Goal: Use online tool/utility: Utilize a website feature to perform a specific function

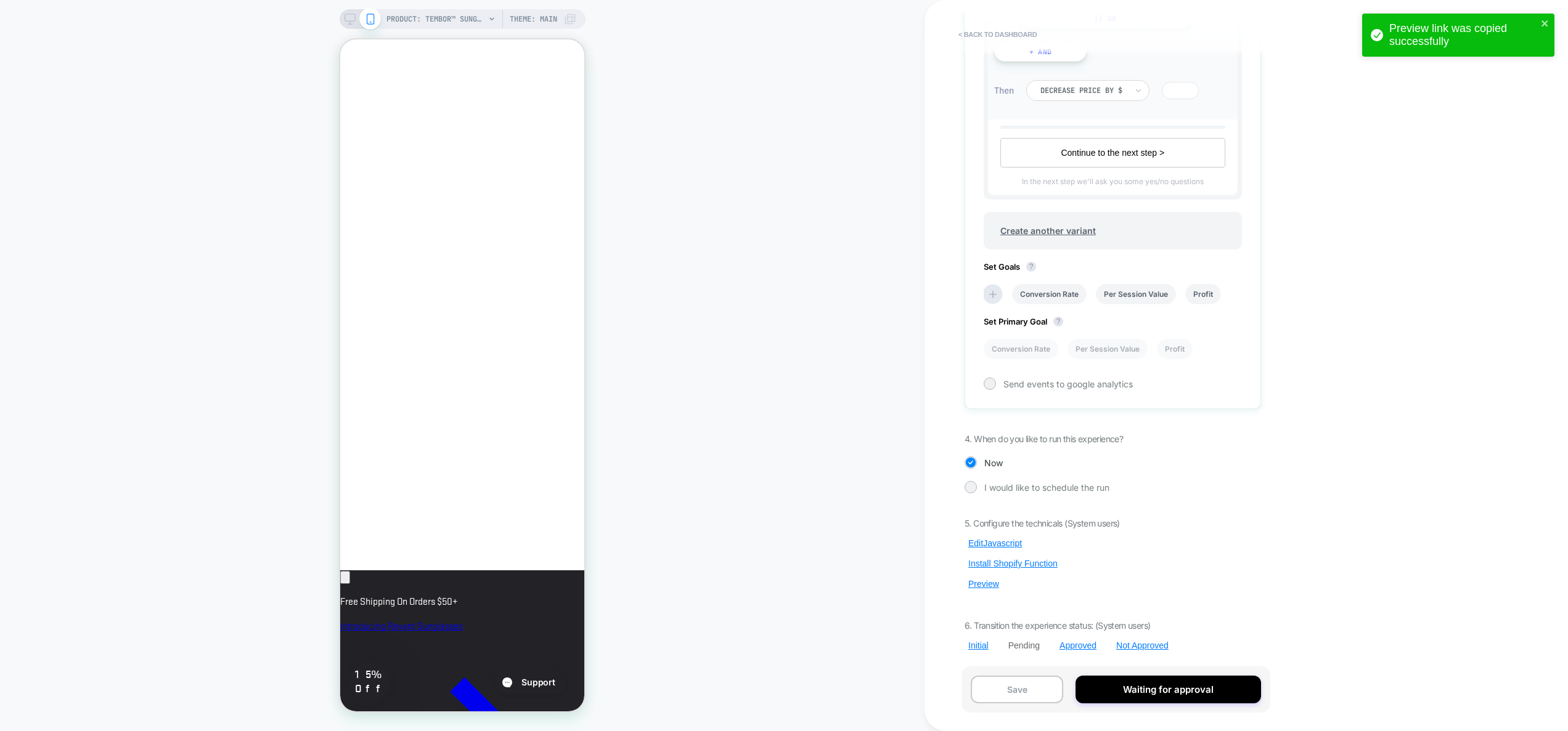
scroll to position [0, 9]
click at [999, 541] on button "Edit Javascript" at bounding box center [995, 543] width 61 height 11
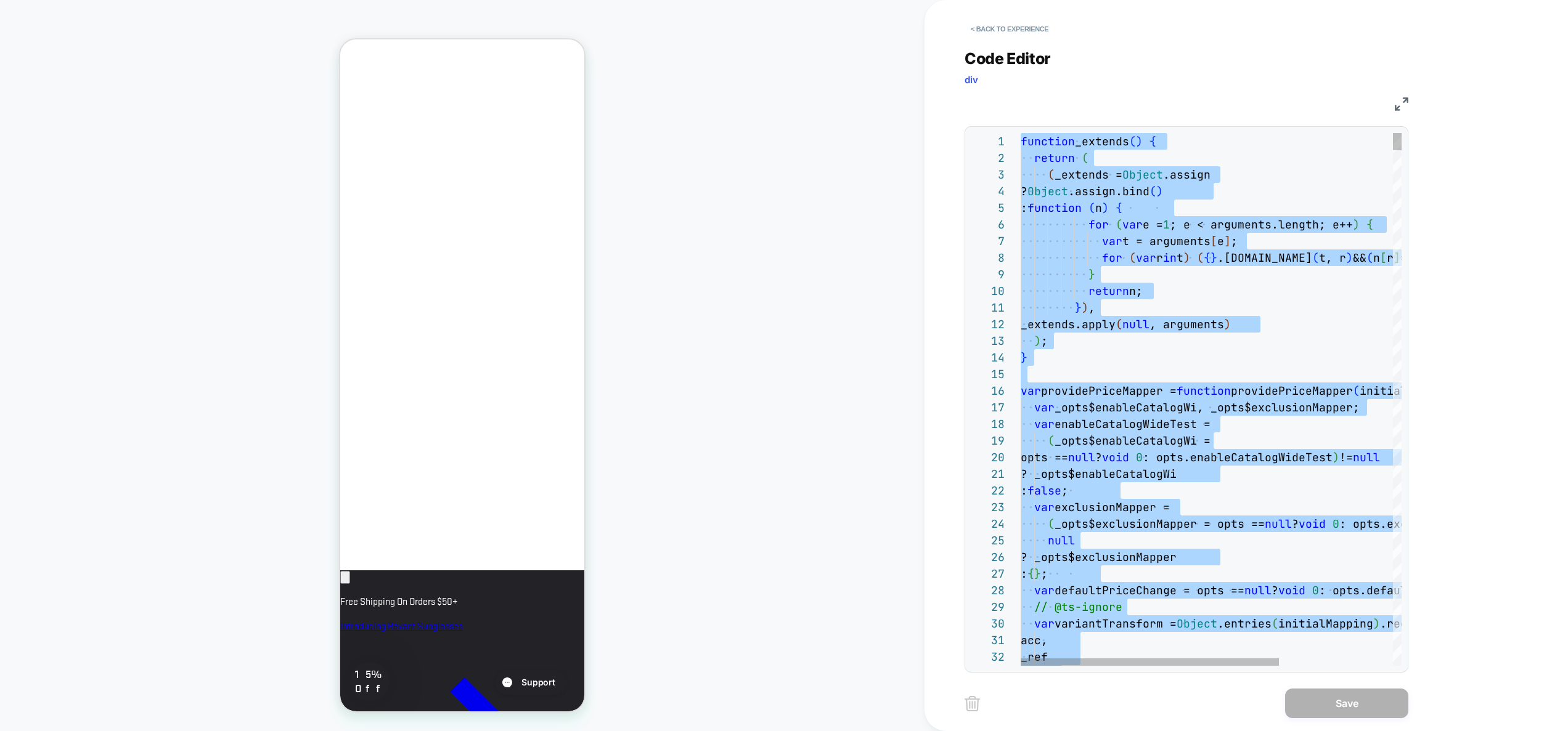
type textarea "**********"
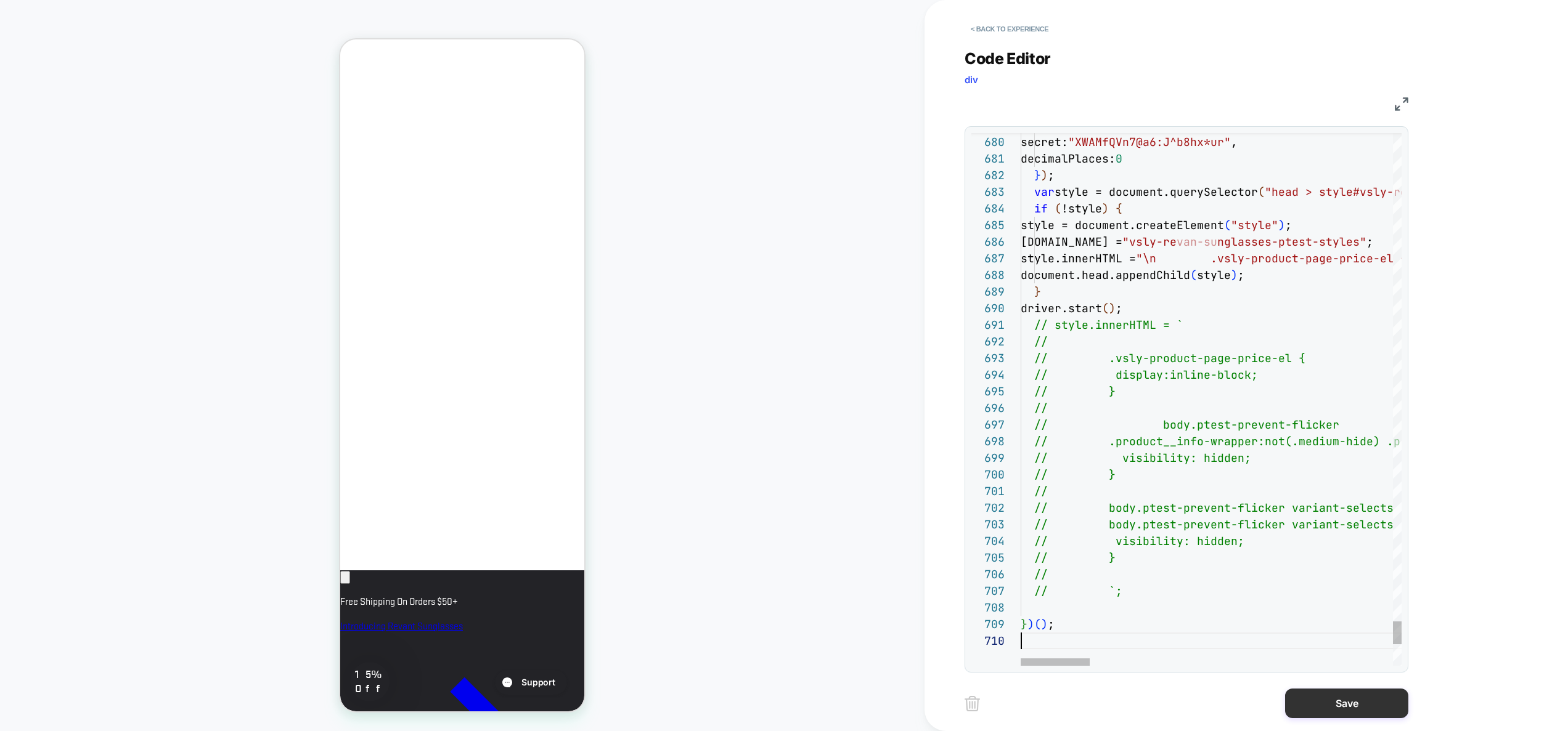
scroll to position [0, 0]
click at [1335, 705] on button "Save" at bounding box center [1346, 704] width 123 height 30
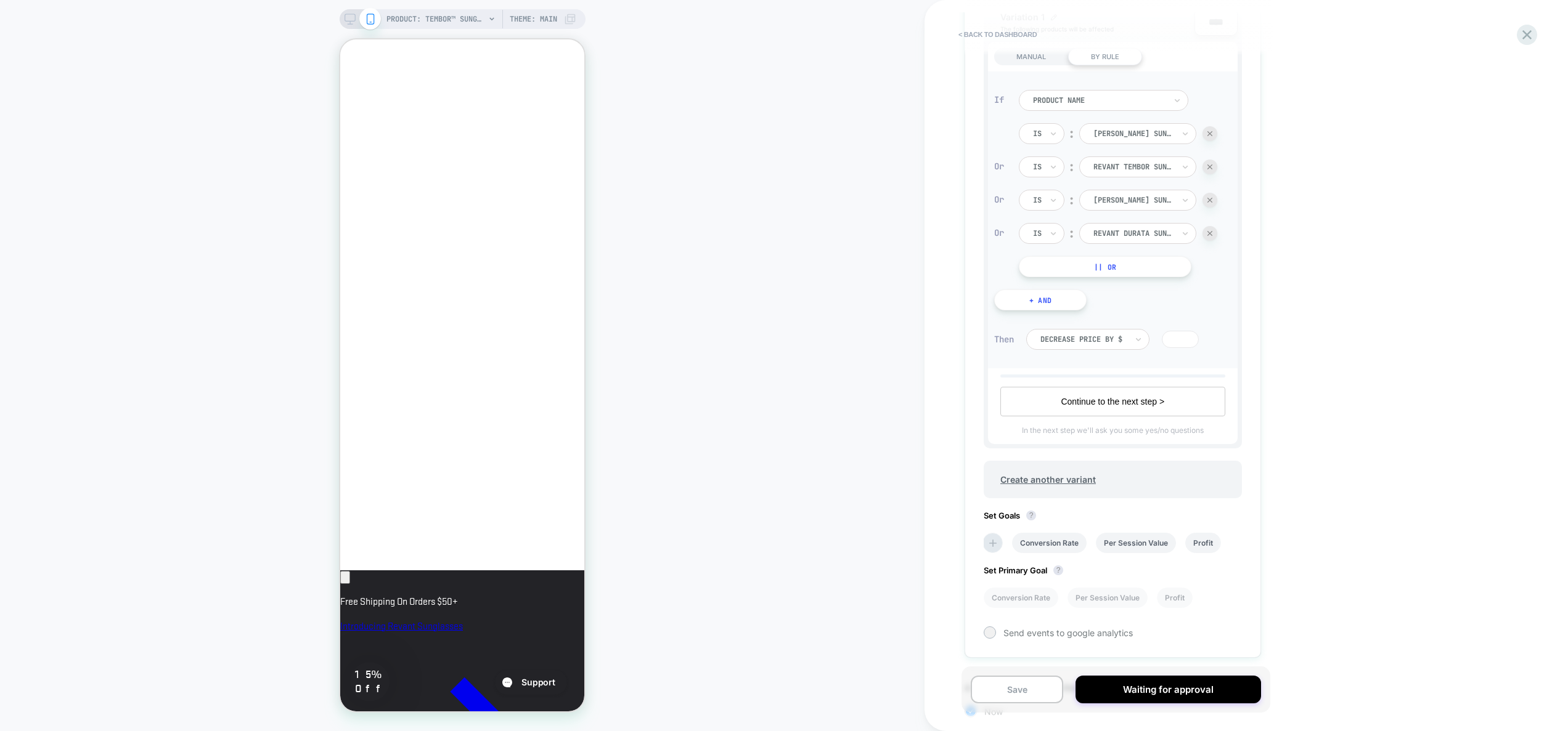
scroll to position [568, 0]
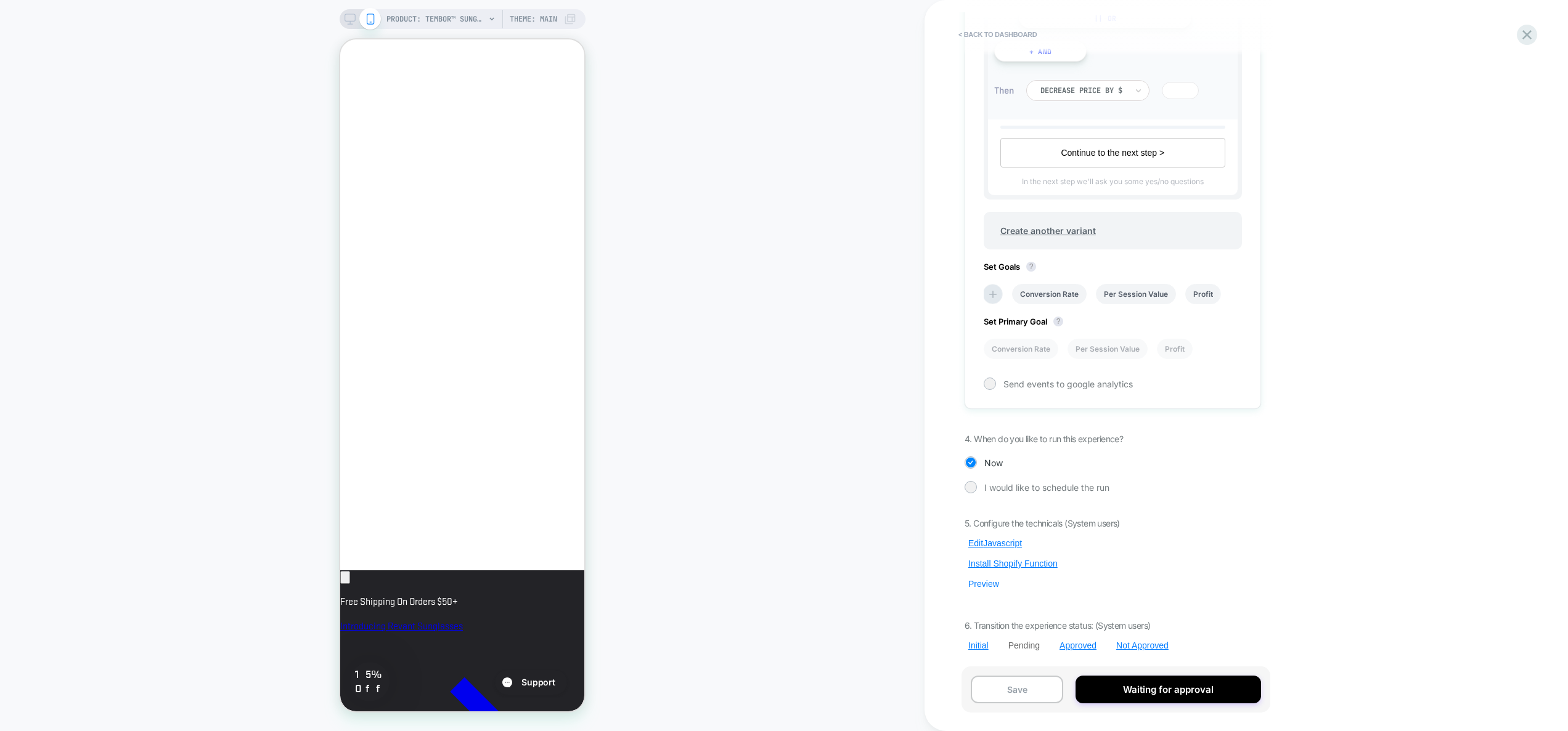
click at [986, 588] on button "Preview" at bounding box center [983, 583] width 38 height 11
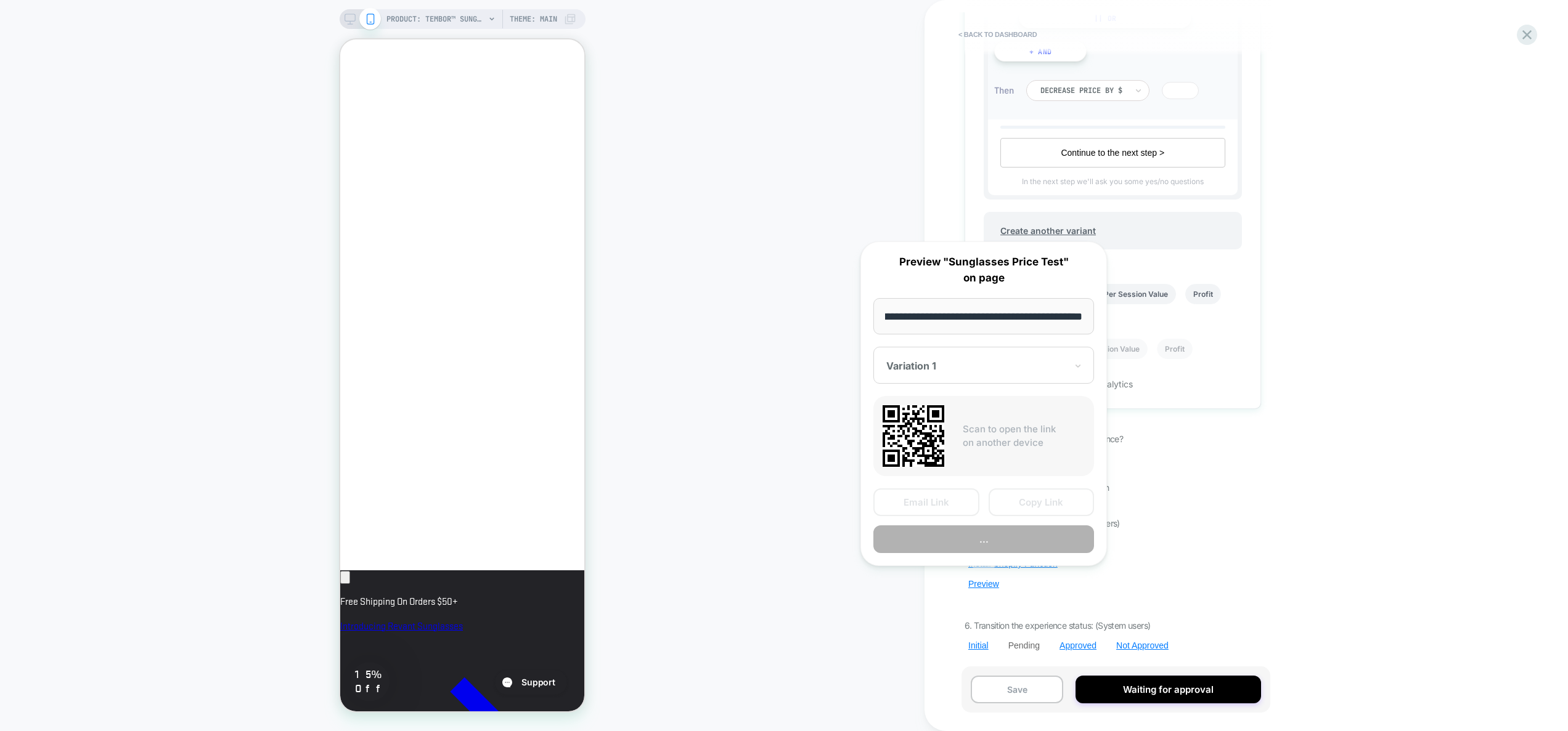
scroll to position [0, 212]
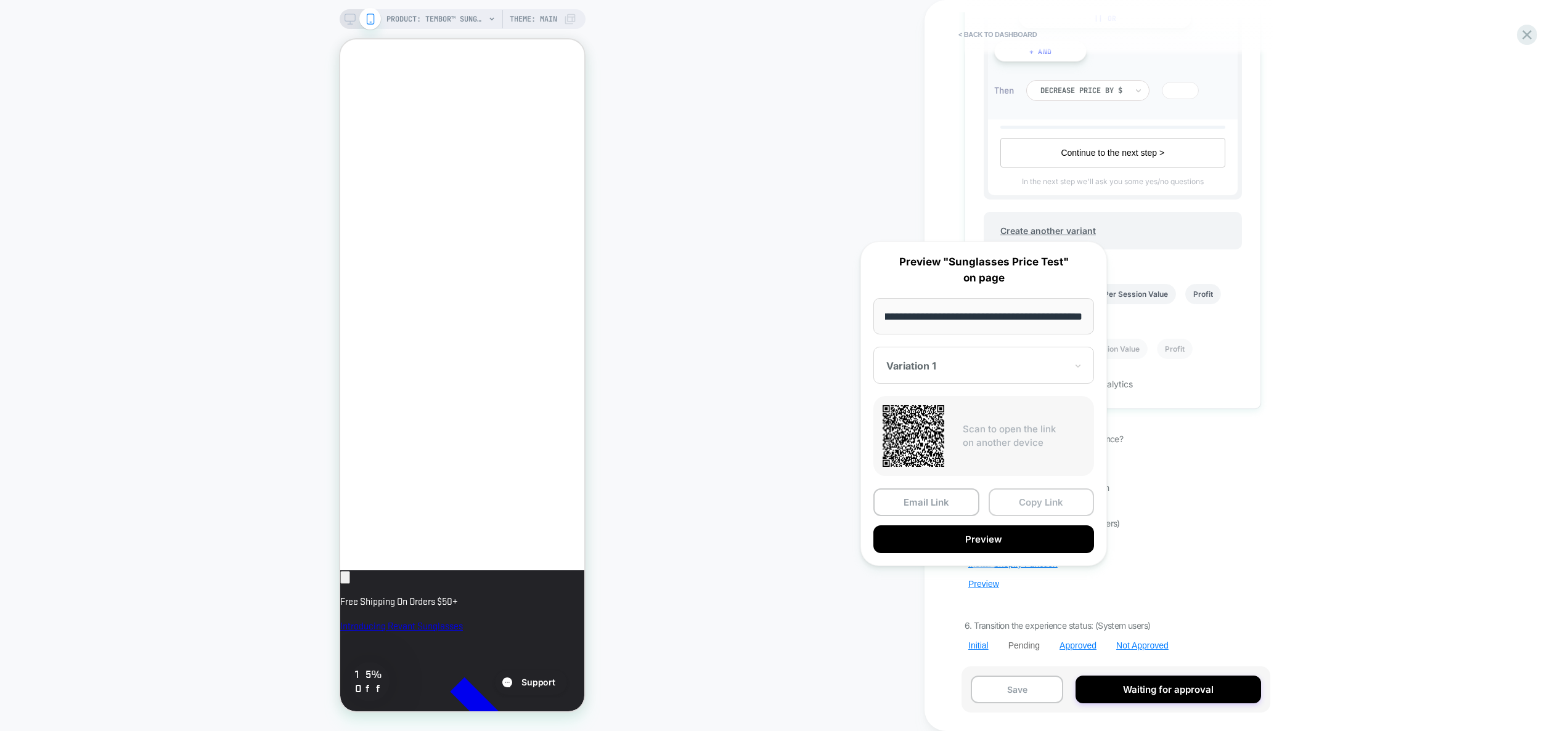
click at [1038, 507] on button "Copy Link" at bounding box center [1041, 502] width 106 height 28
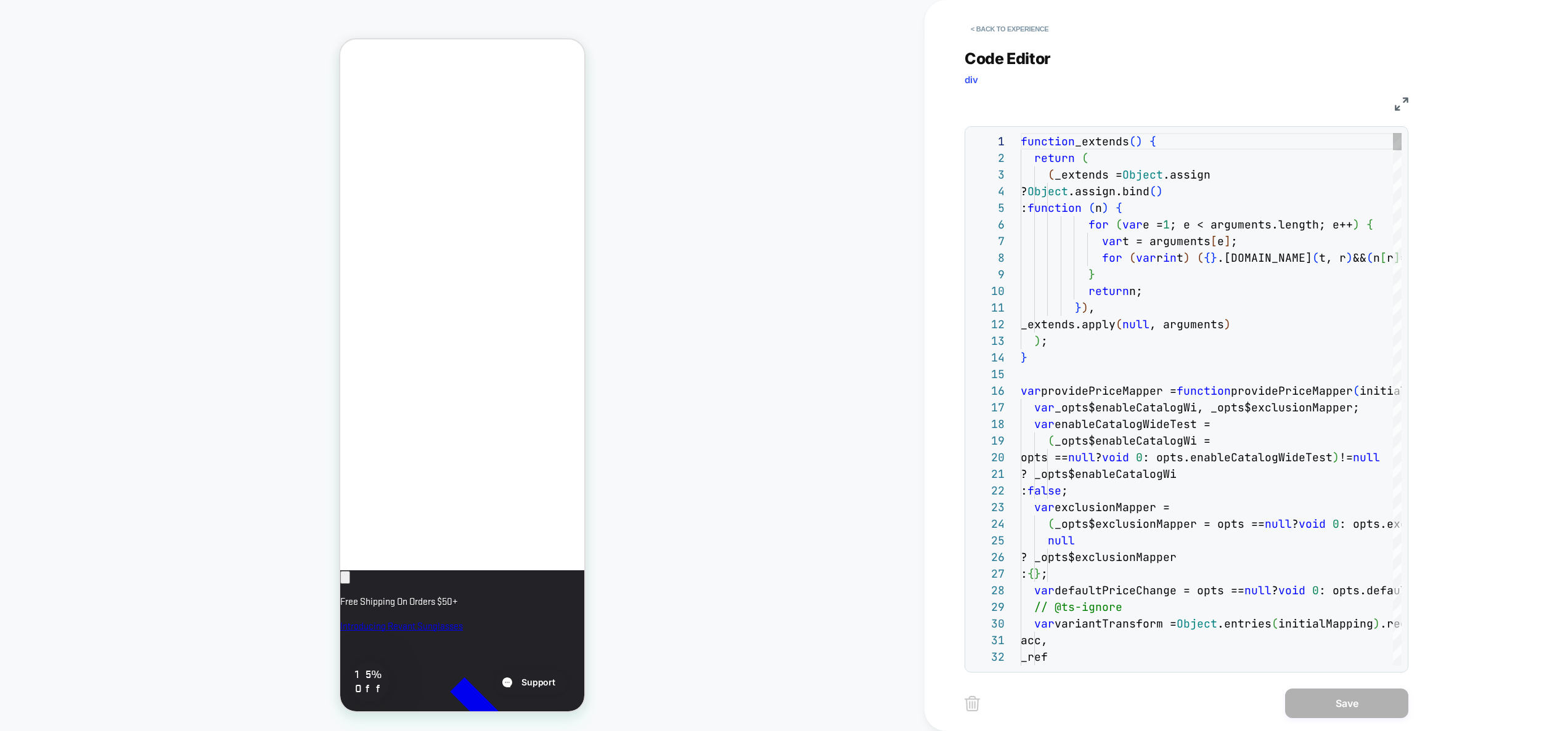
scroll to position [166, 0]
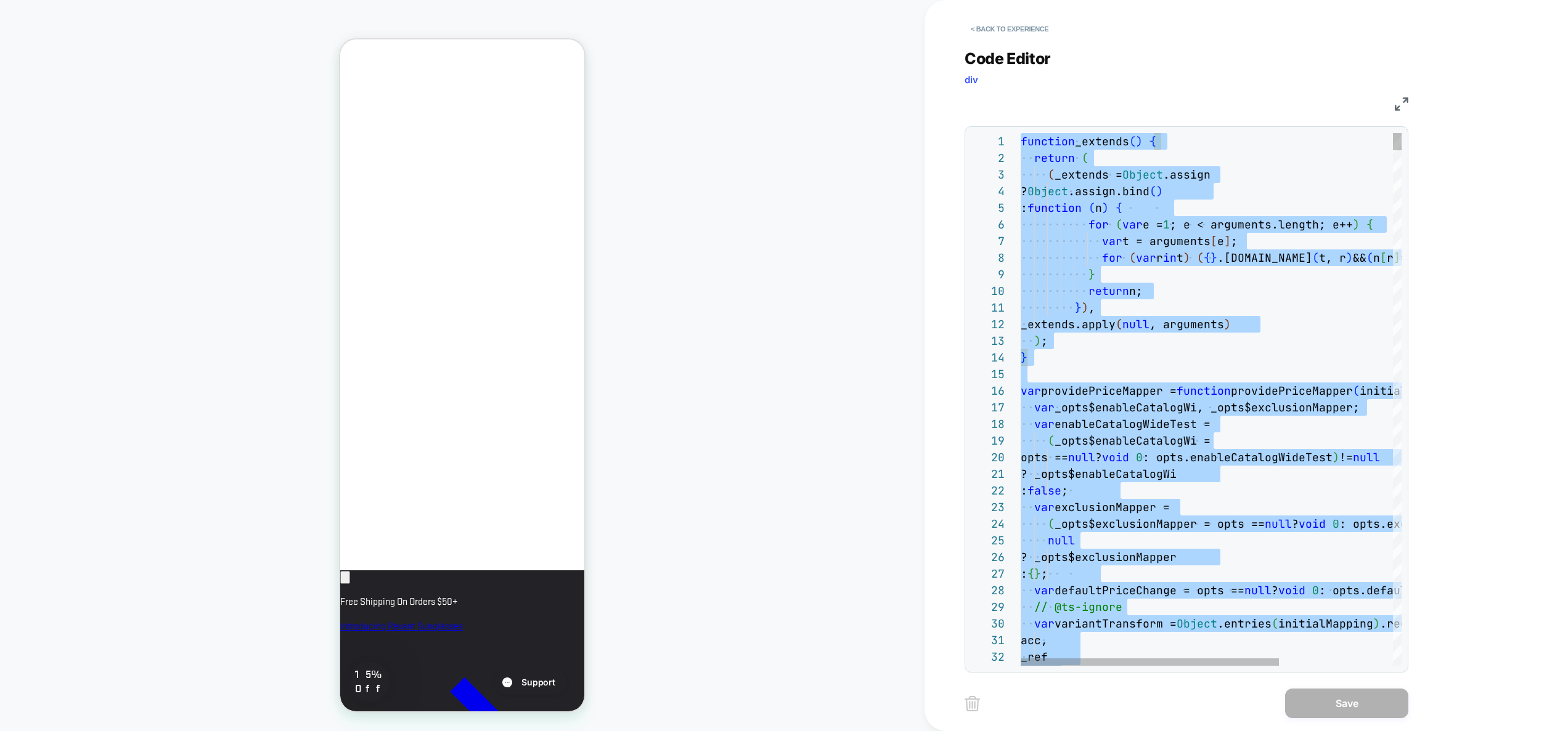
type textarea "**********"
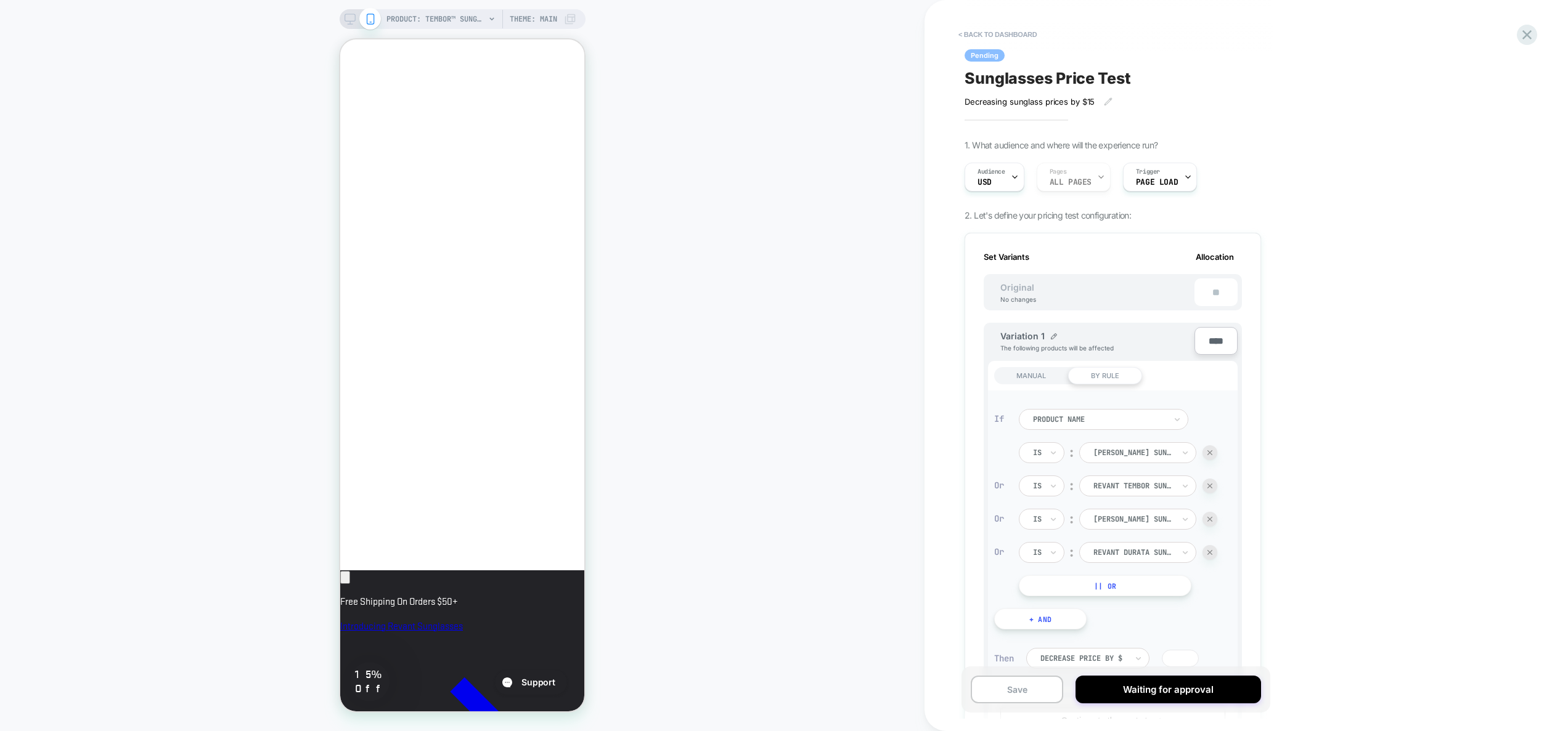
scroll to position [568, 0]
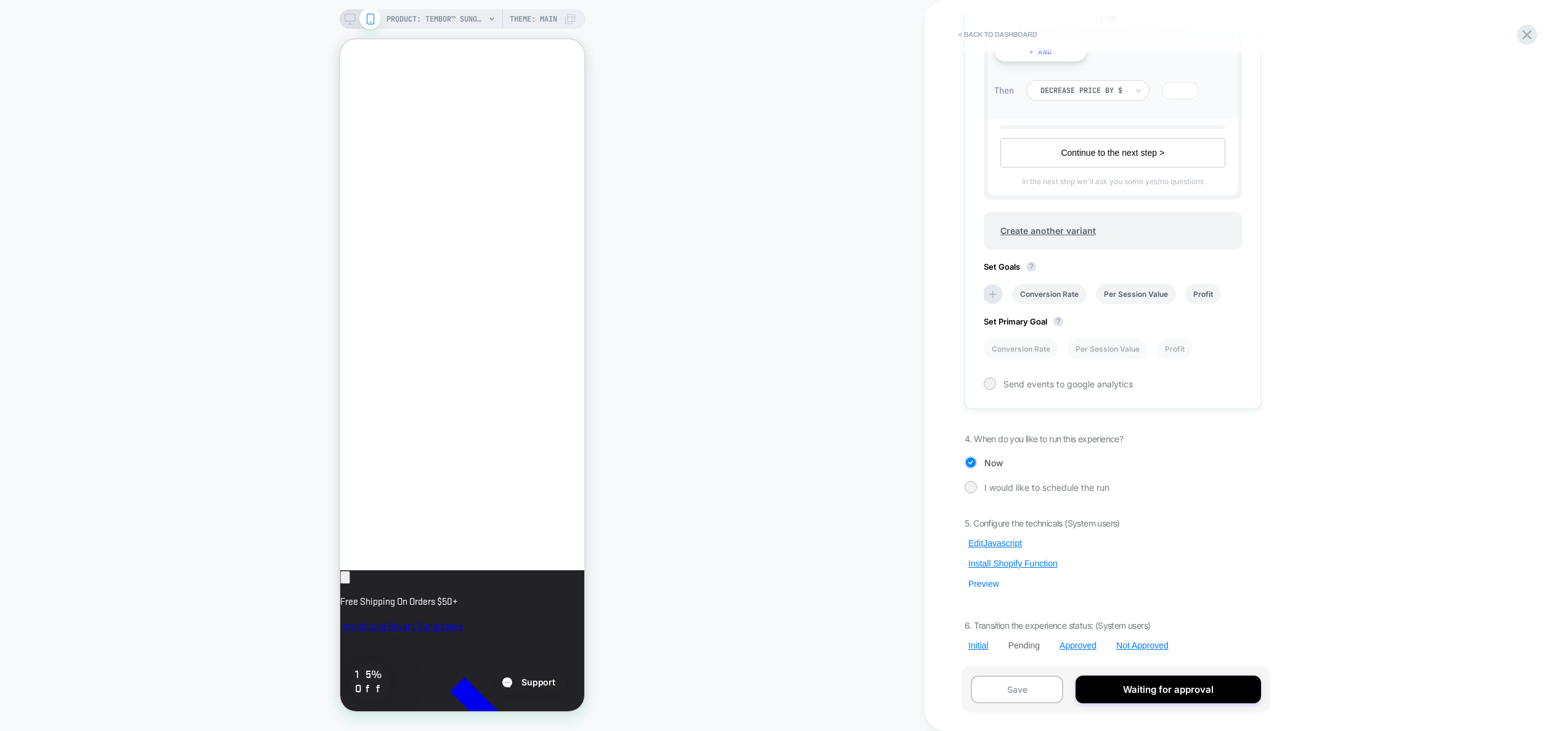
click at [988, 585] on button "Preview" at bounding box center [983, 583] width 38 height 11
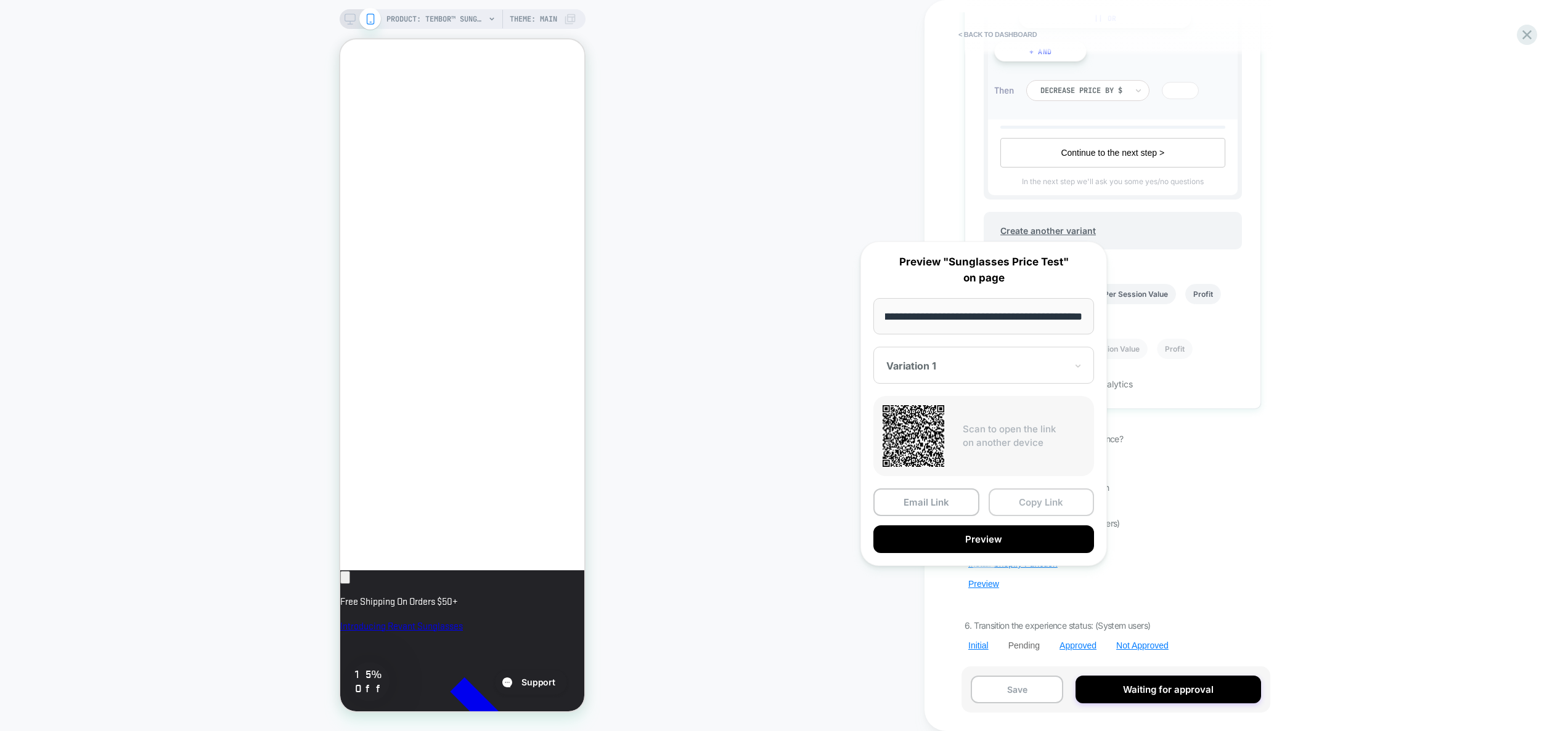
scroll to position [0, 0]
click at [1041, 501] on button "Copy Link" at bounding box center [1041, 502] width 106 height 28
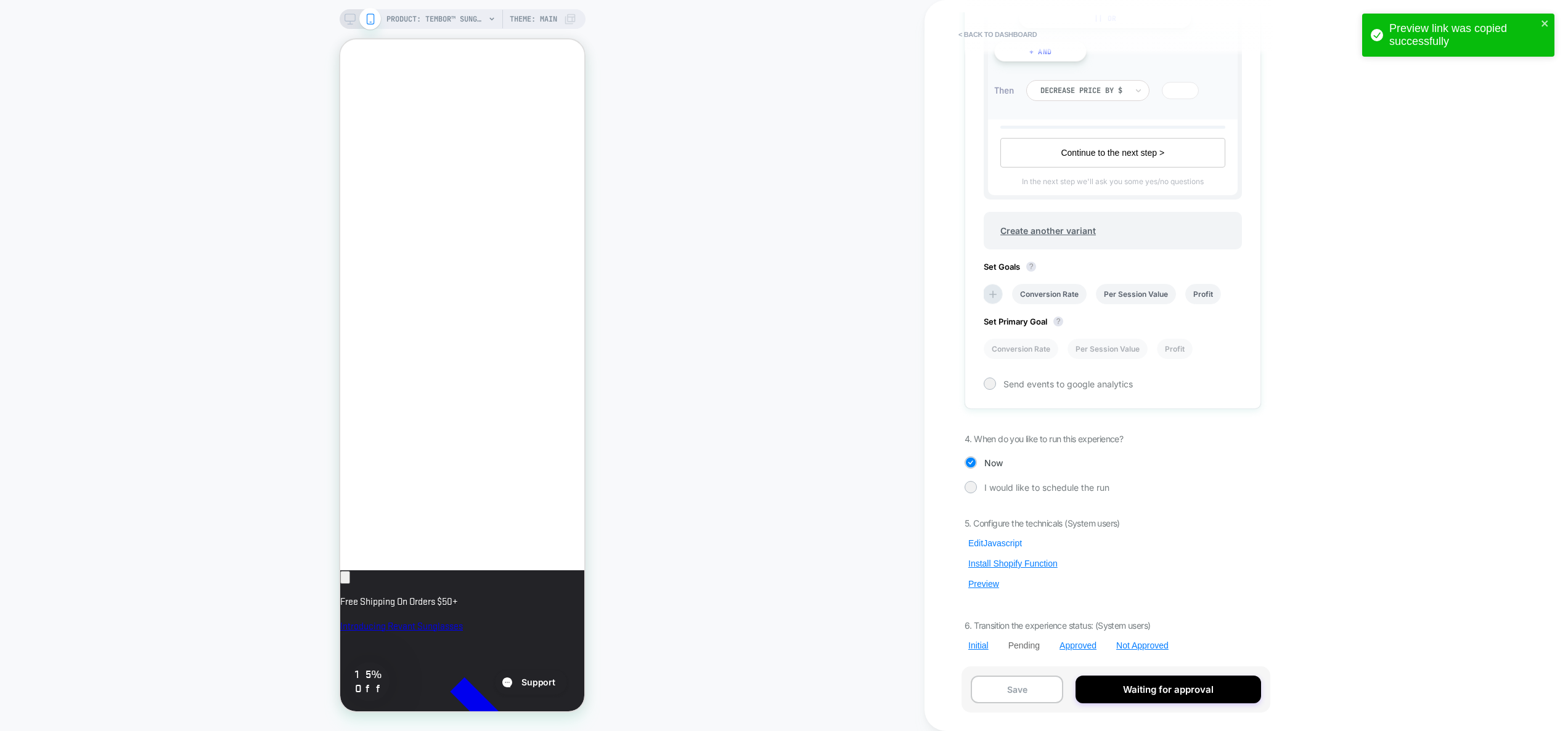
click at [1011, 539] on button "Edit Javascript" at bounding box center [995, 543] width 61 height 11
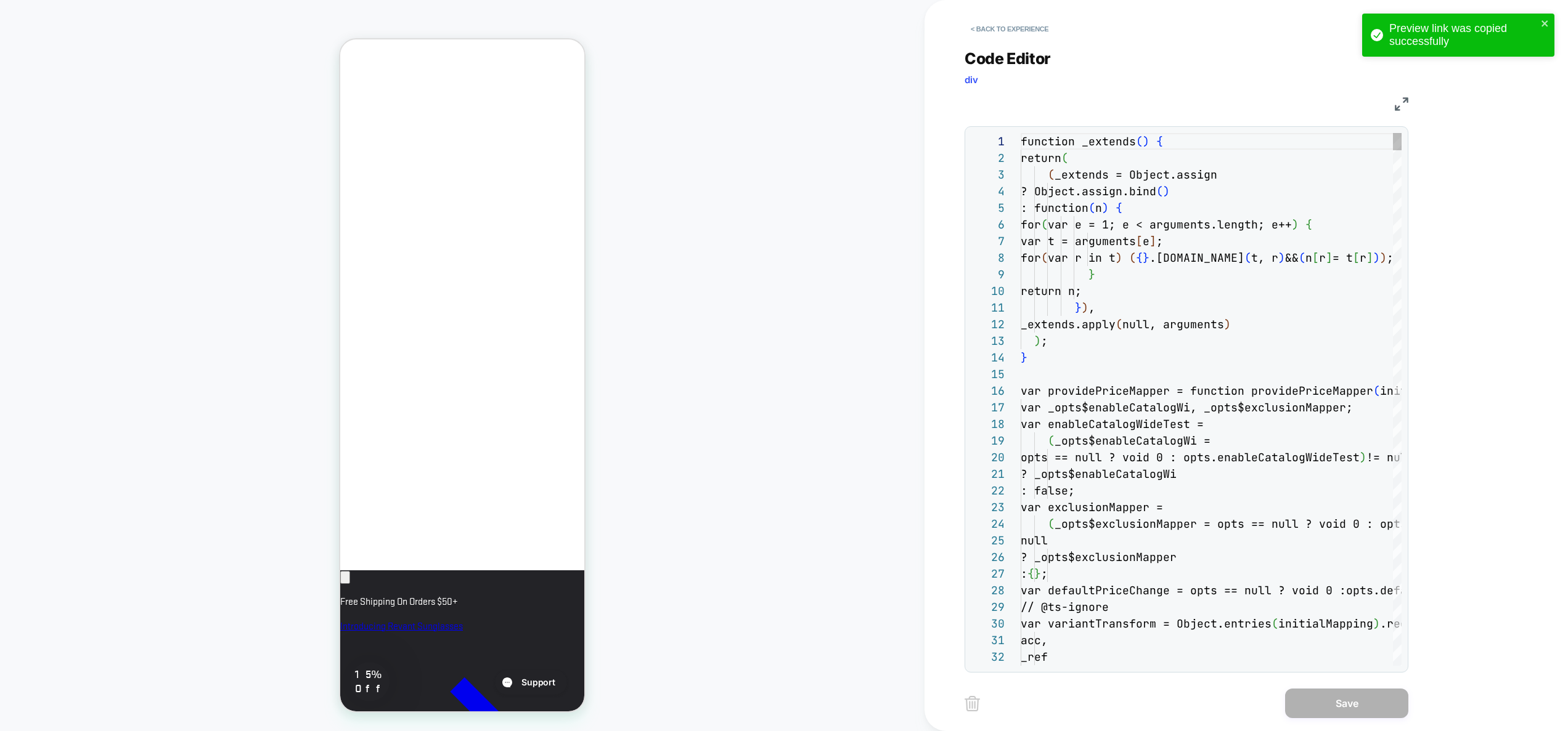
scroll to position [166, 0]
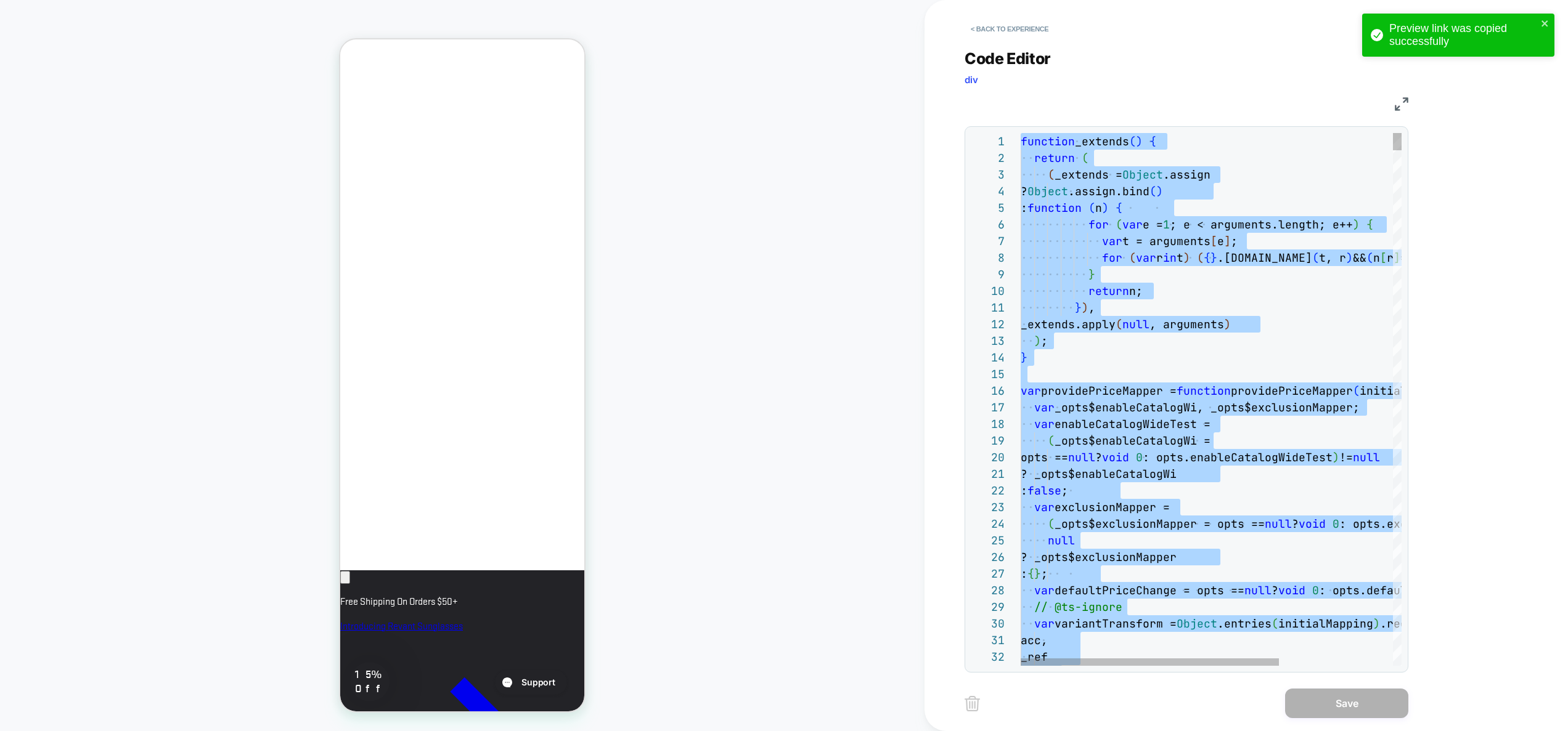
type textarea "**********"
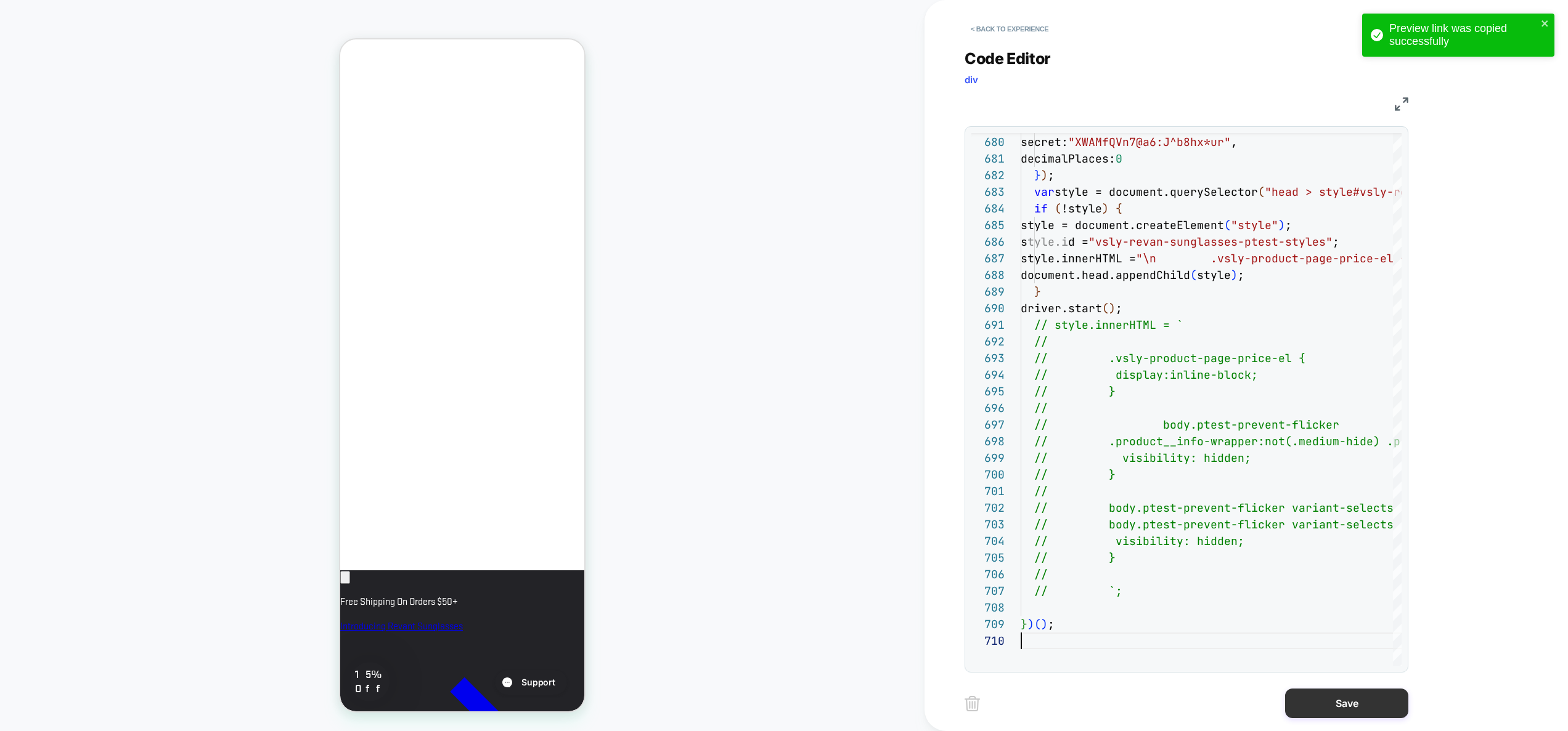
click at [1330, 695] on button "Save" at bounding box center [1346, 704] width 123 height 30
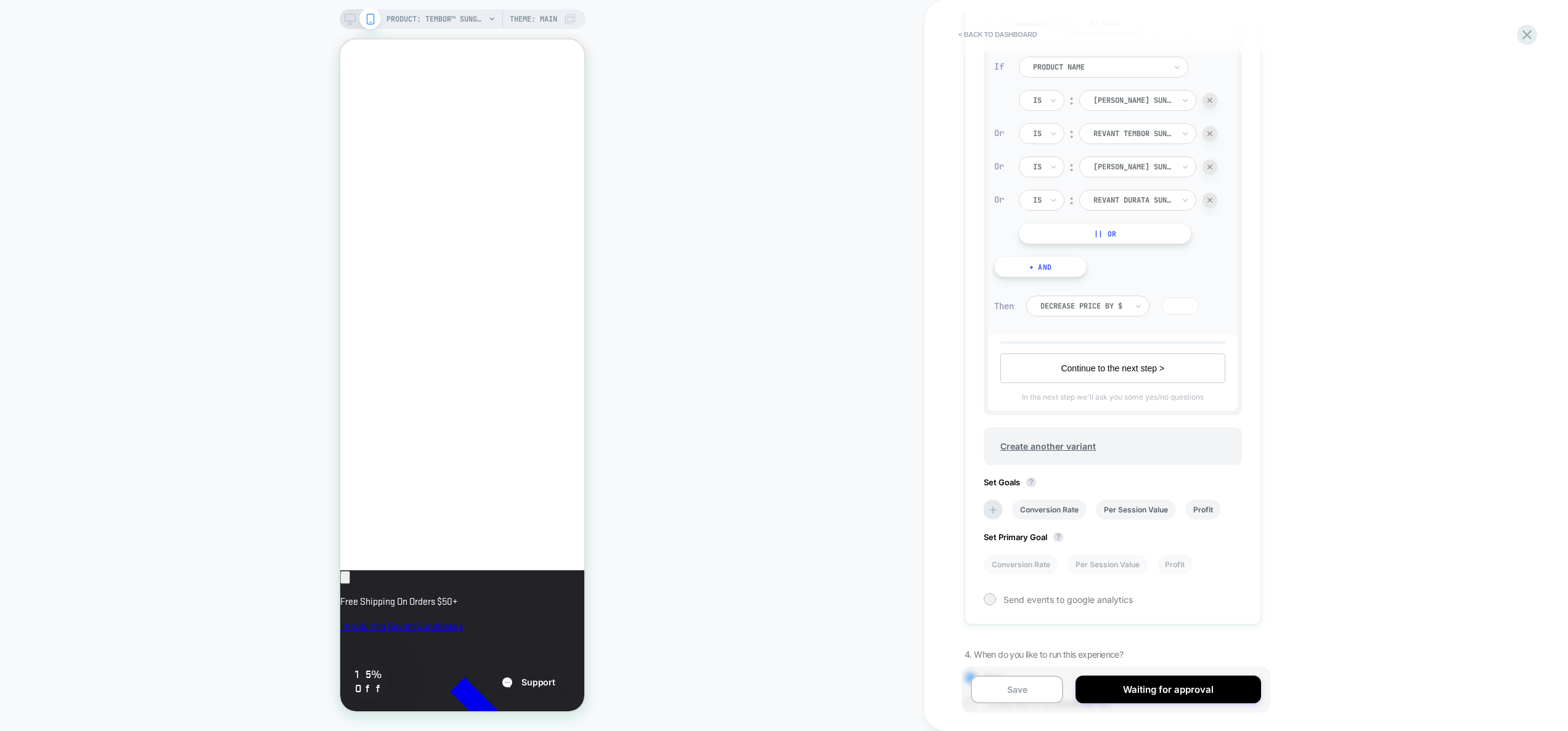
scroll to position [568, 0]
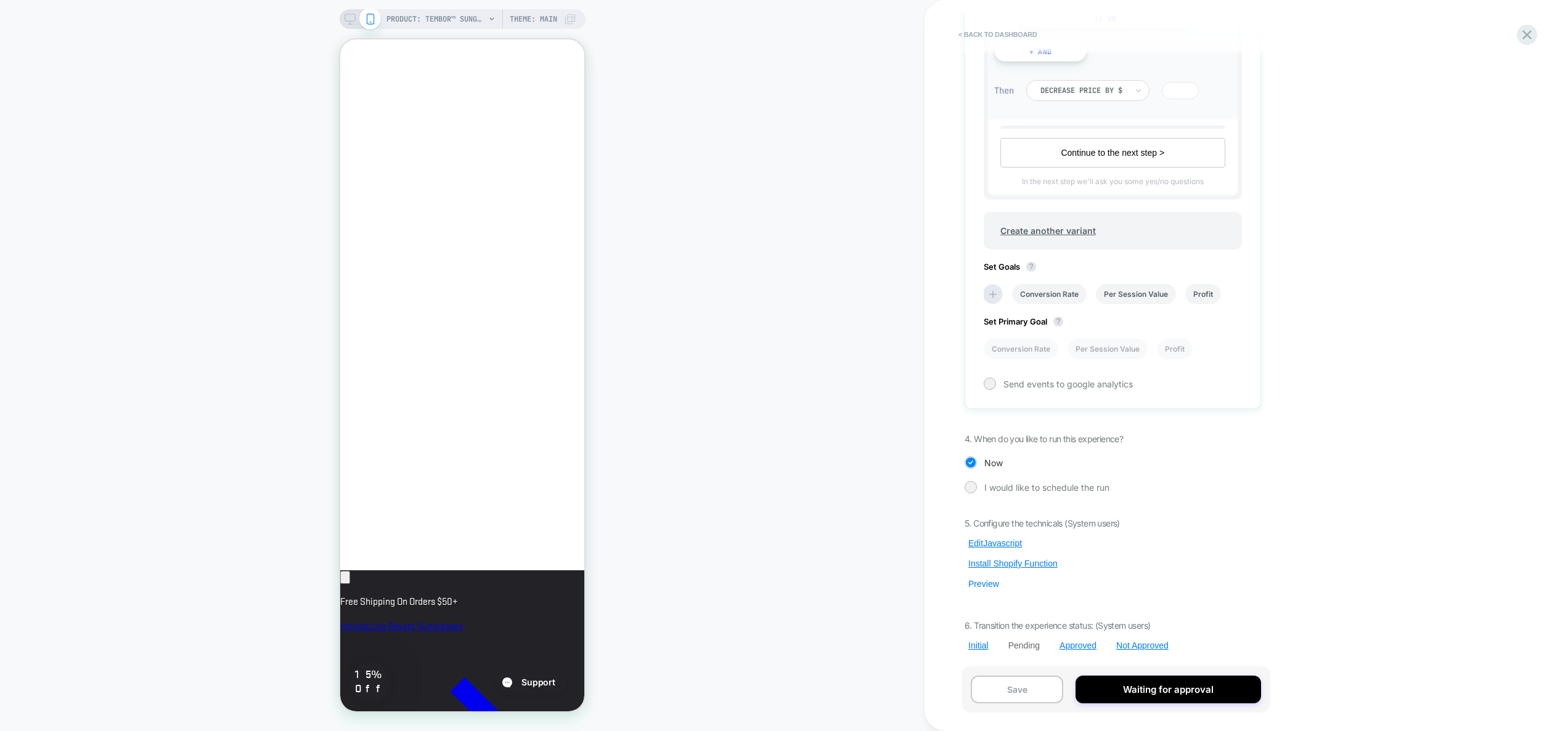
click at [985, 586] on button "Preview" at bounding box center [983, 583] width 38 height 11
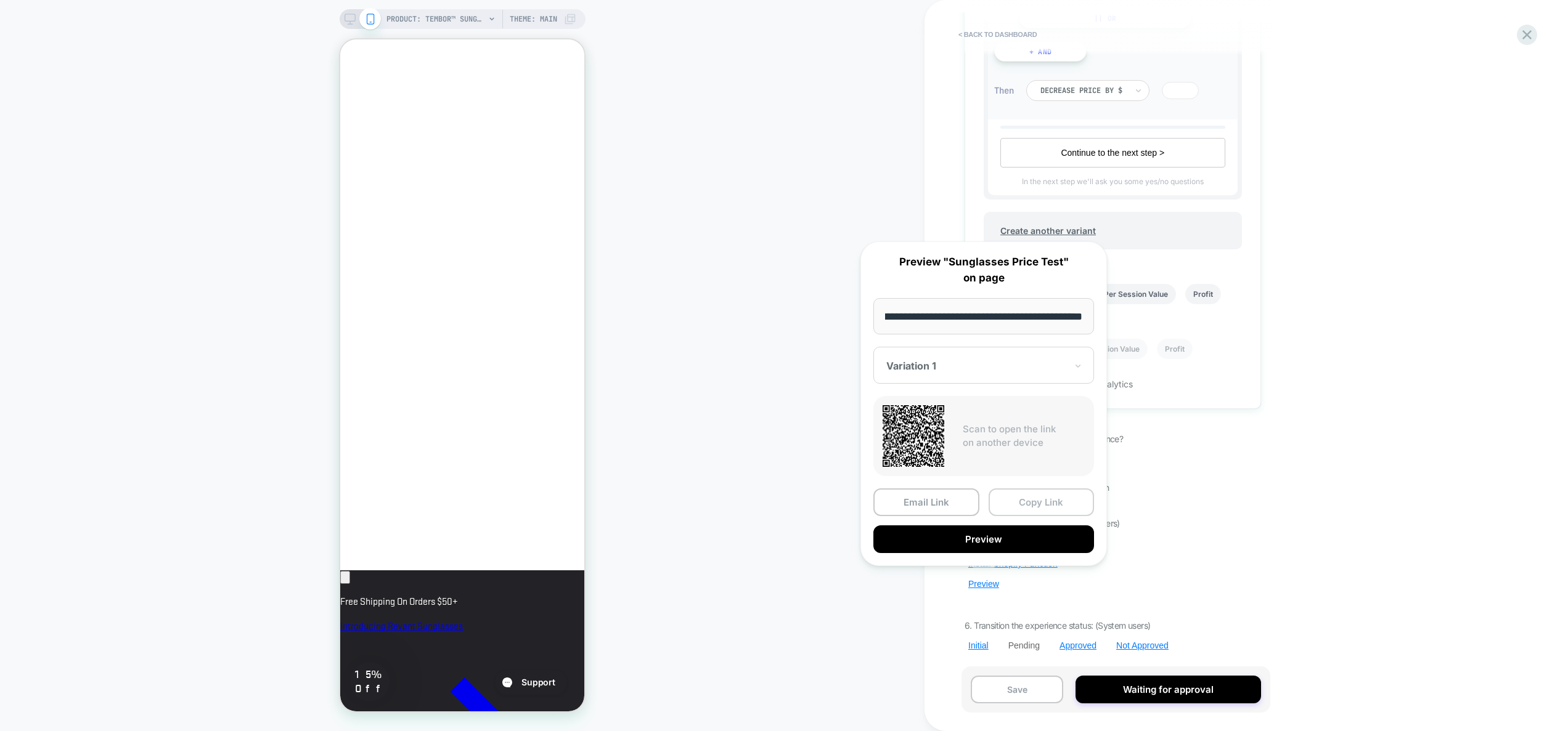
scroll to position [0, 0]
click at [1050, 497] on button "Copy Link" at bounding box center [1041, 502] width 106 height 28
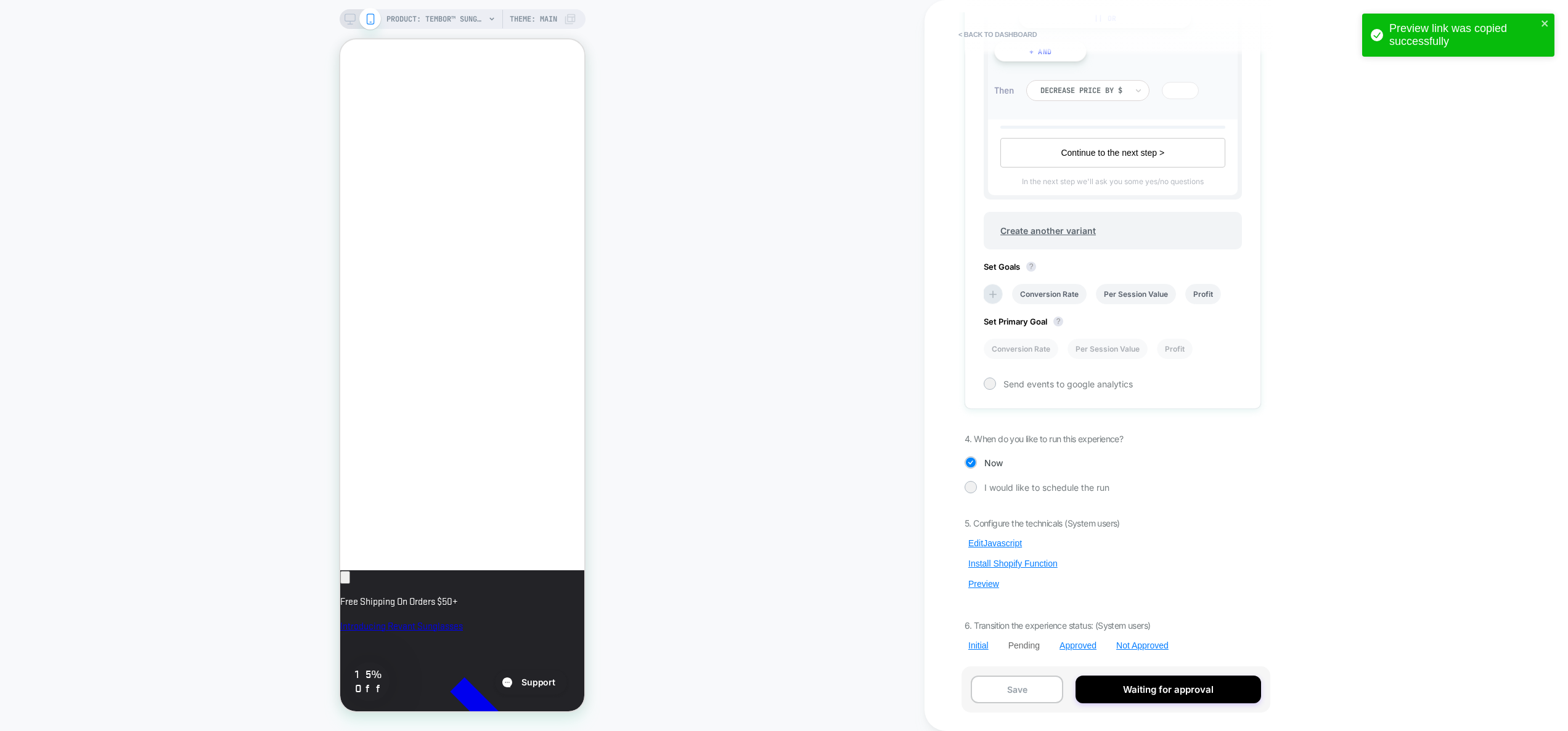
scroll to position [0, 212]
click at [999, 536] on div "5. Configure the technicals (System users) Edit Javascript Install Shopify Func…" at bounding box center [1113, 585] width 297 height 133
click at [1001, 545] on button "Edit Javascript" at bounding box center [995, 543] width 61 height 11
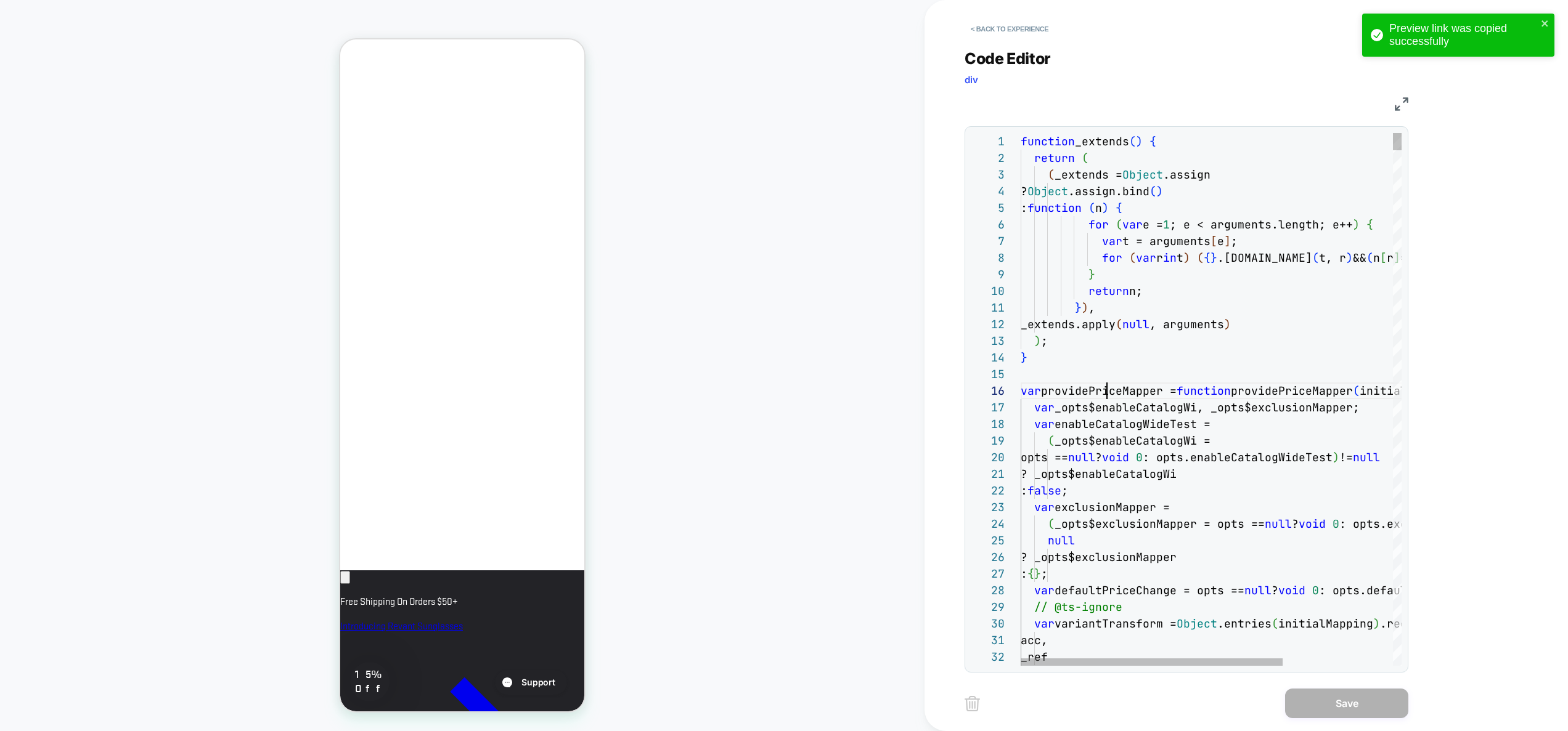
scroll to position [83, 86]
type textarea "**********"
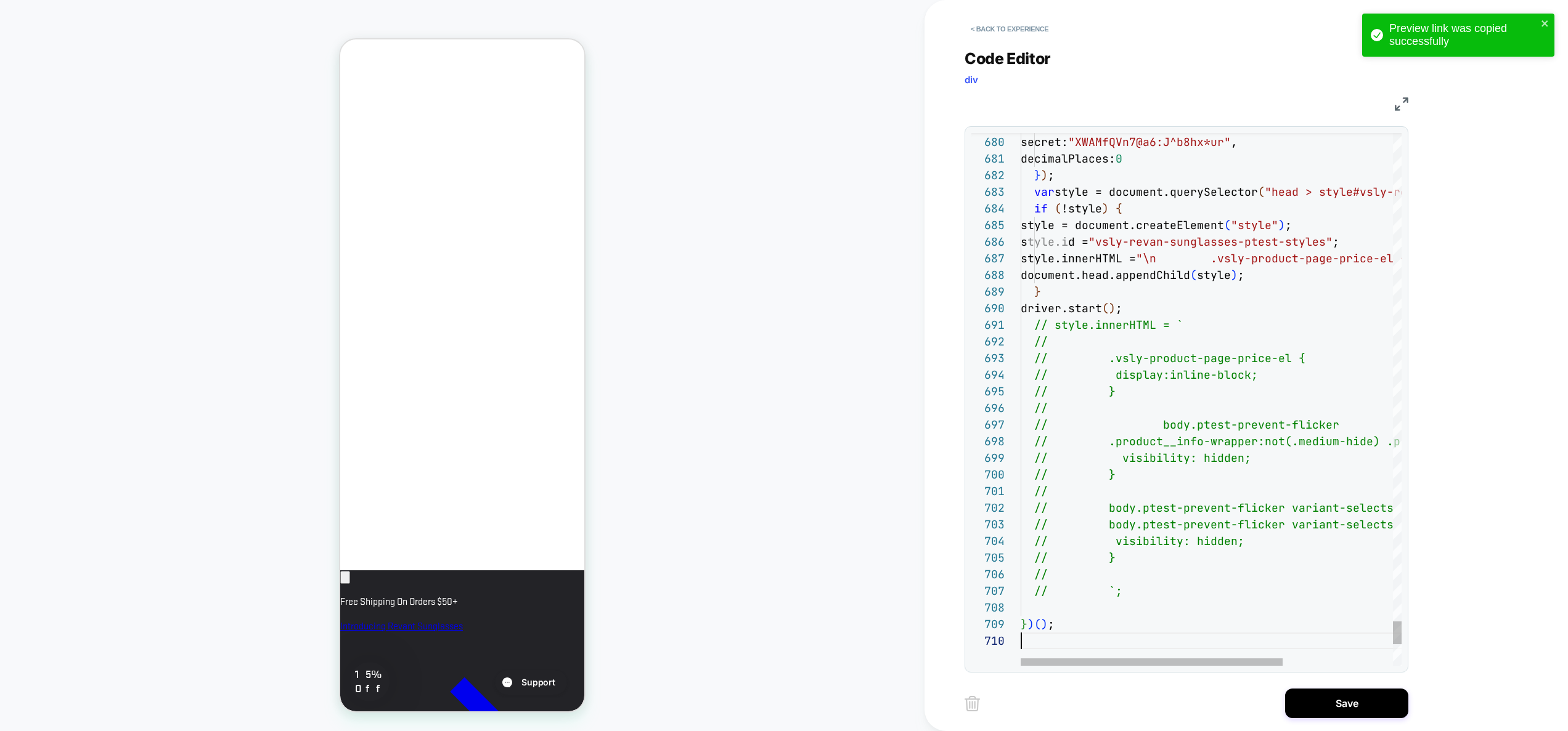
scroll to position [150, 0]
click at [1330, 705] on button "Save" at bounding box center [1346, 704] width 123 height 30
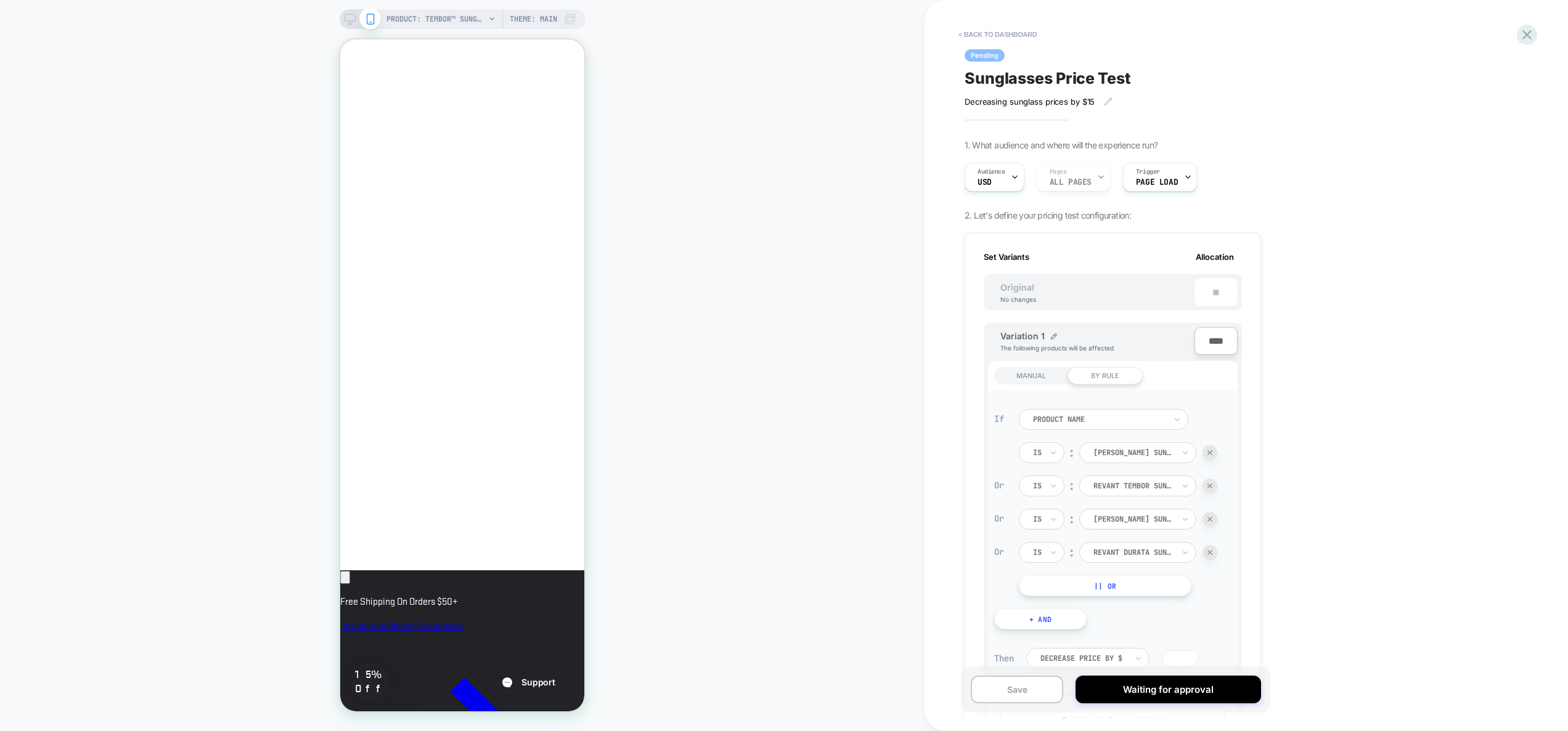
scroll to position [568, 0]
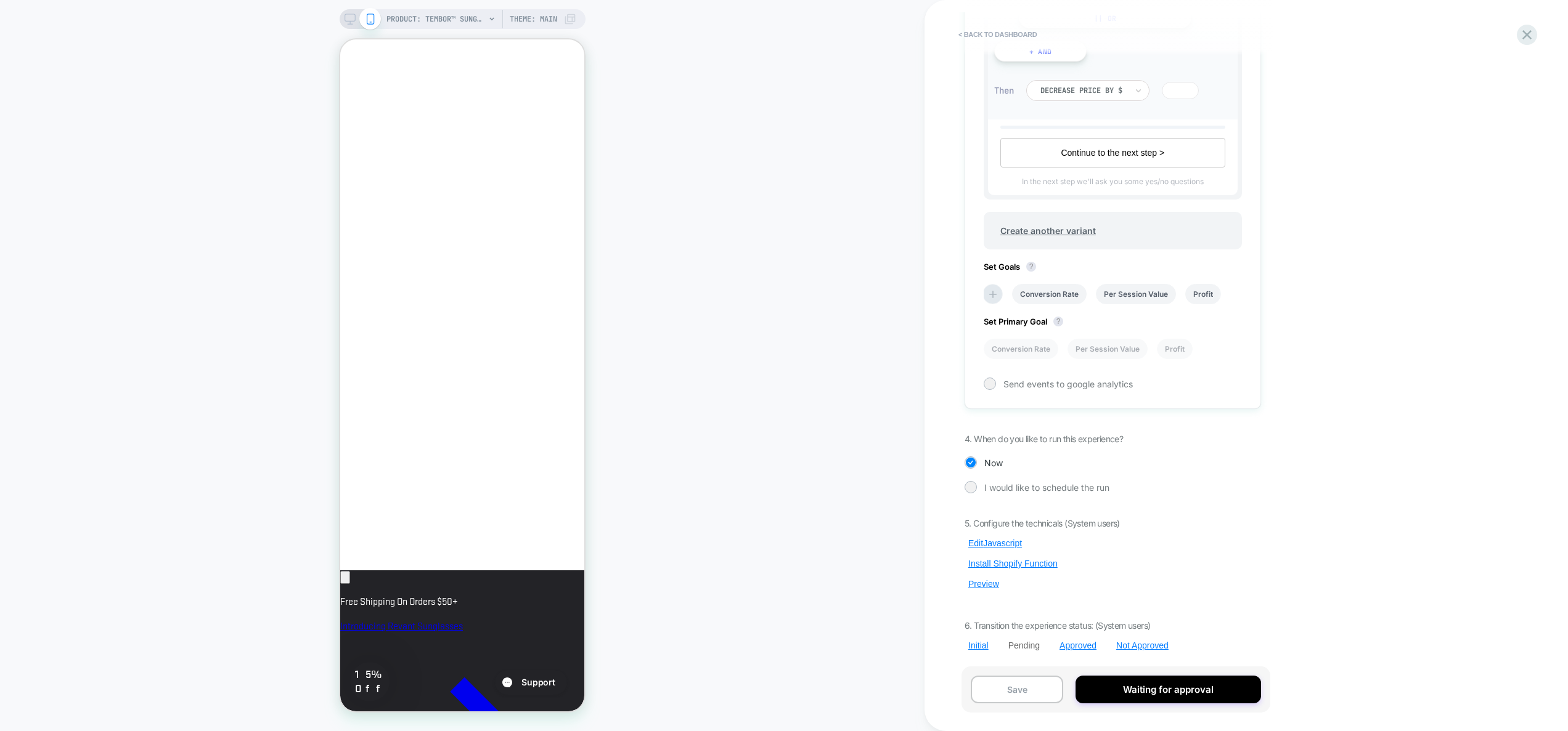
click at [983, 587] on button "Preview" at bounding box center [983, 583] width 38 height 11
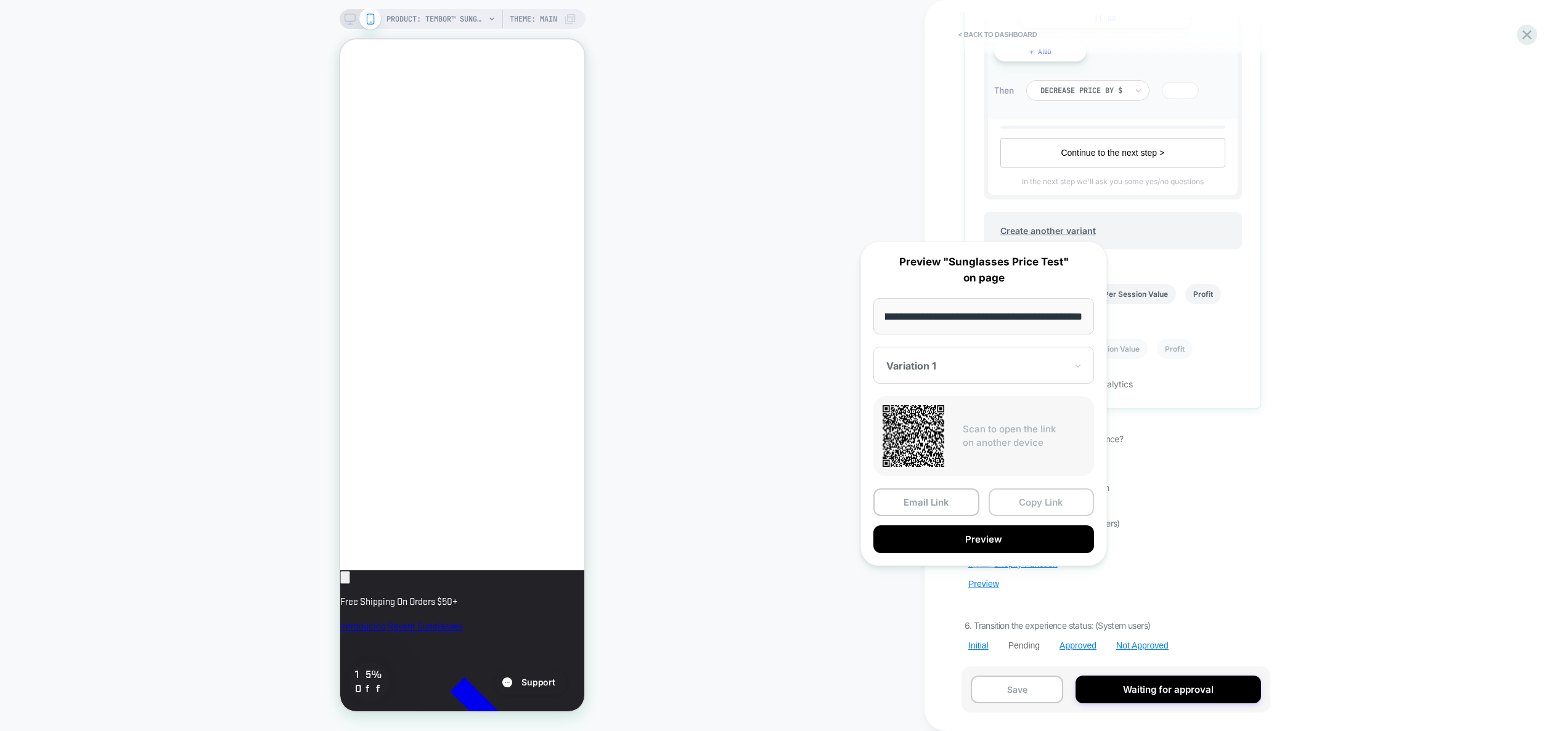
scroll to position [0, 0]
click at [1029, 506] on button "Copy Link" at bounding box center [1041, 502] width 106 height 28
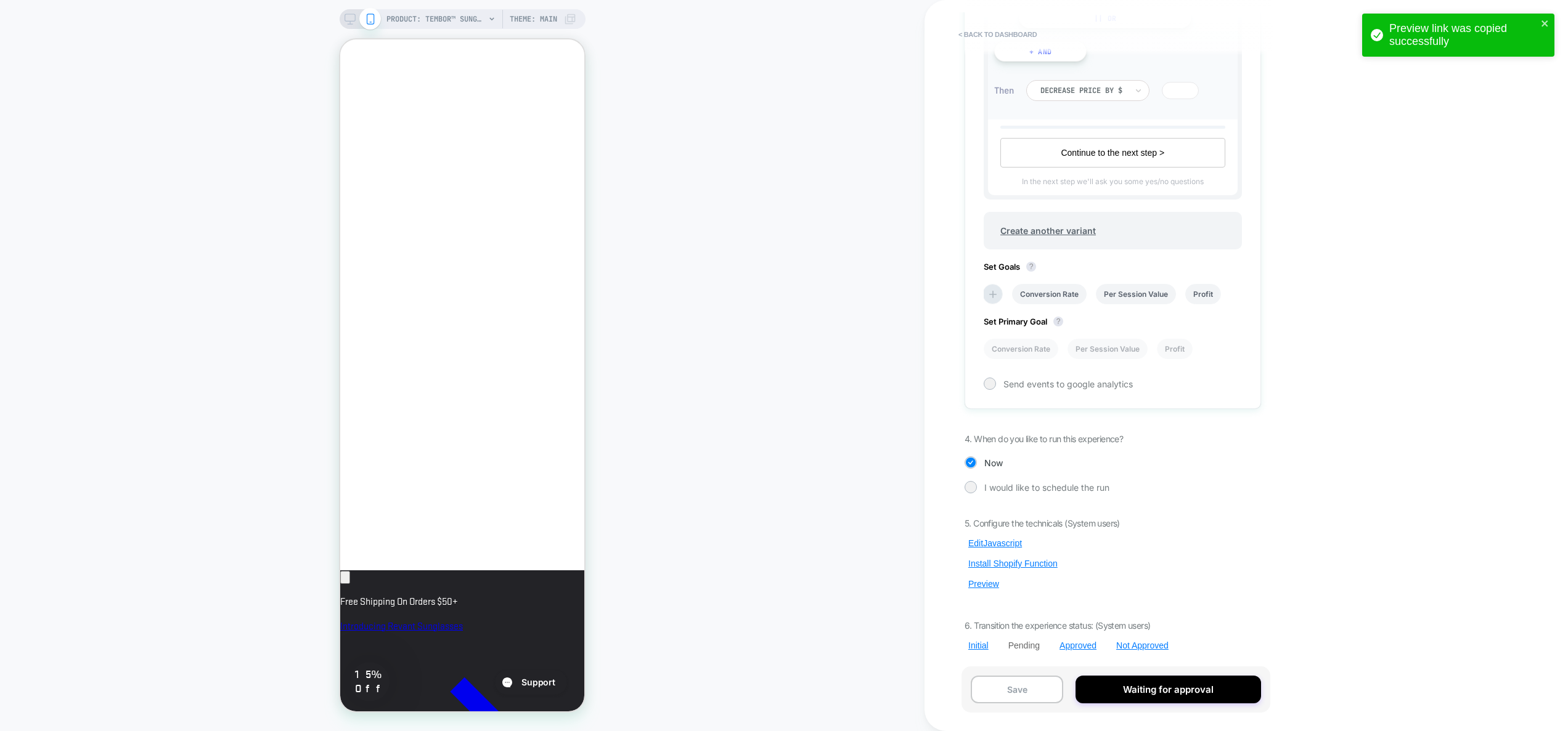
scroll to position [0, 212]
click at [1010, 542] on button "Edit Javascript" at bounding box center [995, 543] width 61 height 11
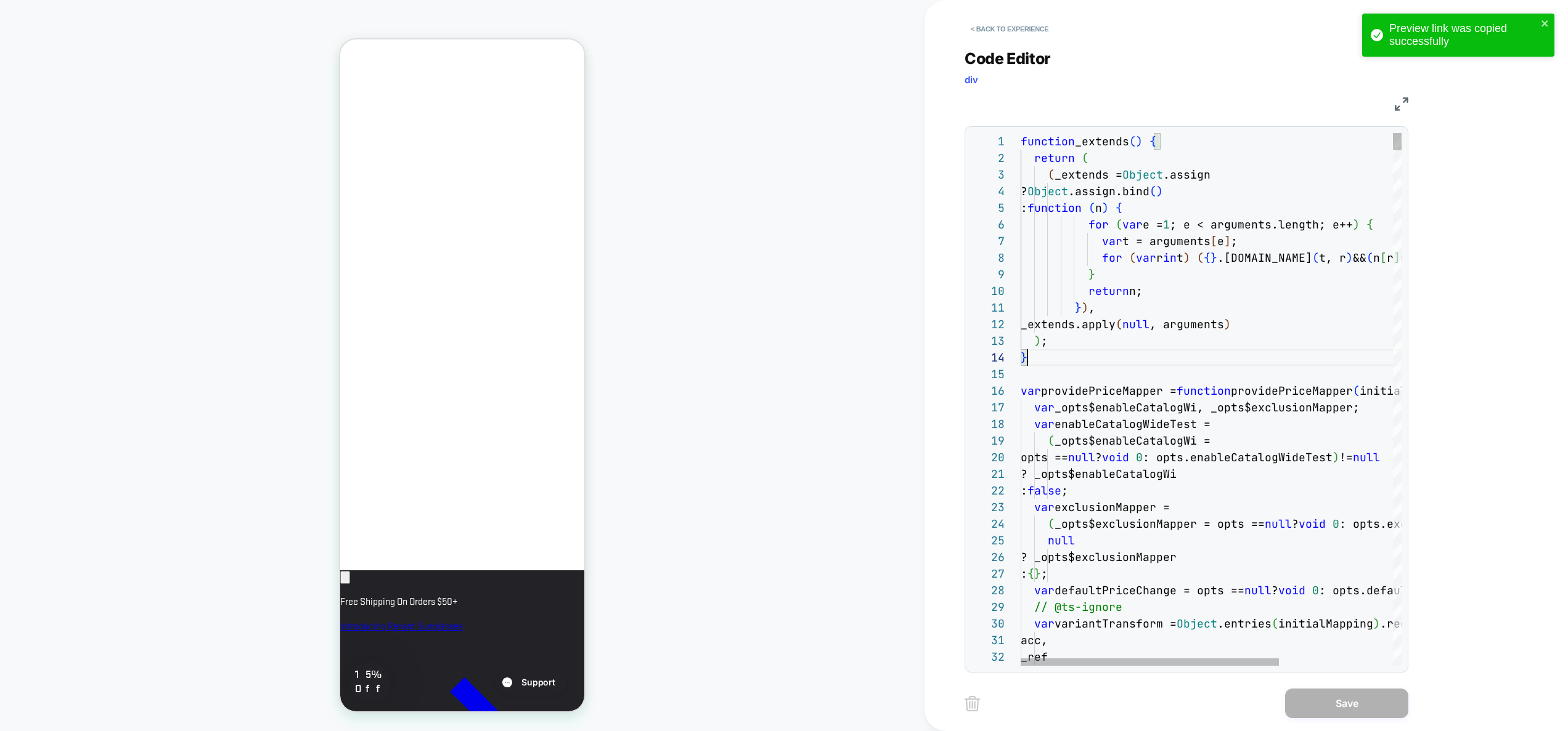
scroll to position [50, 6]
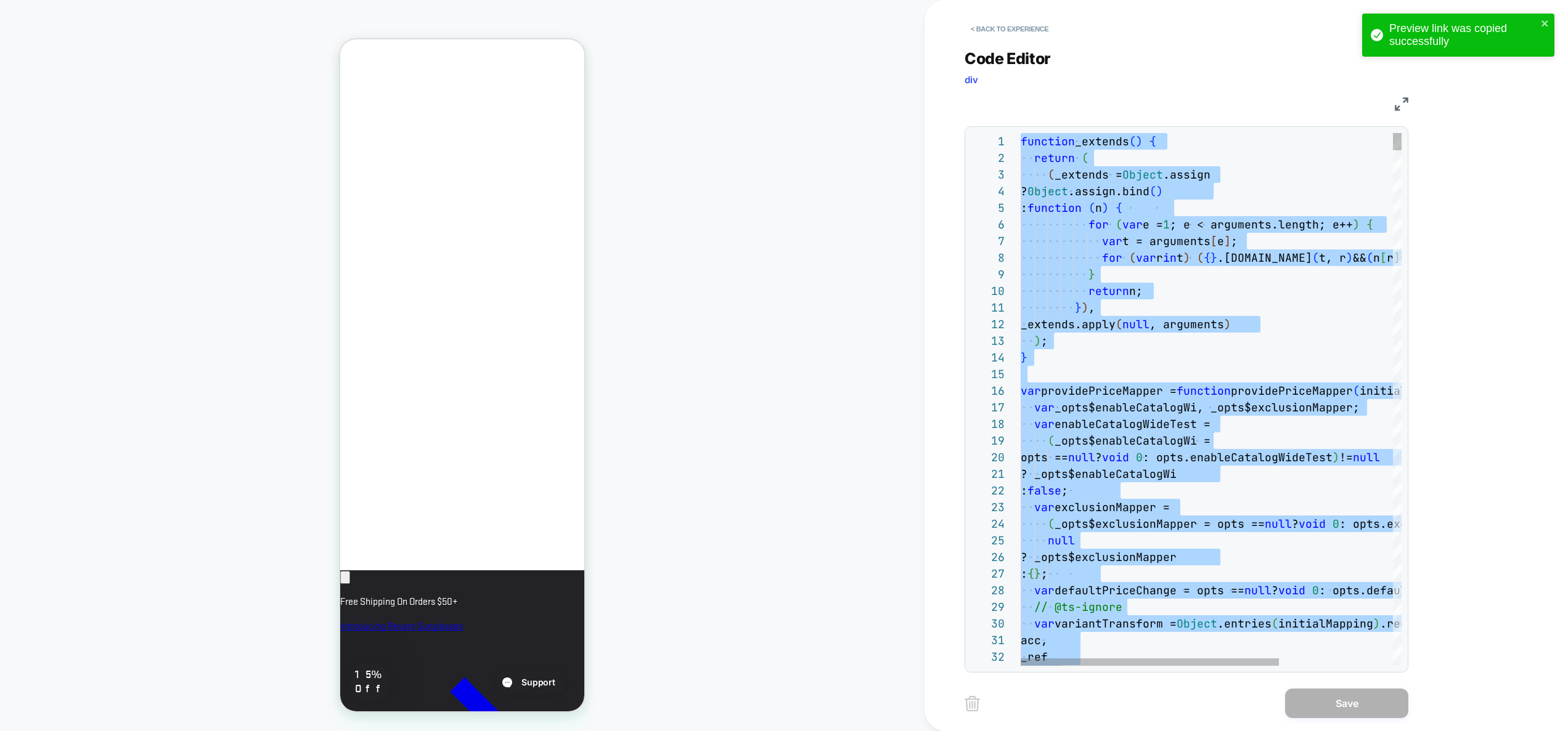
scroll to position [0, 0]
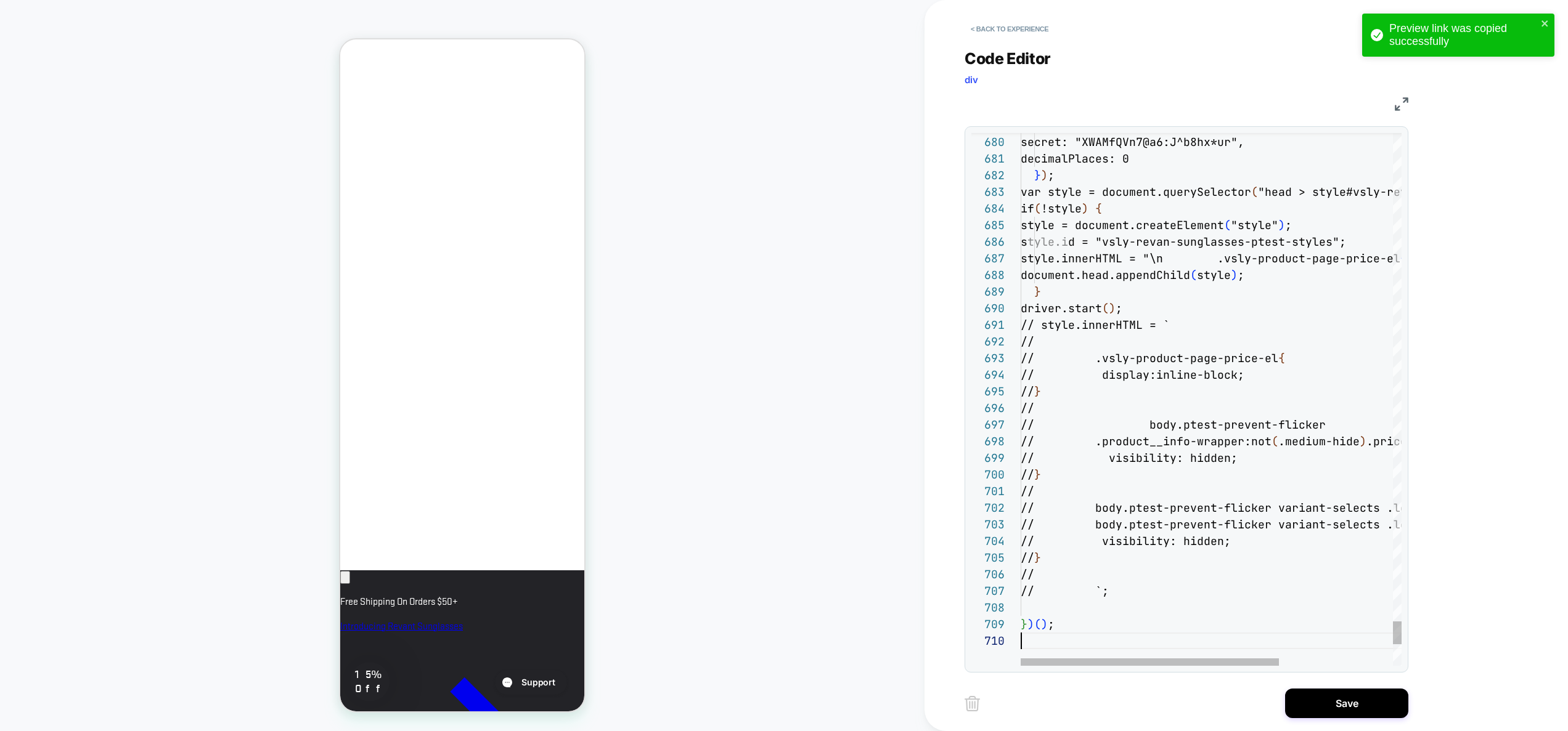
type textarea "**********"
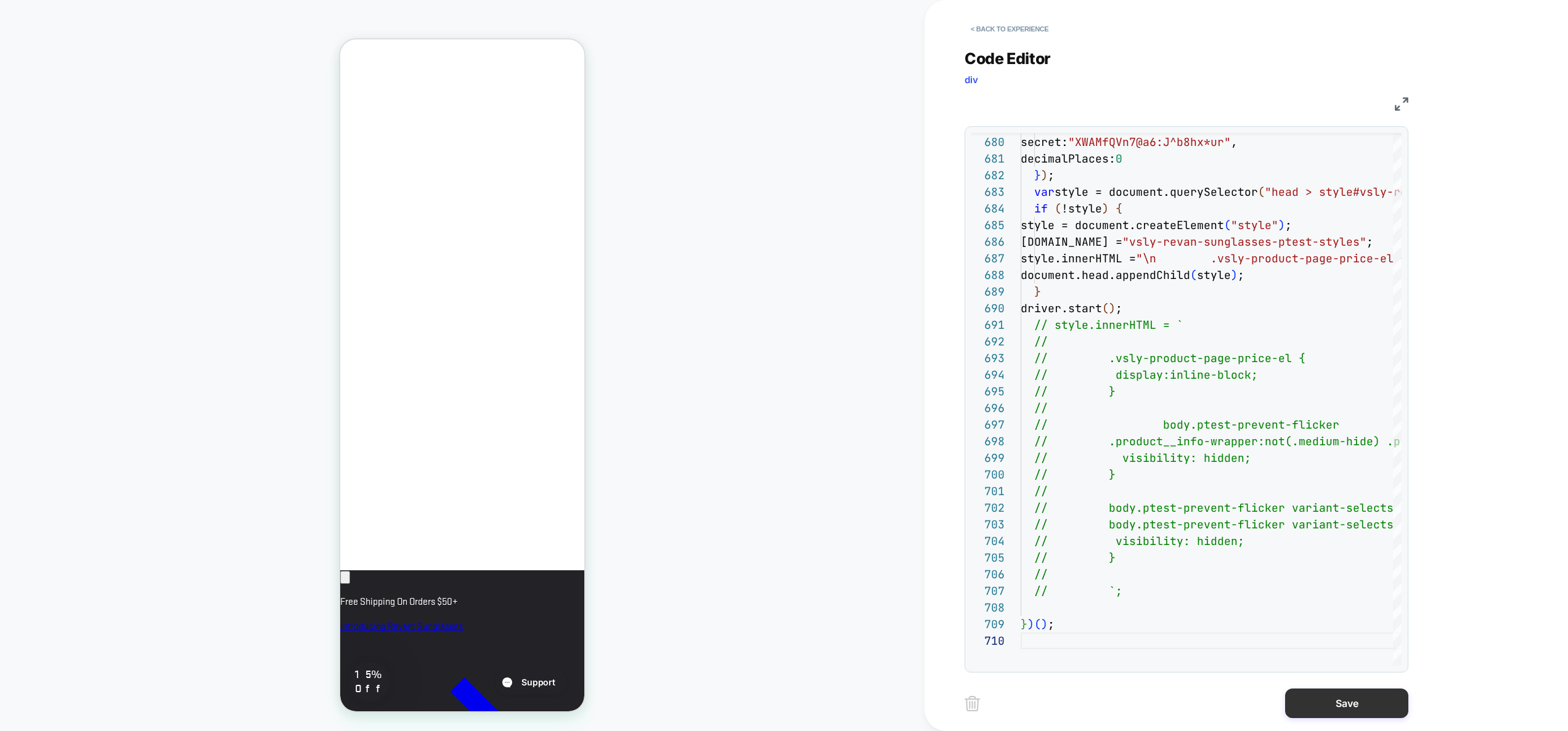
click at [1351, 692] on button "Save" at bounding box center [1346, 704] width 123 height 30
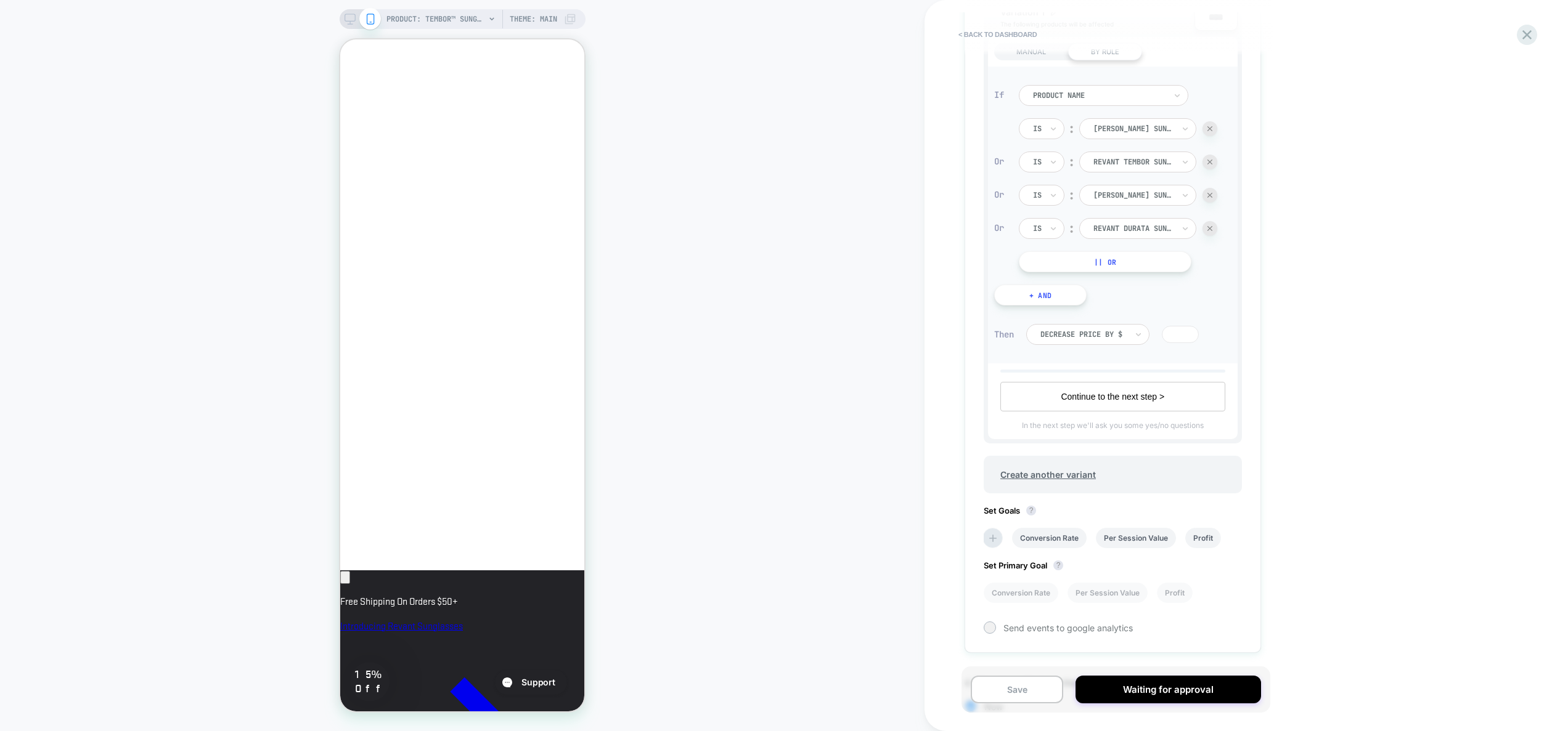
scroll to position [568, 0]
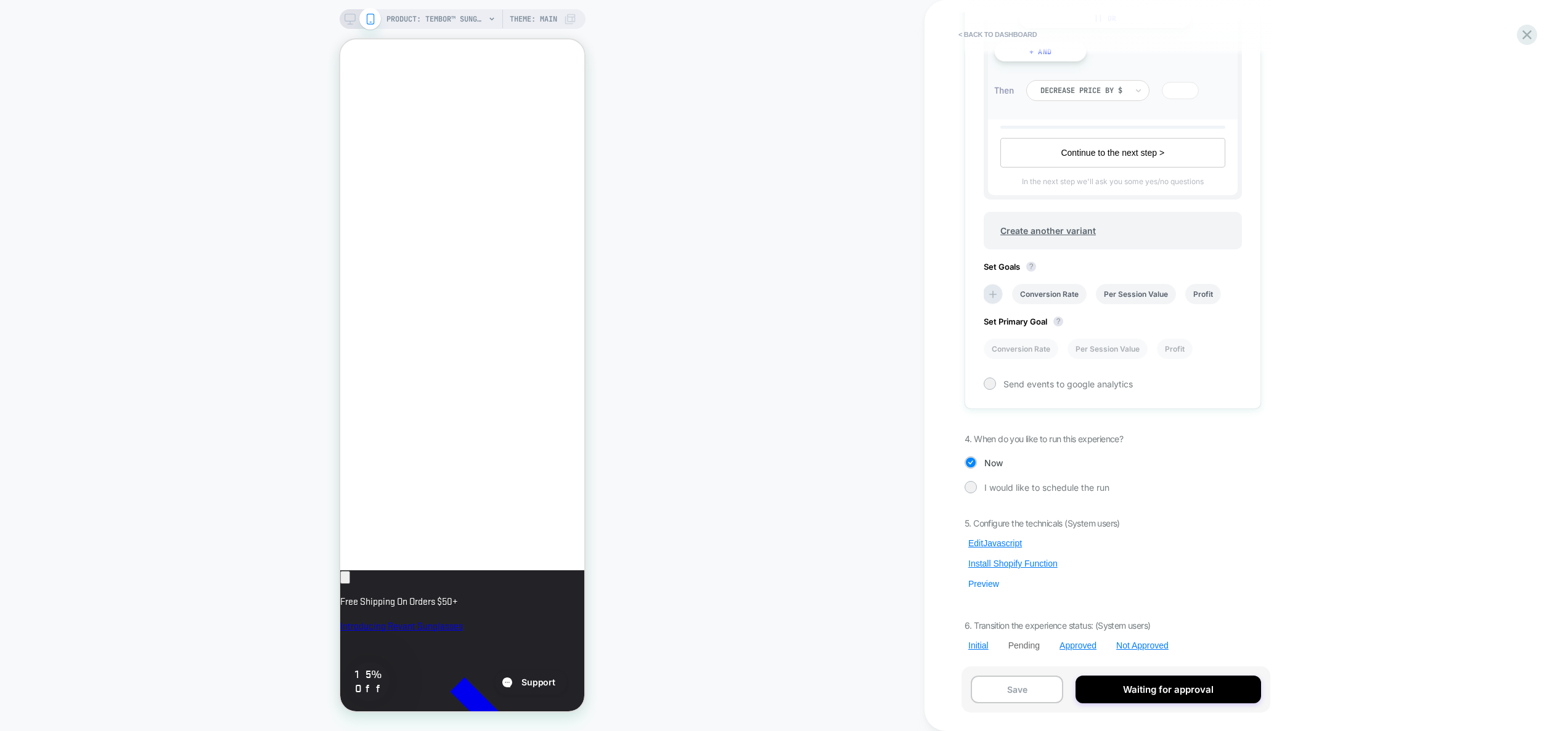
click at [982, 585] on button "Preview" at bounding box center [983, 583] width 38 height 11
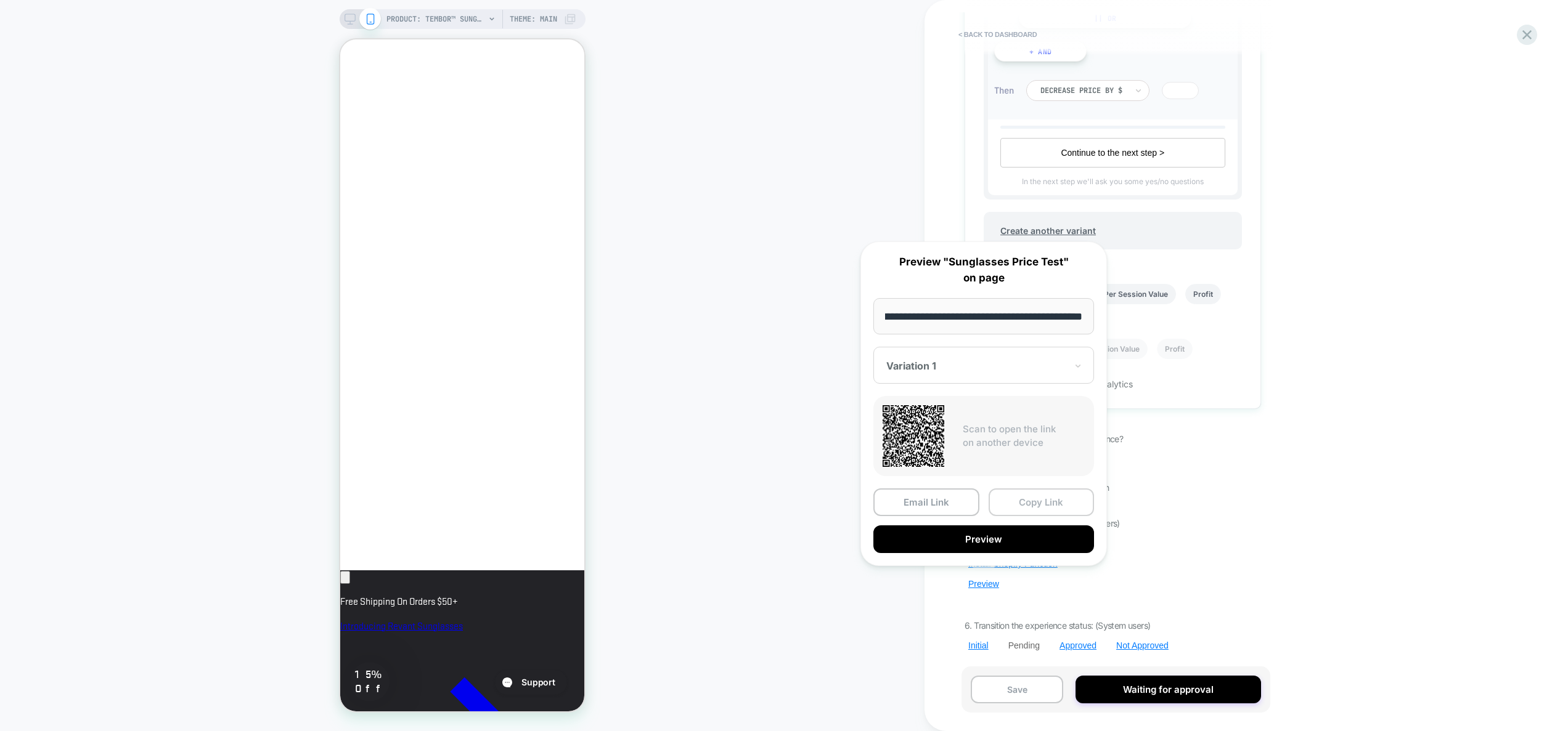
scroll to position [0, 0]
click at [1032, 504] on button "Copy Link" at bounding box center [1041, 502] width 106 height 28
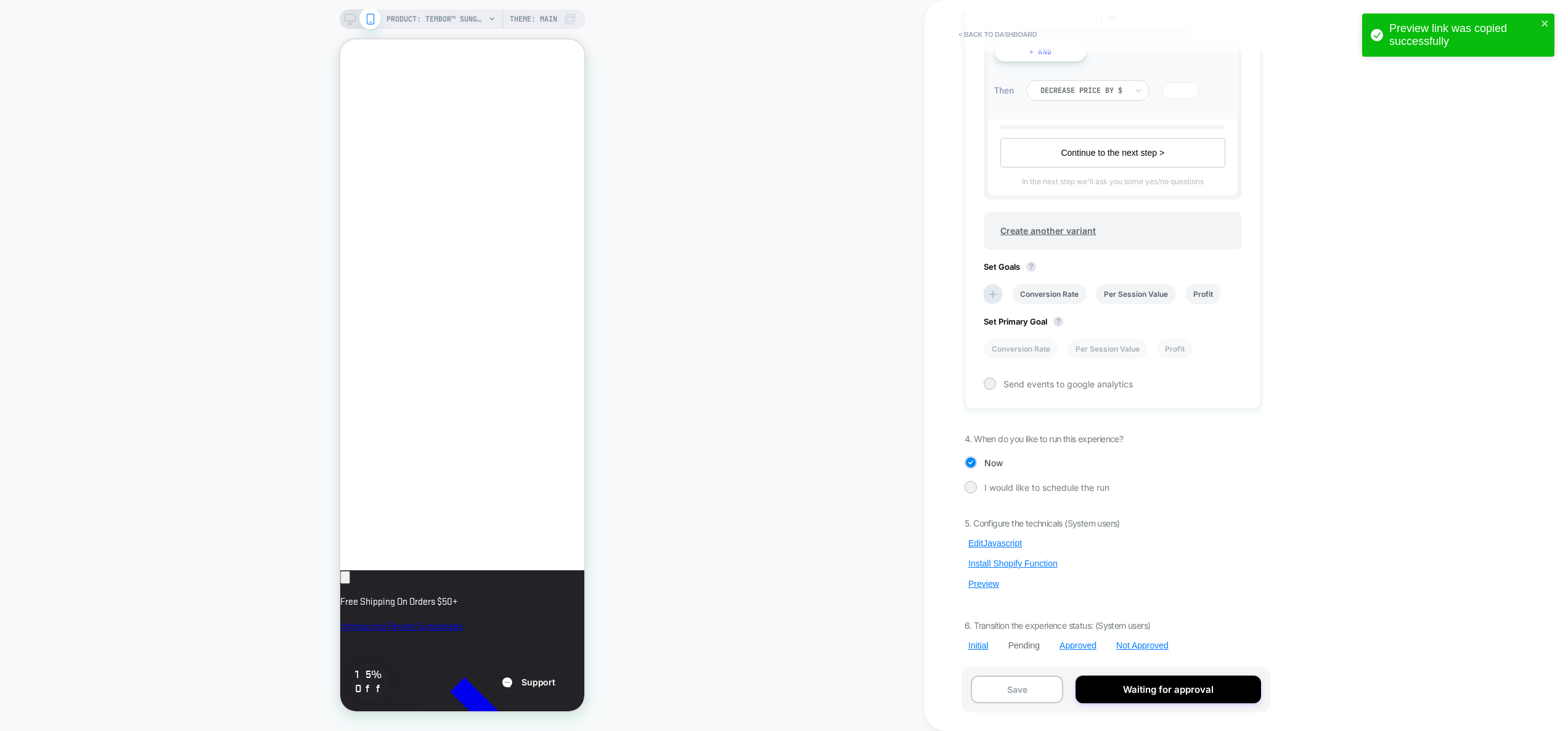
scroll to position [0, 212]
click at [986, 541] on button "Edit Javascript" at bounding box center [995, 543] width 61 height 11
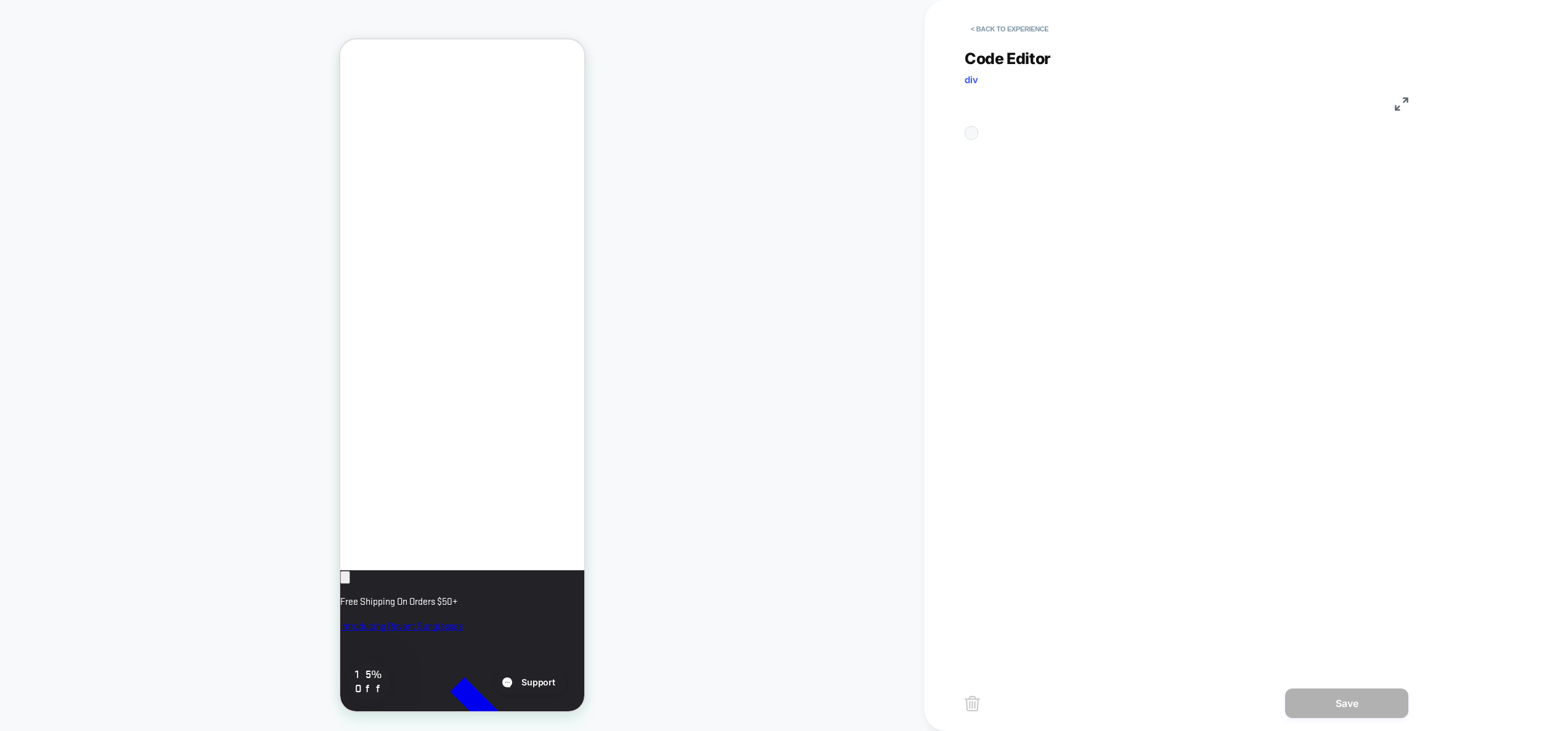
scroll to position [166, 0]
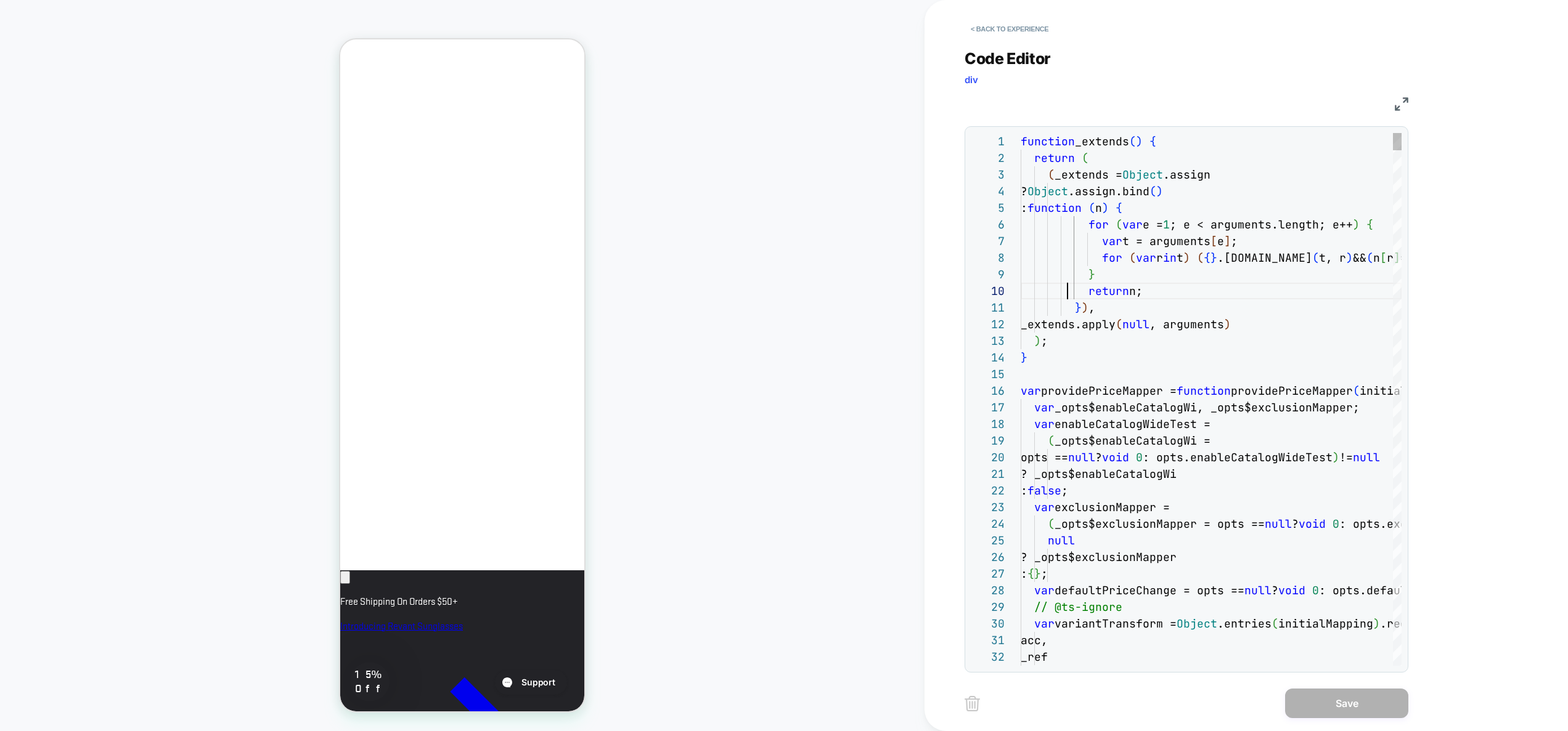
type textarea "**********"
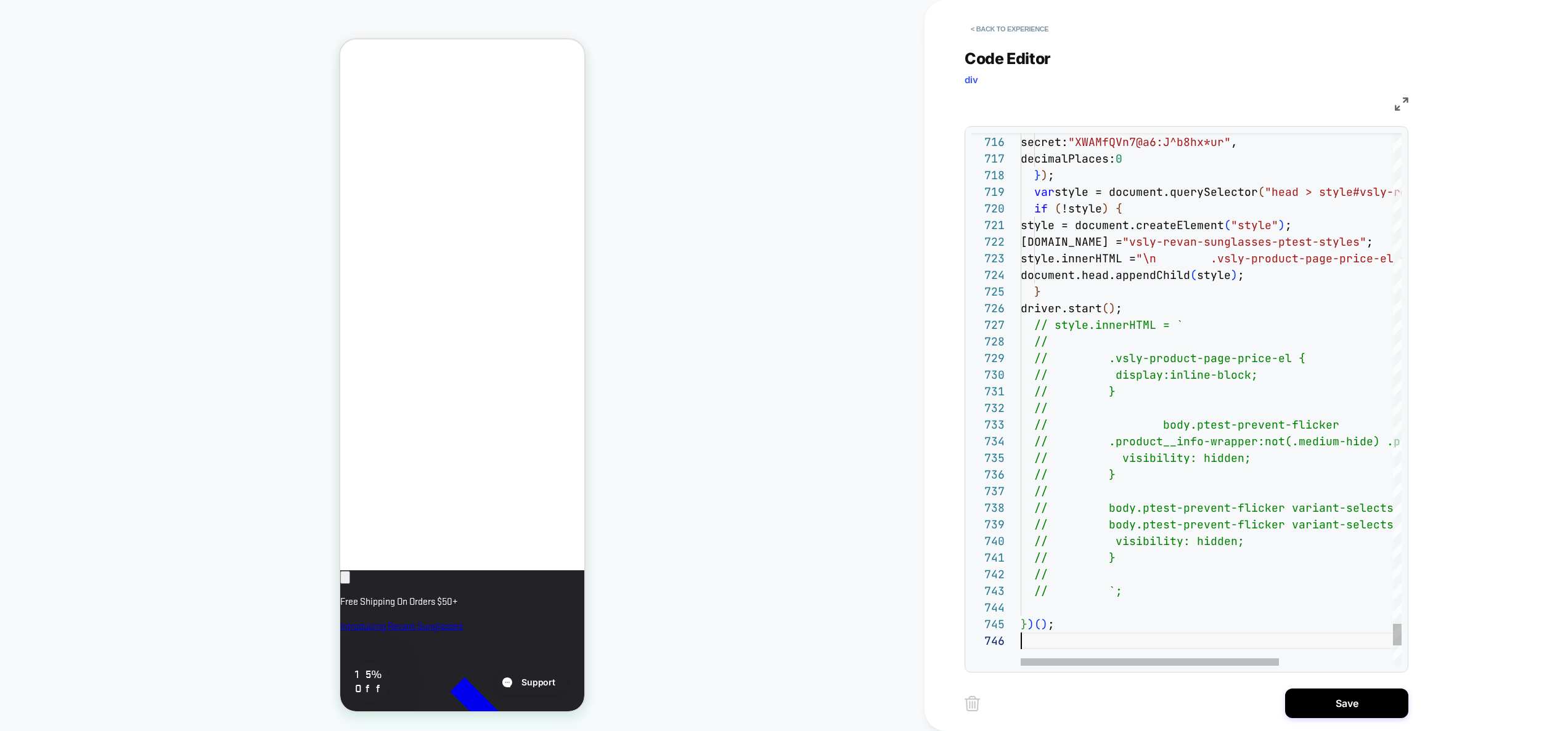
scroll to position [83, 0]
click at [1330, 709] on button "Save" at bounding box center [1346, 704] width 123 height 30
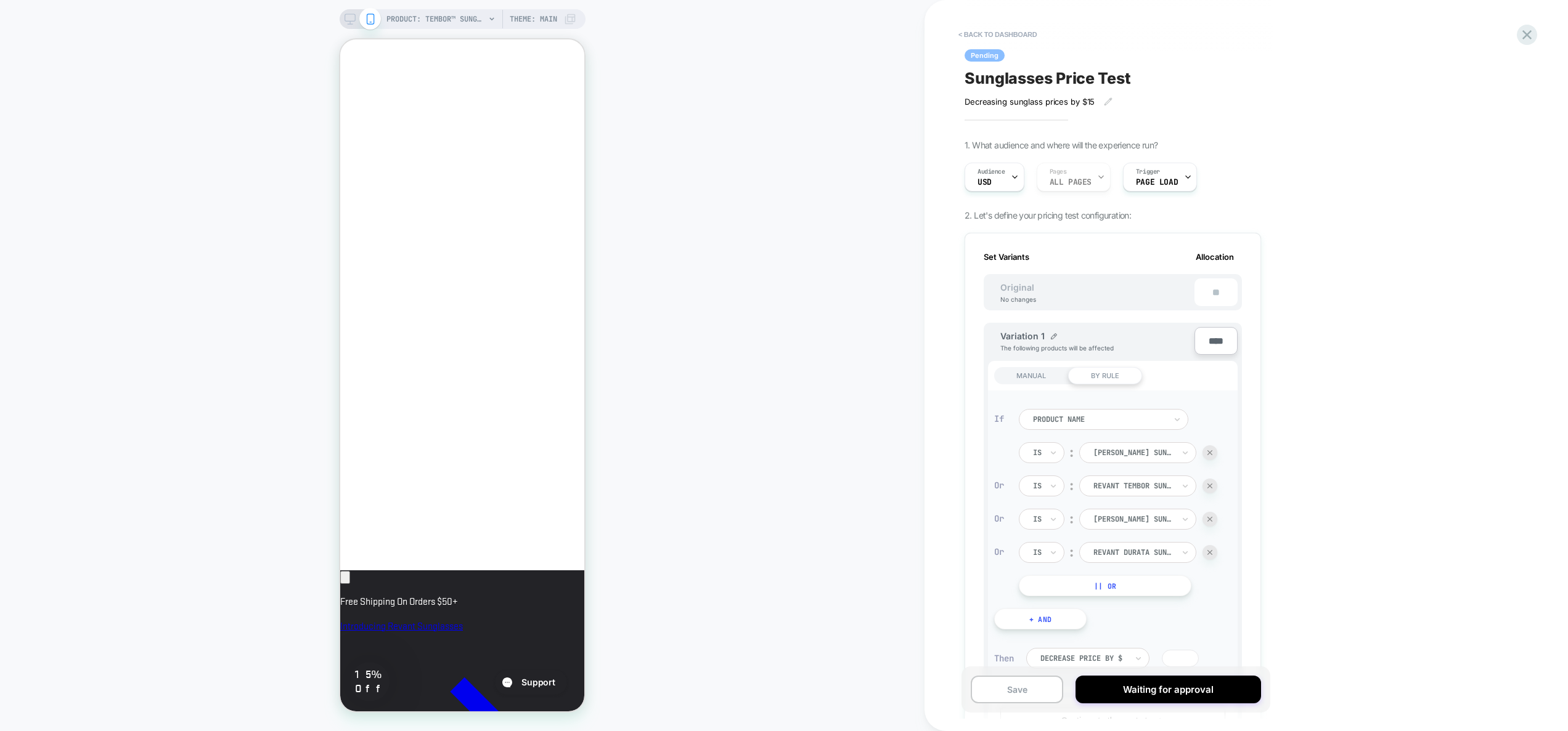
scroll to position [568, 0]
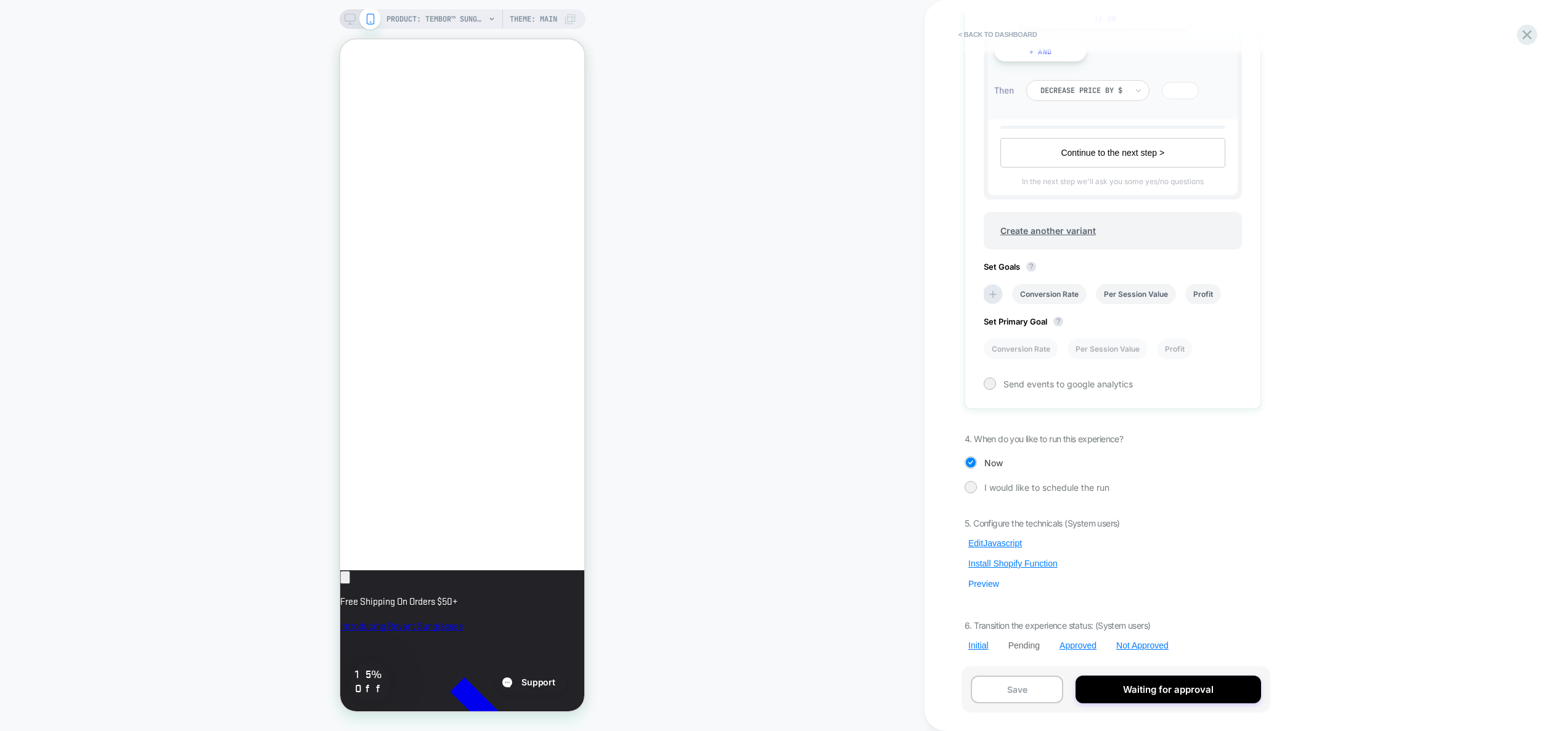
click at [985, 587] on button "Preview" at bounding box center [983, 583] width 38 height 11
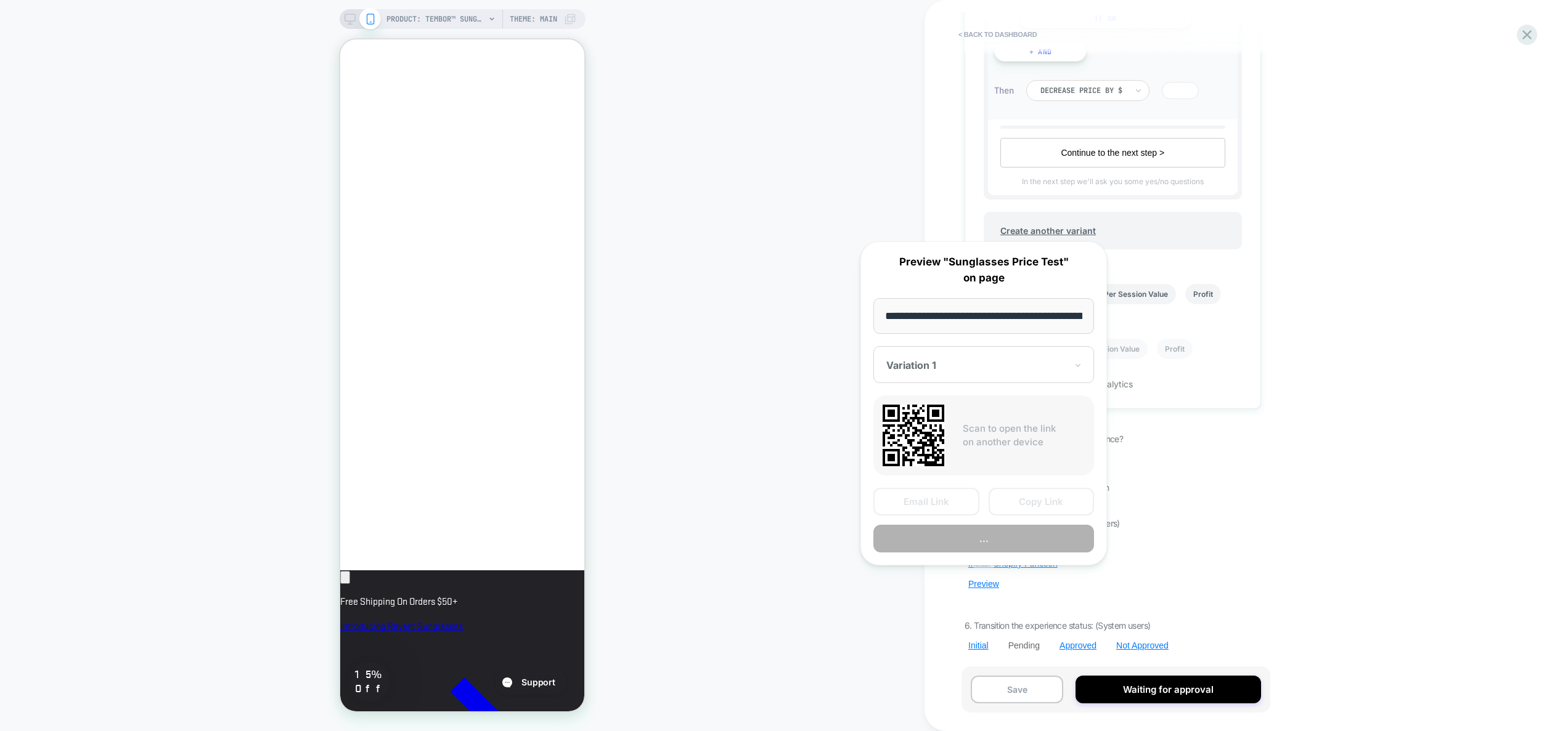
scroll to position [0, 226]
click at [1032, 503] on button "Copy Link" at bounding box center [1041, 502] width 106 height 28
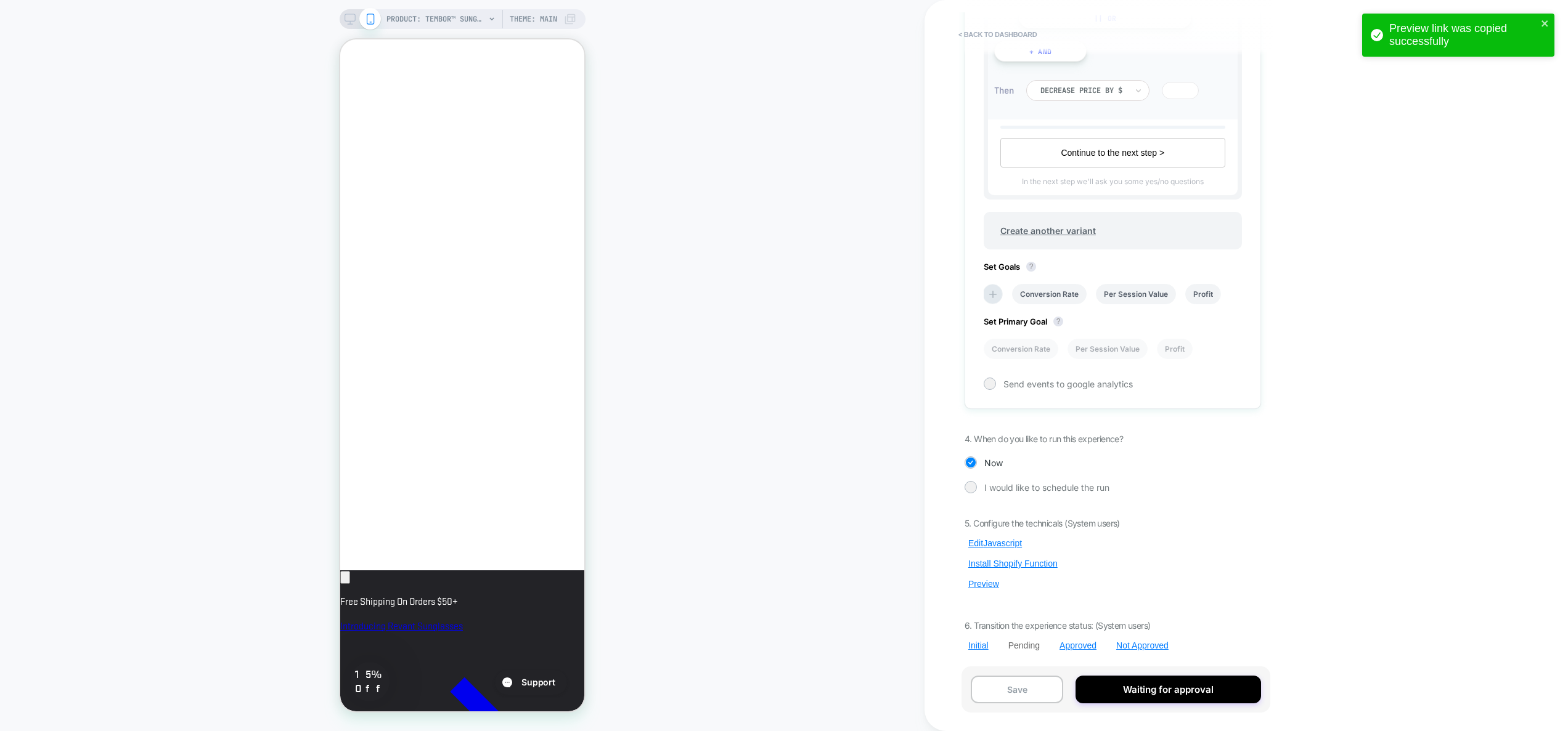
scroll to position [0, 212]
click at [992, 581] on button "Preview" at bounding box center [983, 583] width 38 height 11
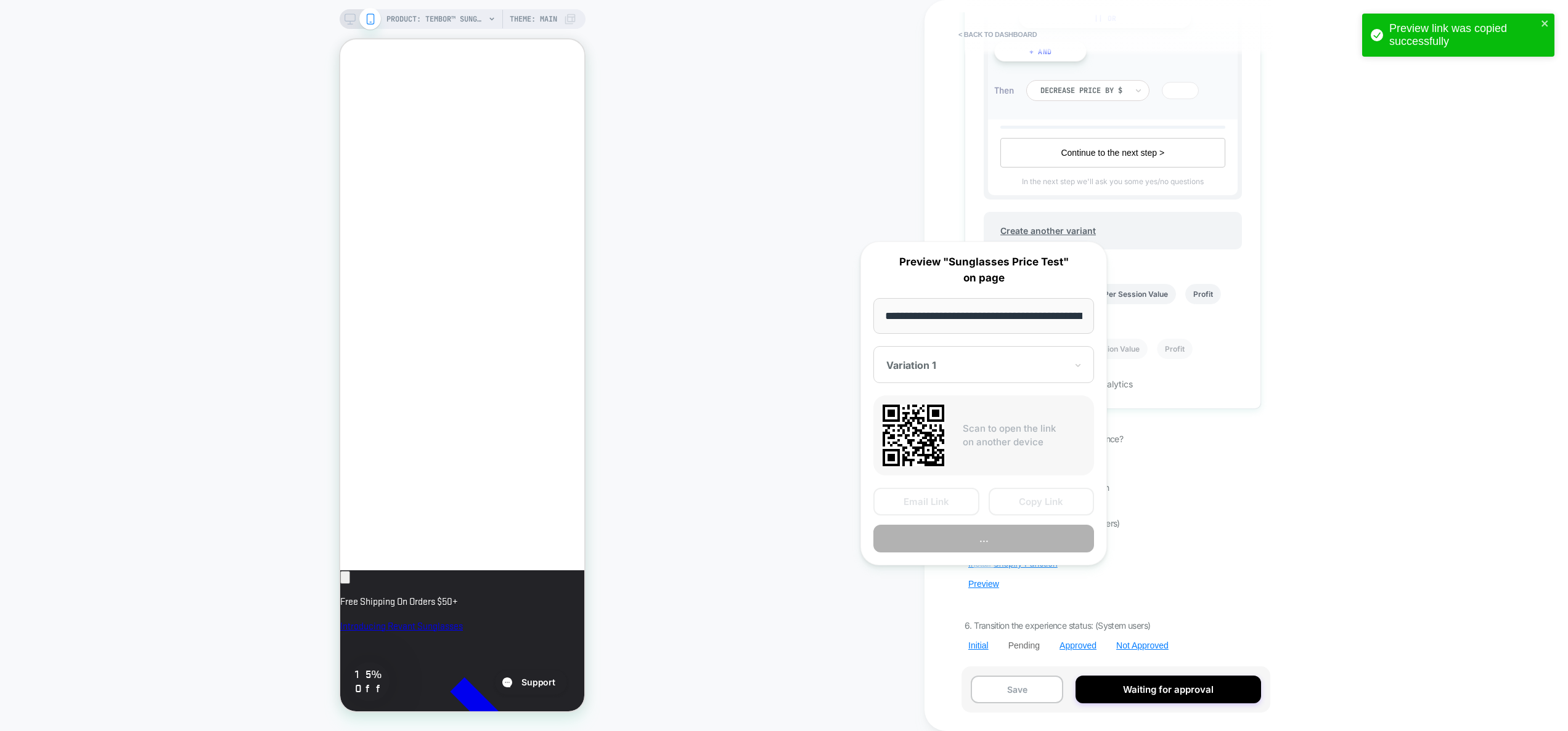
scroll to position [0, 226]
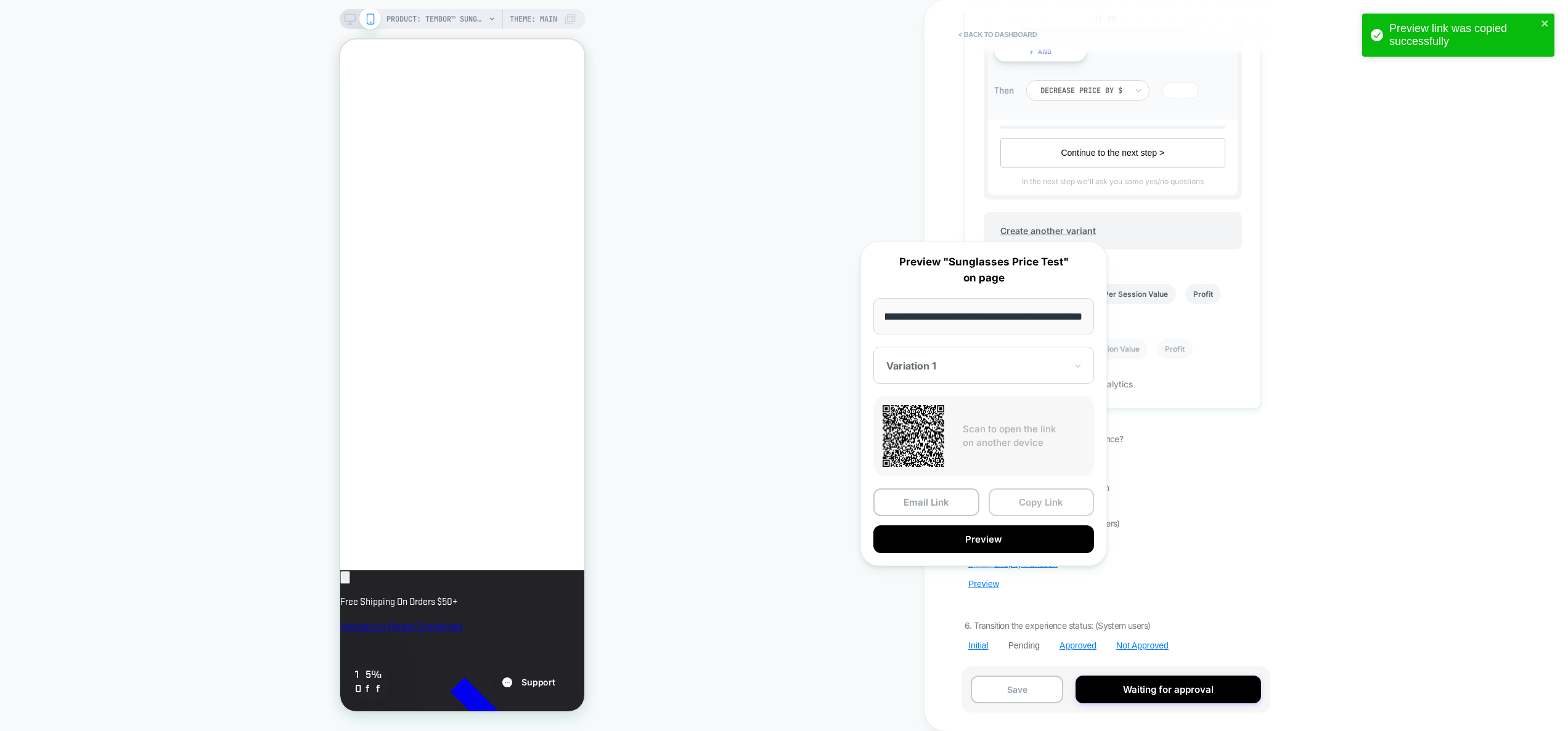
click at [1042, 501] on button "Copy Link" at bounding box center [1041, 502] width 106 height 28
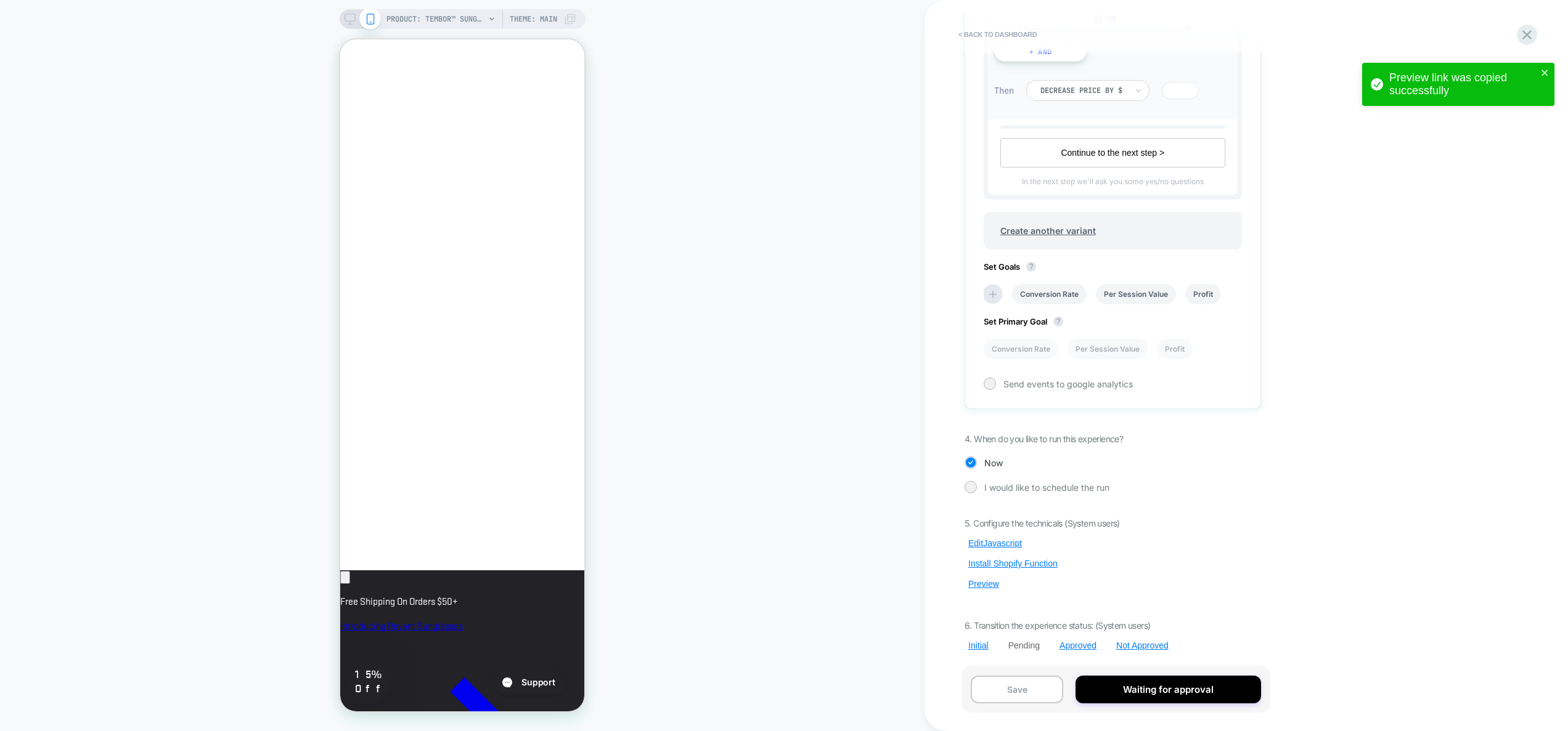
scroll to position [0, 212]
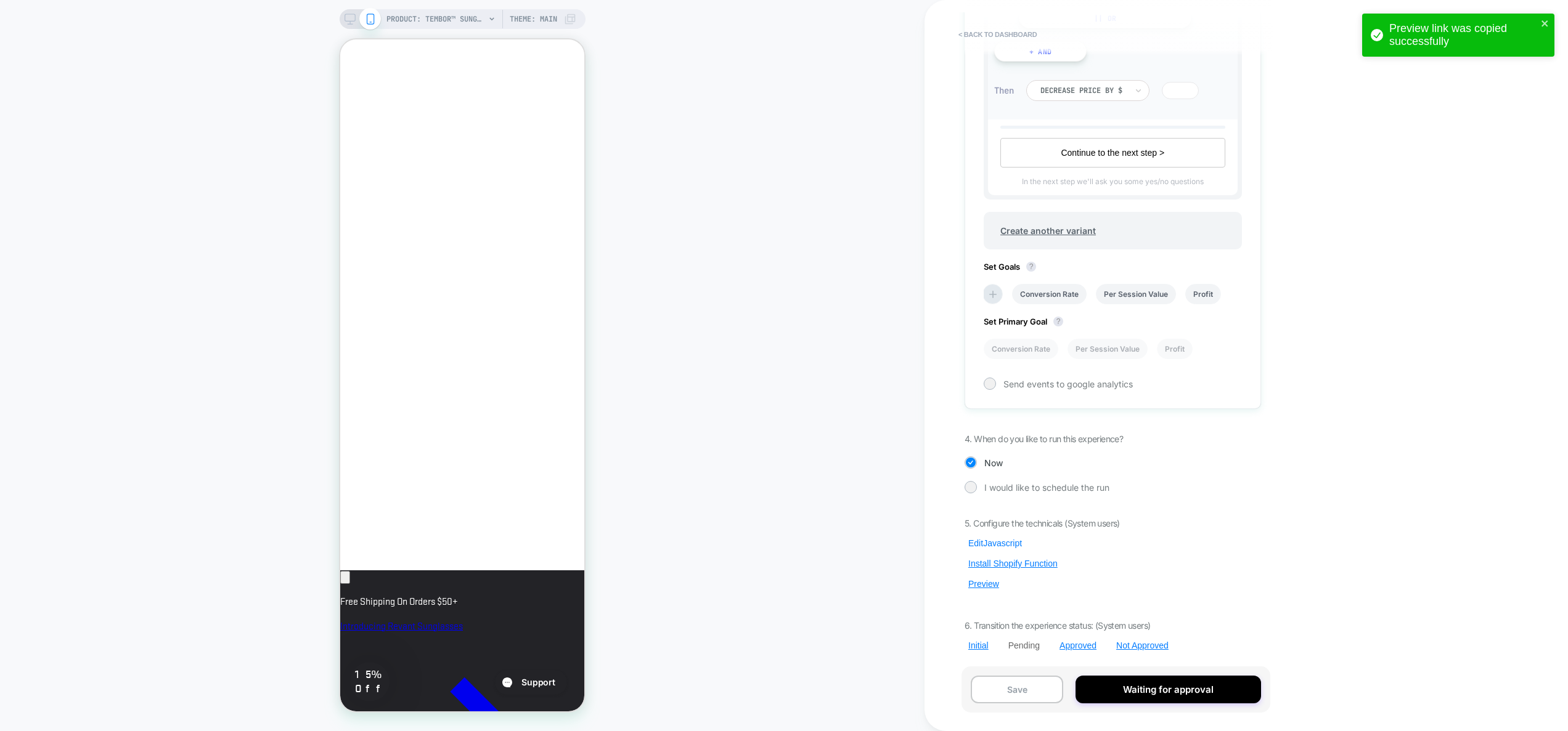
click at [985, 546] on button "Edit Javascript" at bounding box center [995, 543] width 61 height 11
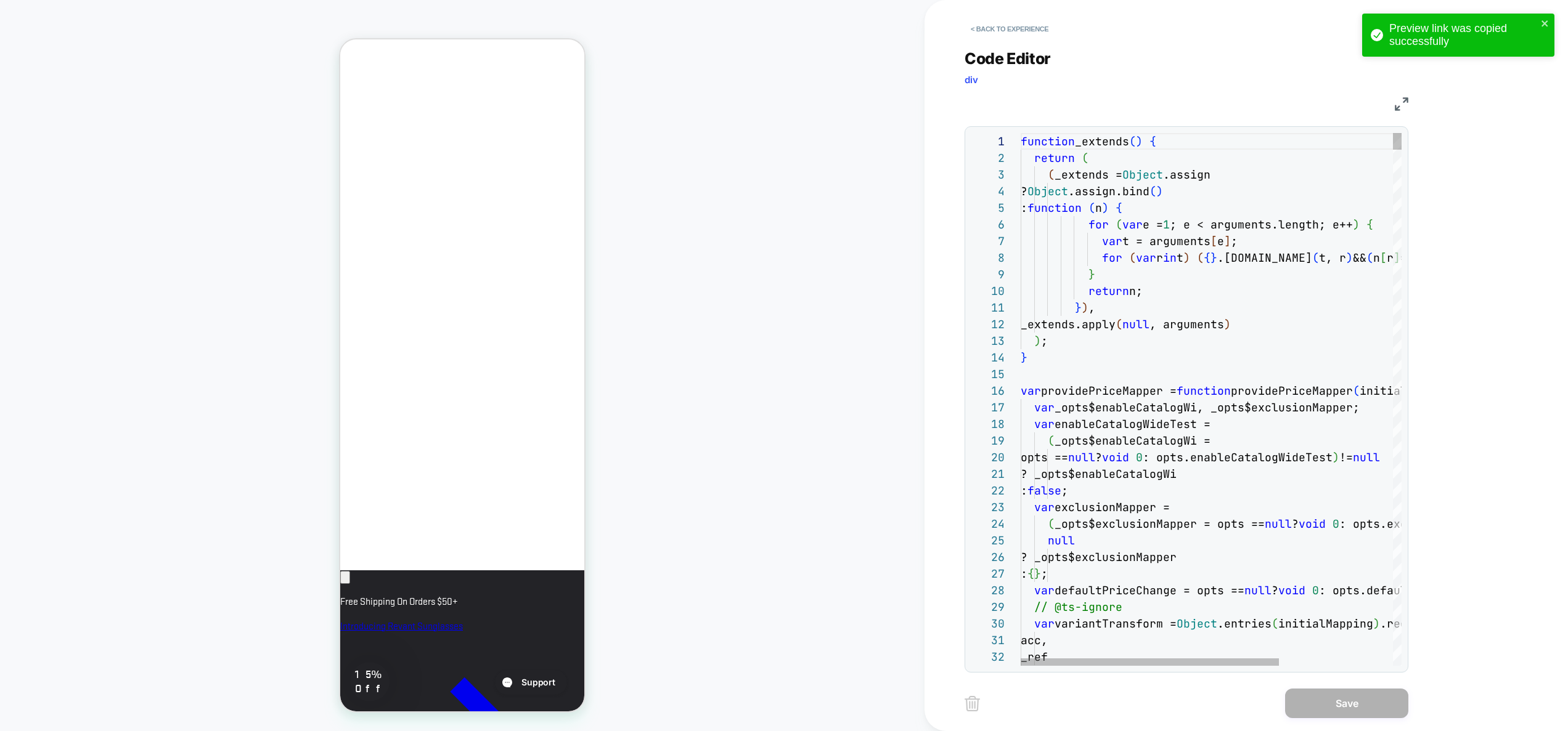
scroll to position [33, 27]
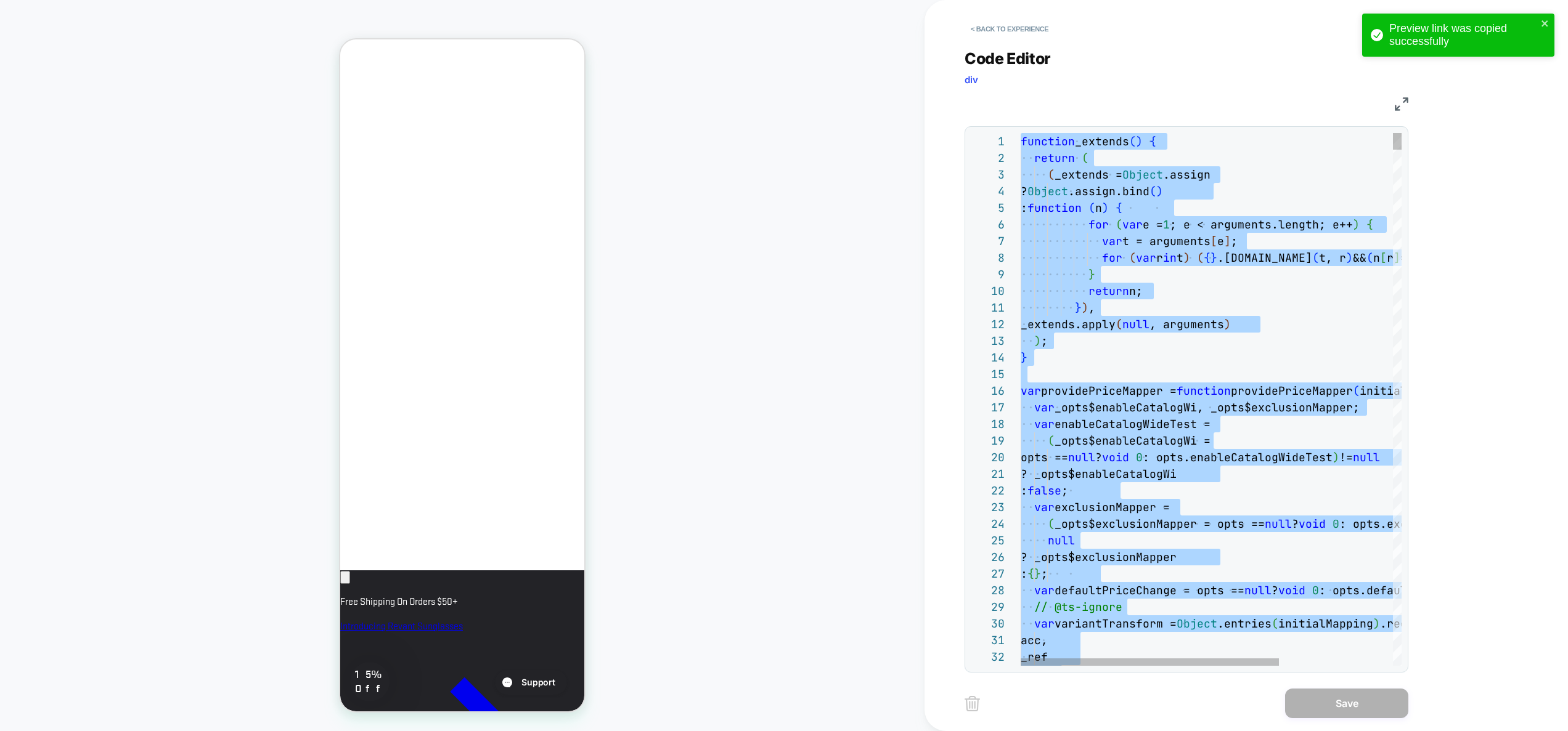
type textarea "**********"
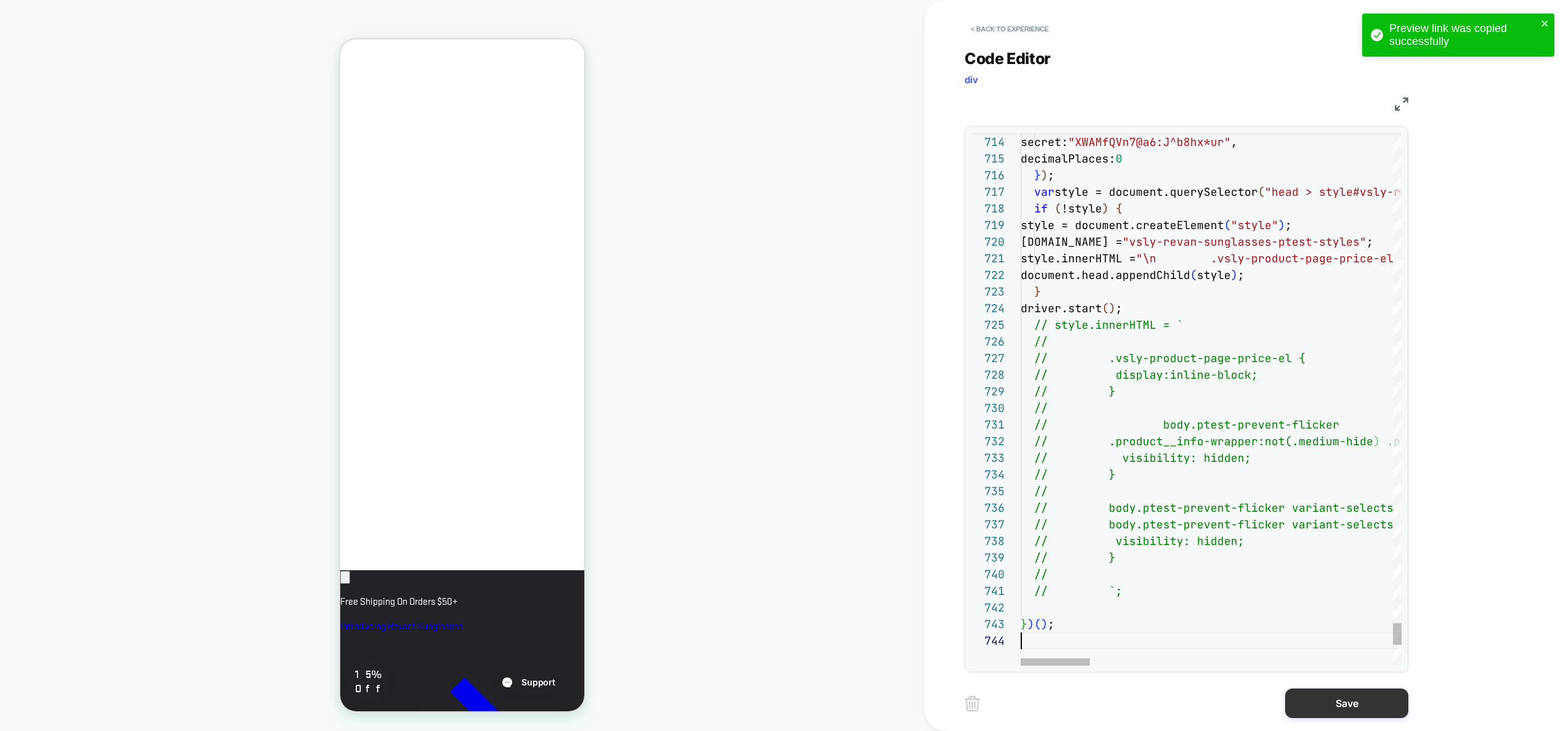
scroll to position [0, 0]
click at [1341, 704] on button "Save" at bounding box center [1346, 704] width 123 height 30
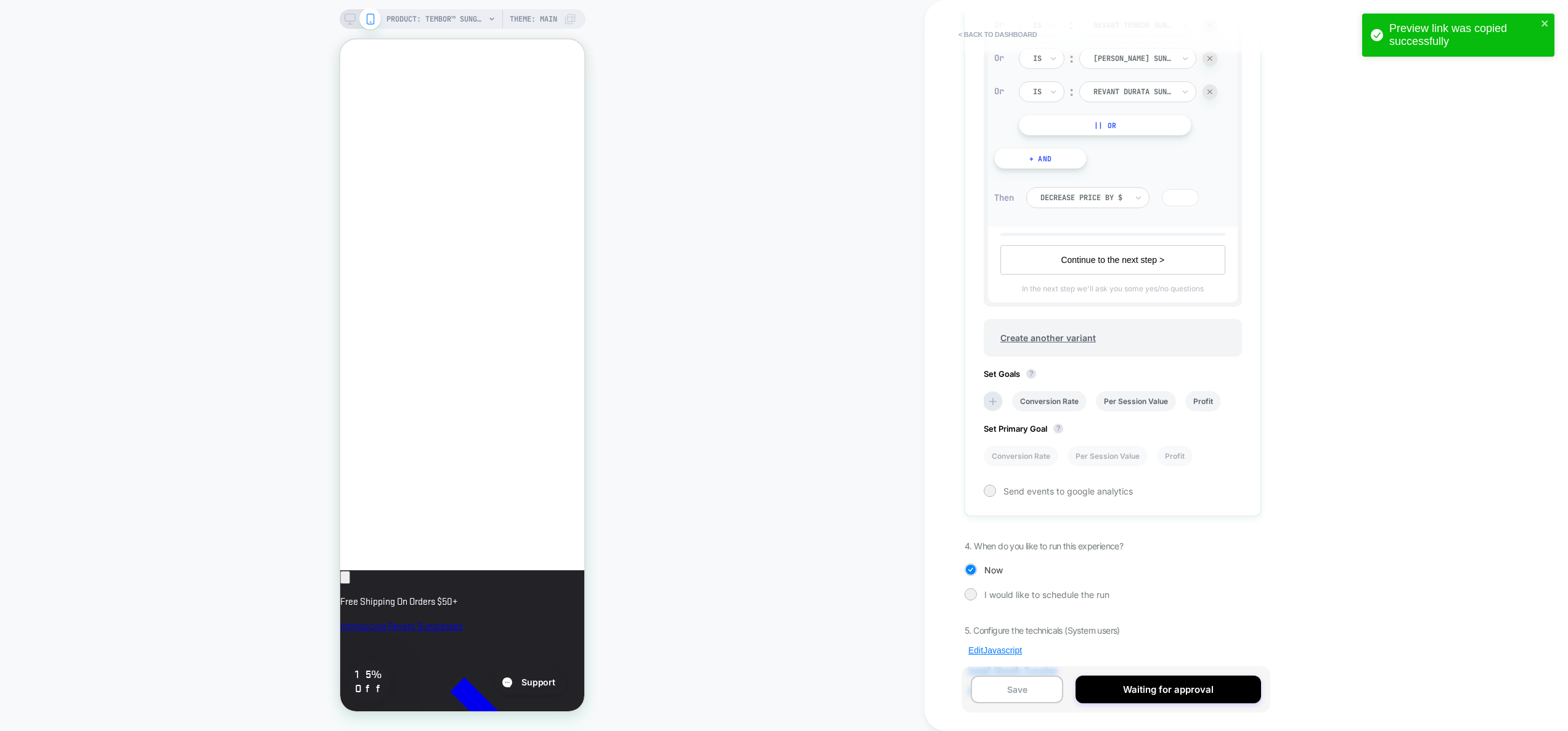
scroll to position [568, 0]
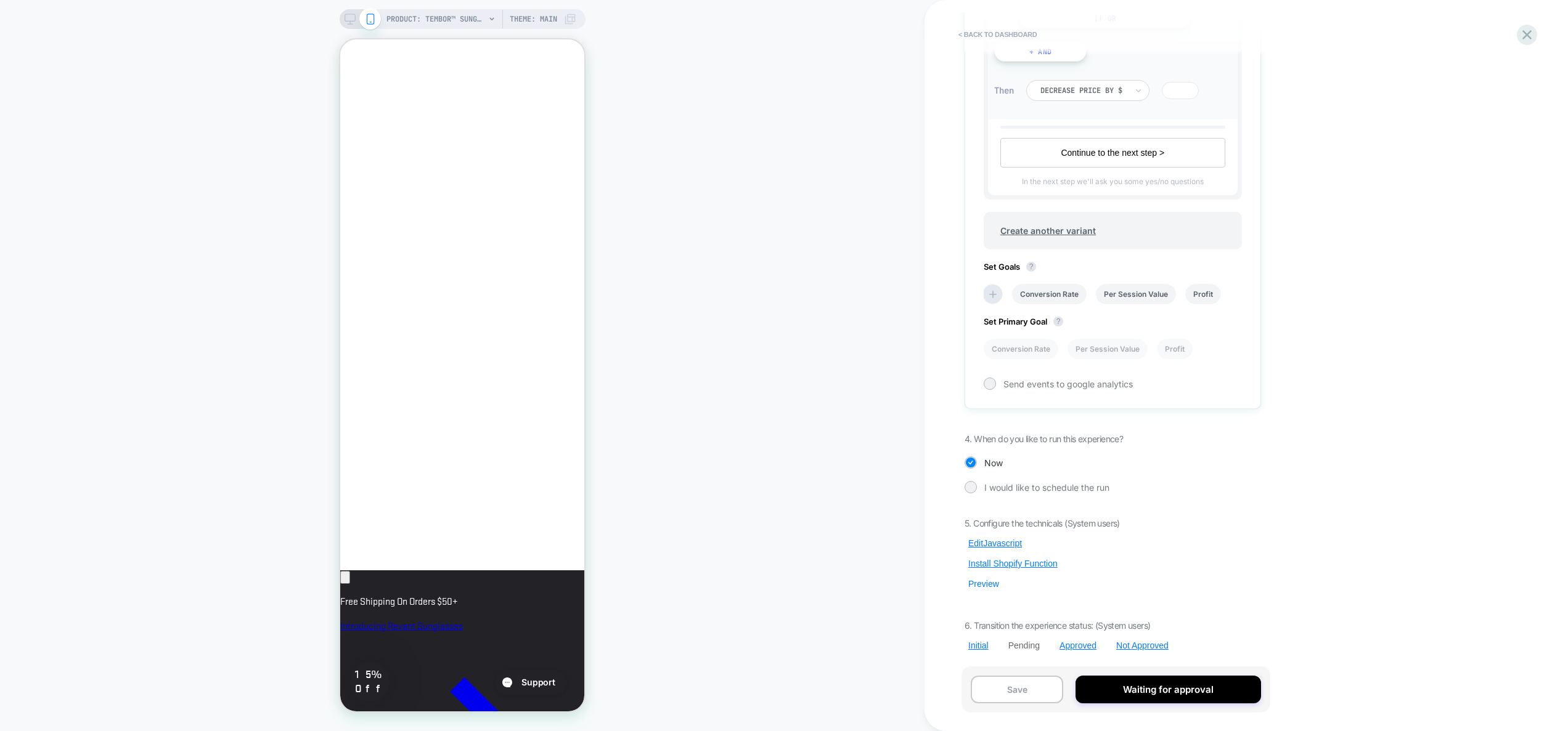
click at [985, 583] on button "Preview" at bounding box center [983, 583] width 38 height 11
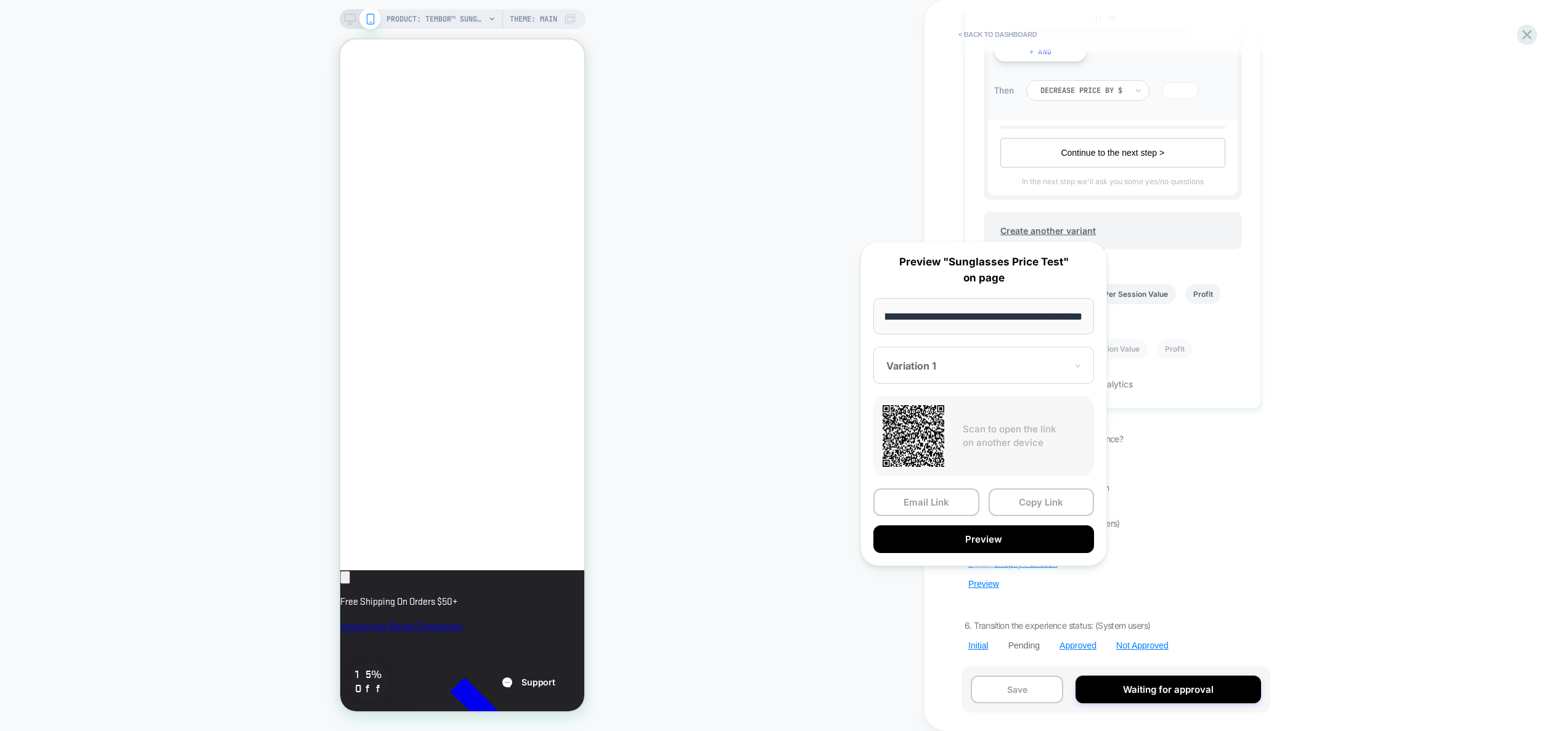
scroll to position [0, 0]
drag, startPoint x: 1043, startPoint y: 501, endPoint x: 1037, endPoint y: 499, distance: 6.3
click at [1043, 501] on button "Copy Link" at bounding box center [1041, 502] width 106 height 28
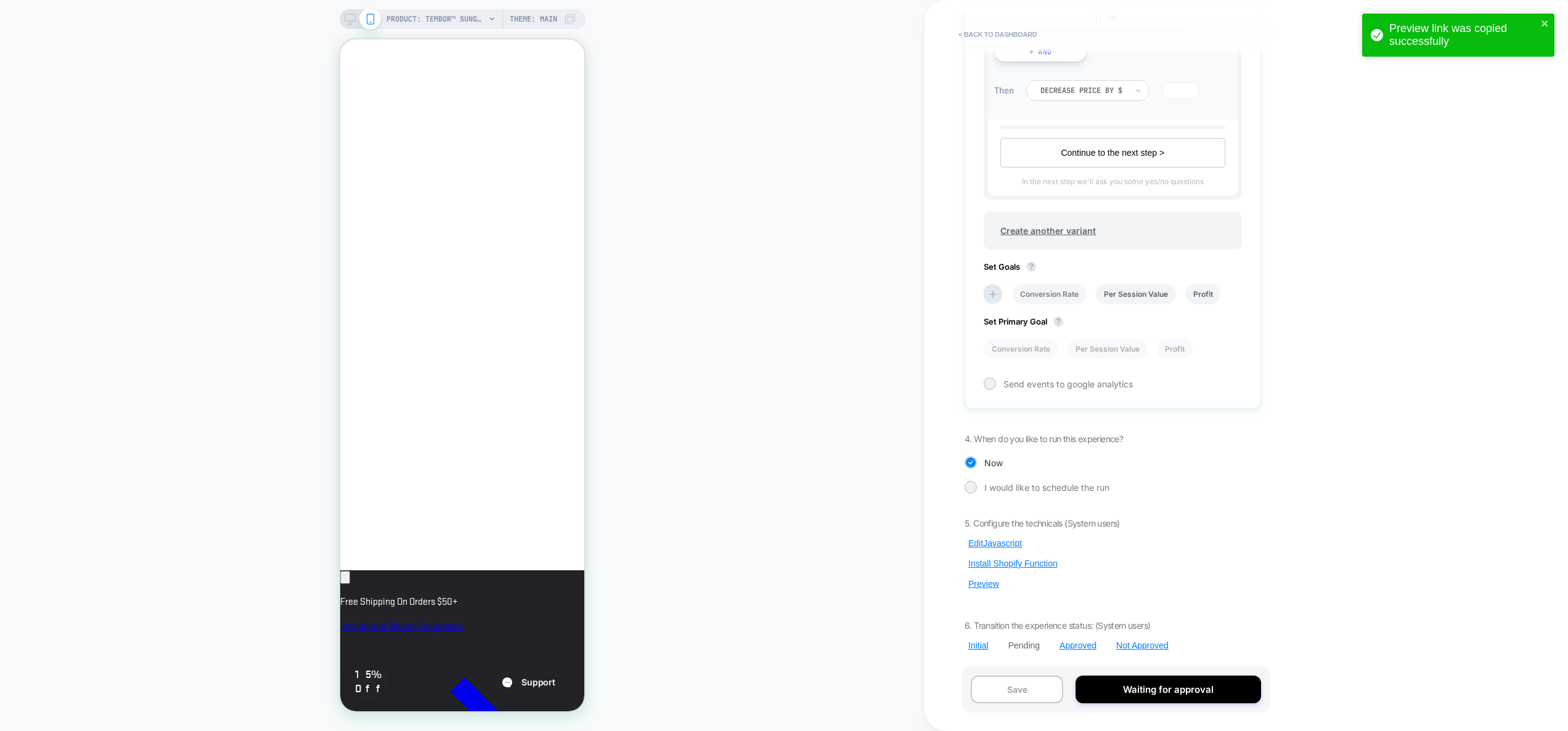
scroll to position [0, 212]
click at [1003, 542] on button "Edit Javascript" at bounding box center [995, 543] width 61 height 11
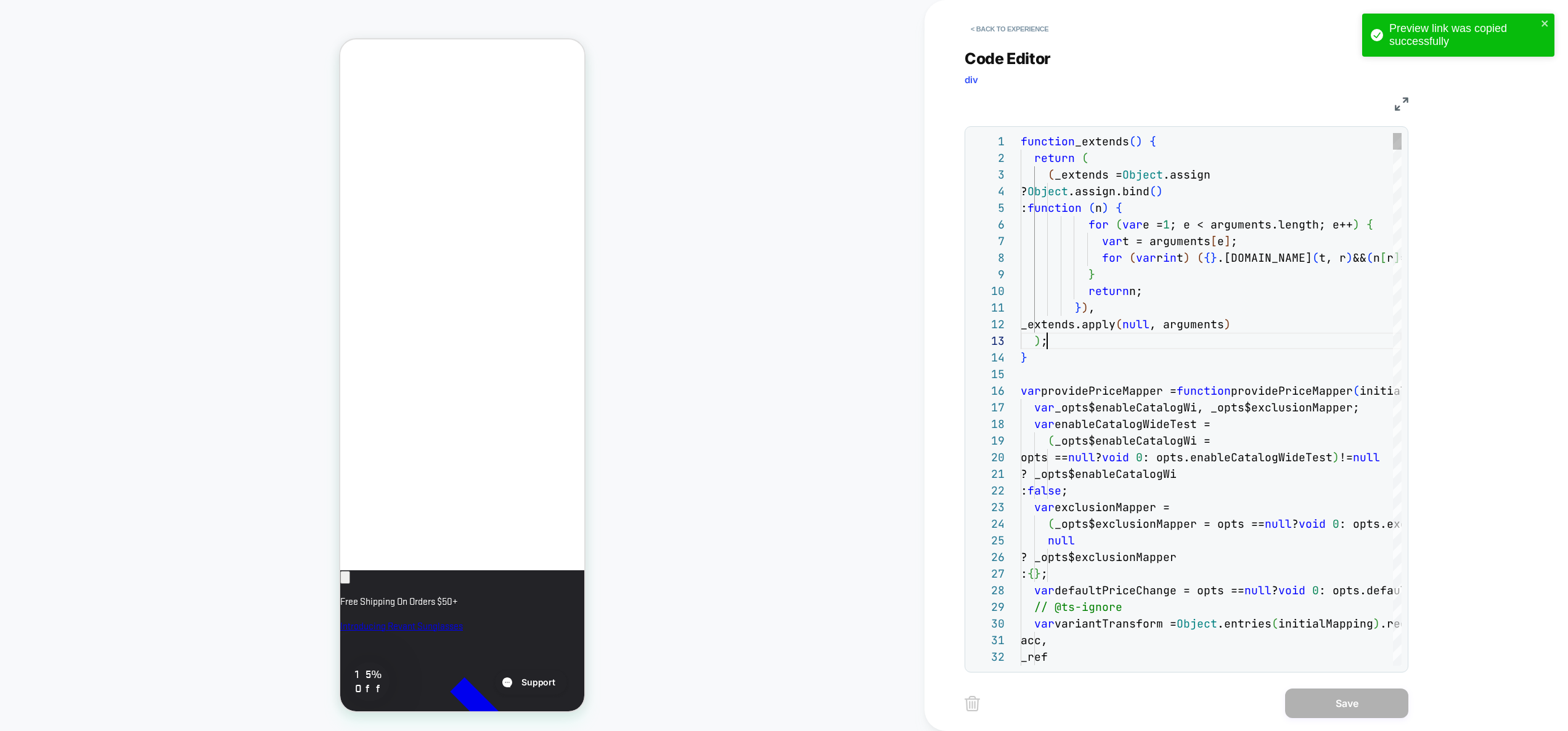
scroll to position [33, 27]
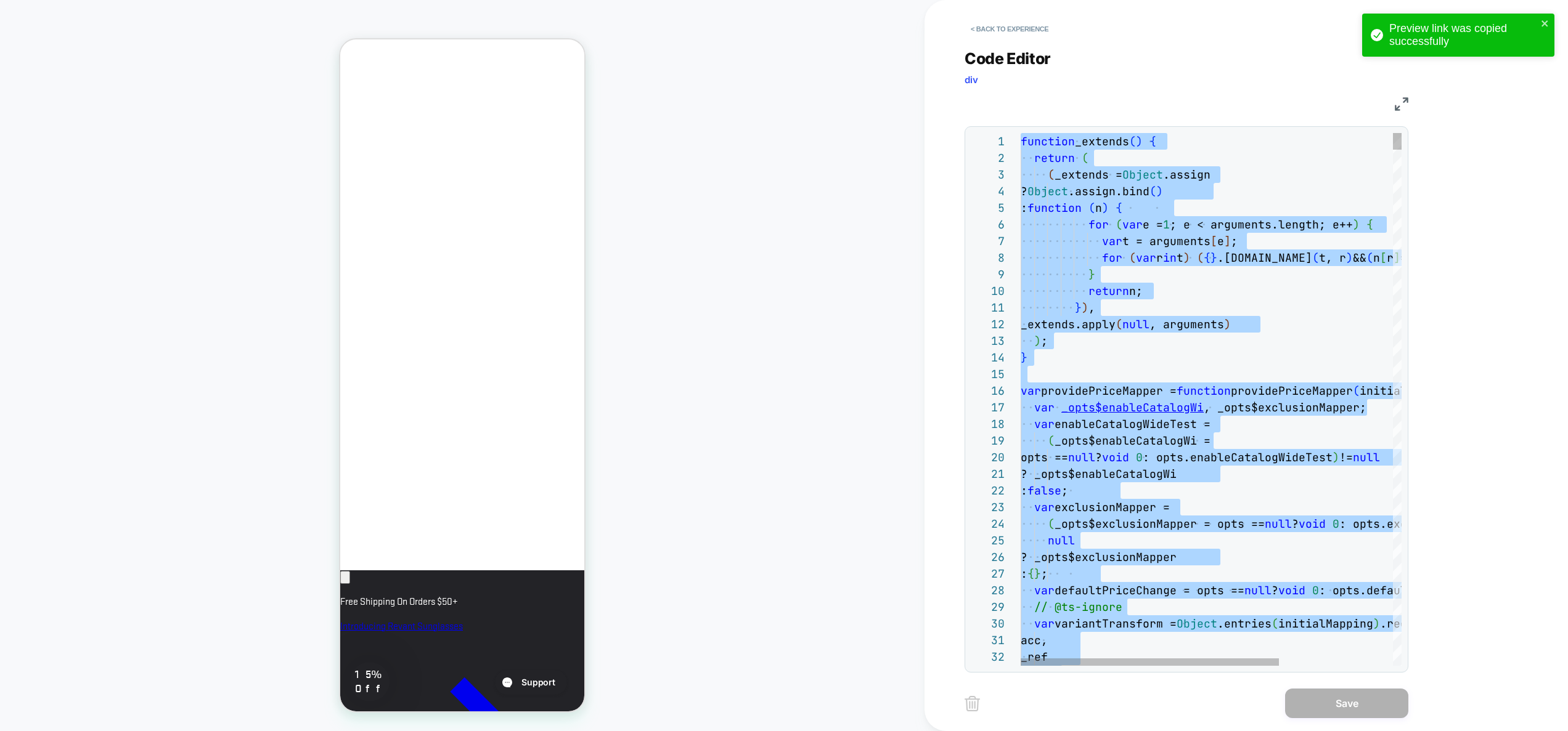
type textarea "**********"
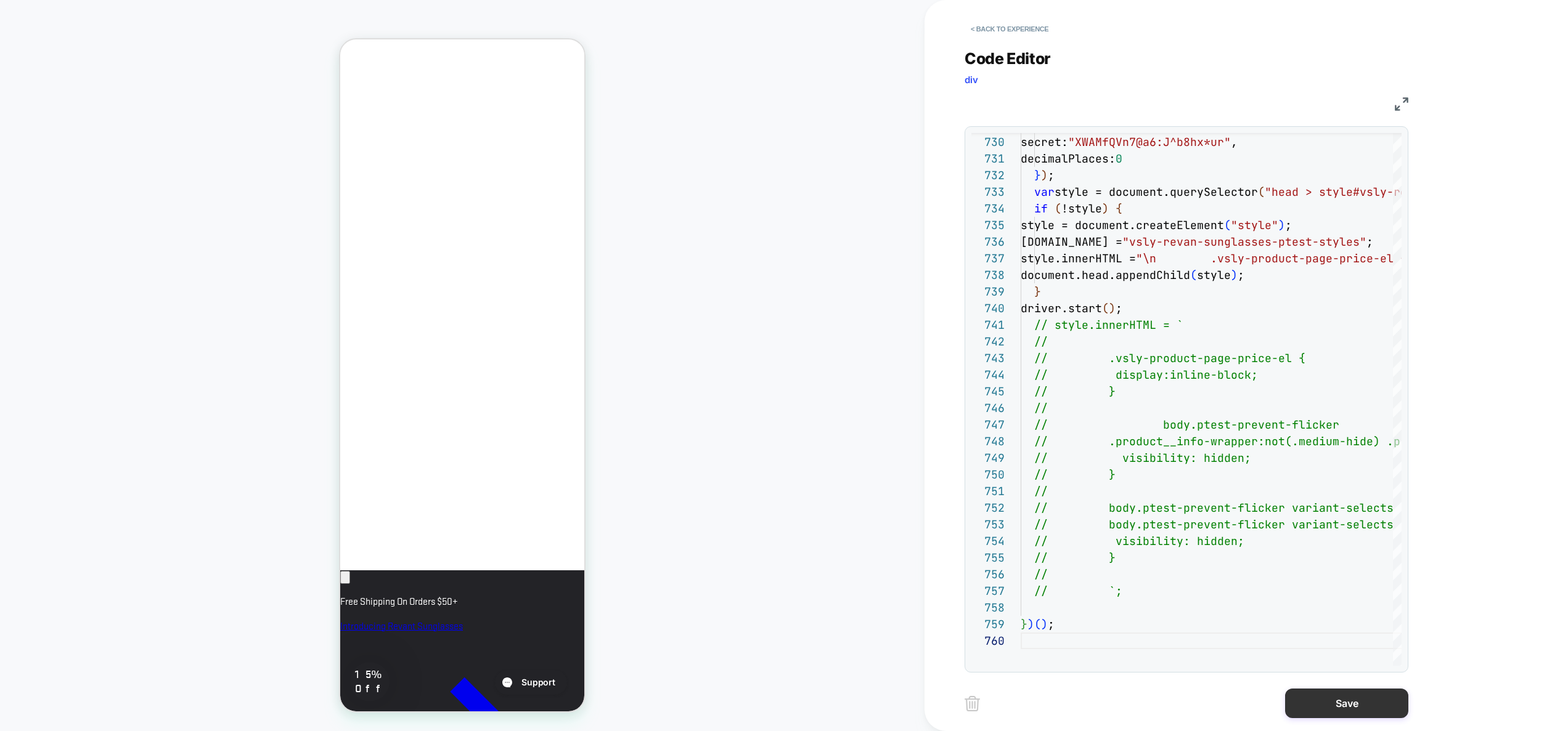
click at [1313, 699] on button "Save" at bounding box center [1346, 704] width 123 height 30
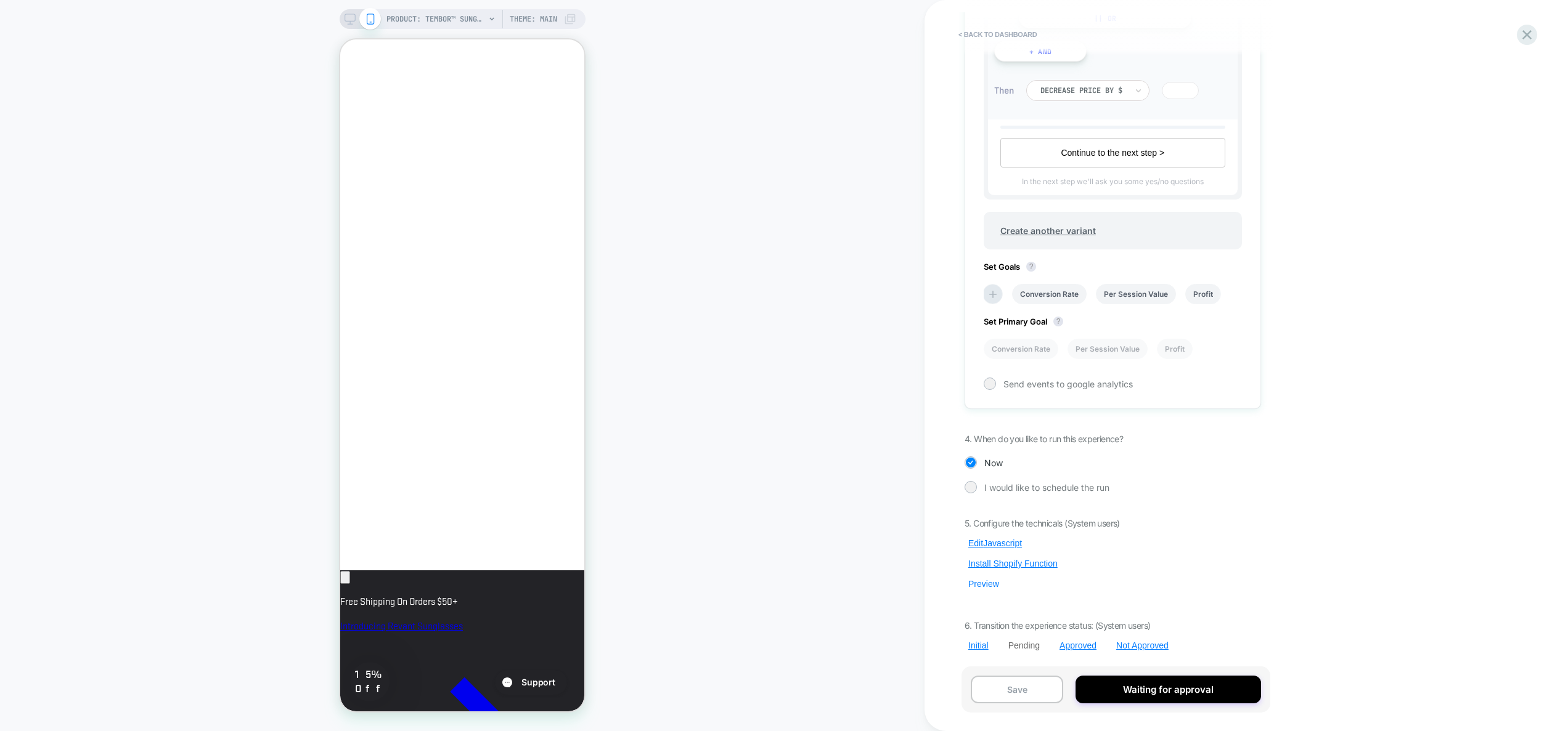
scroll to position [0, 0]
click at [984, 583] on button "Preview" at bounding box center [983, 583] width 38 height 11
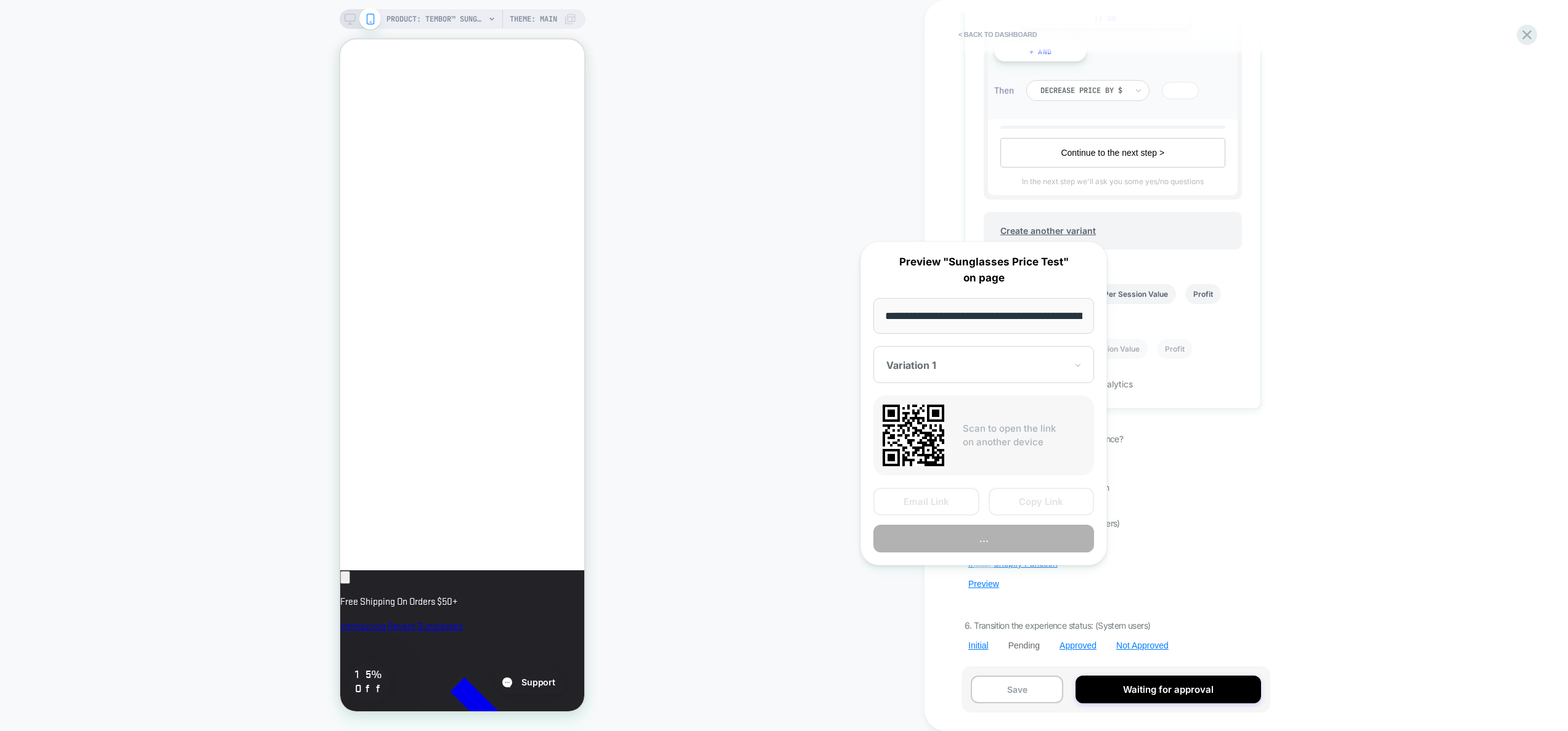
scroll to position [0, 226]
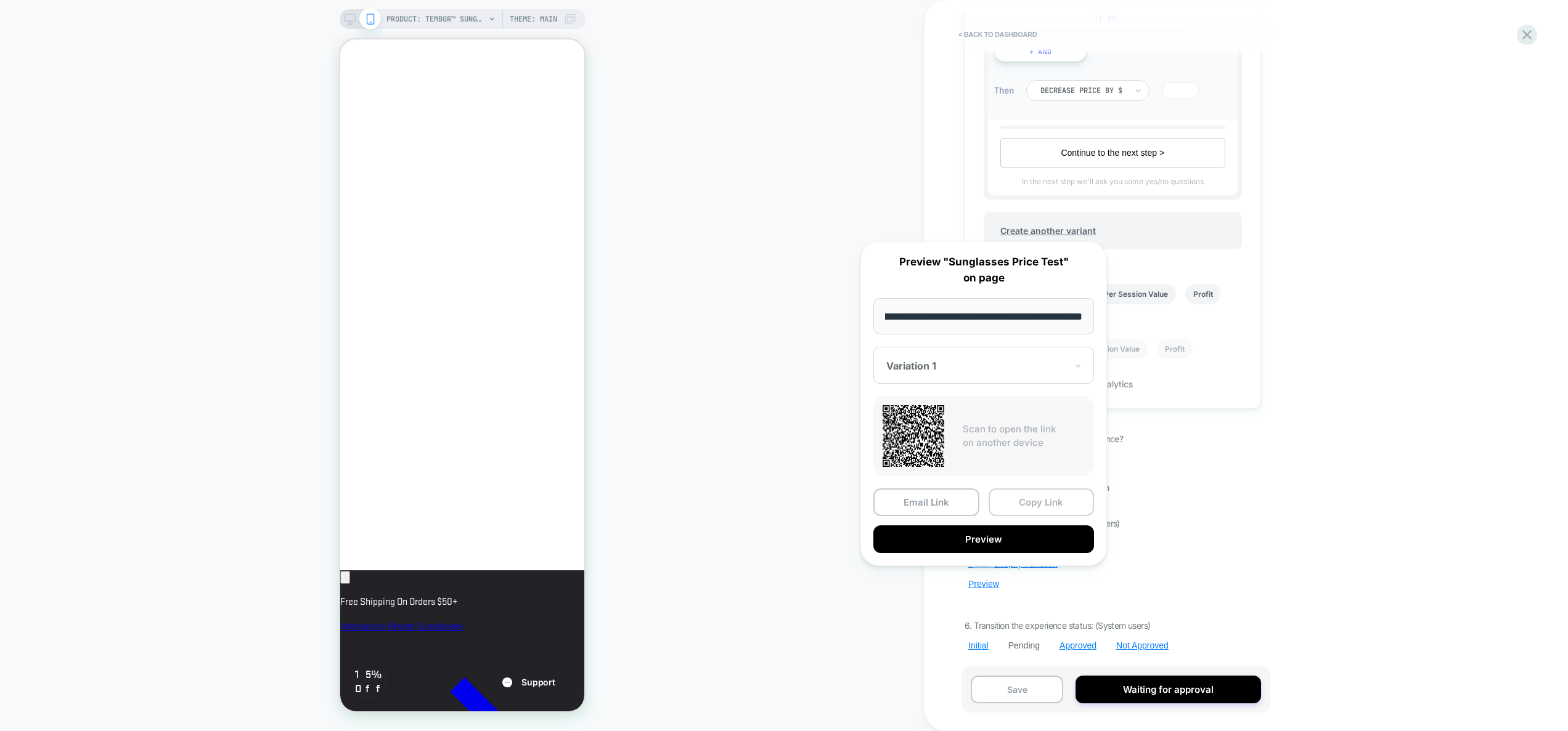
click at [1029, 506] on button "Copy Link" at bounding box center [1041, 502] width 106 height 28
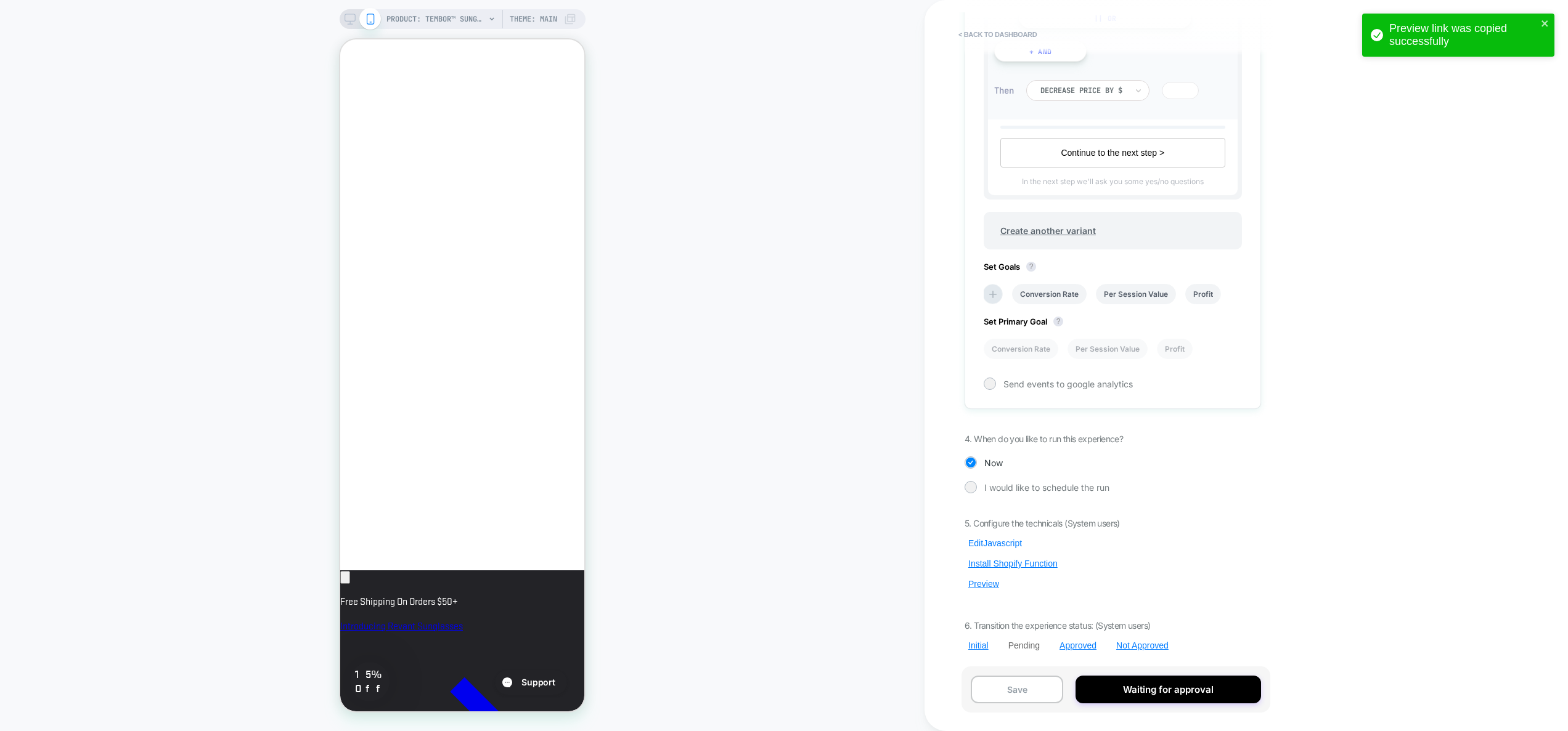
click at [990, 545] on button "Edit Javascript" at bounding box center [995, 543] width 61 height 11
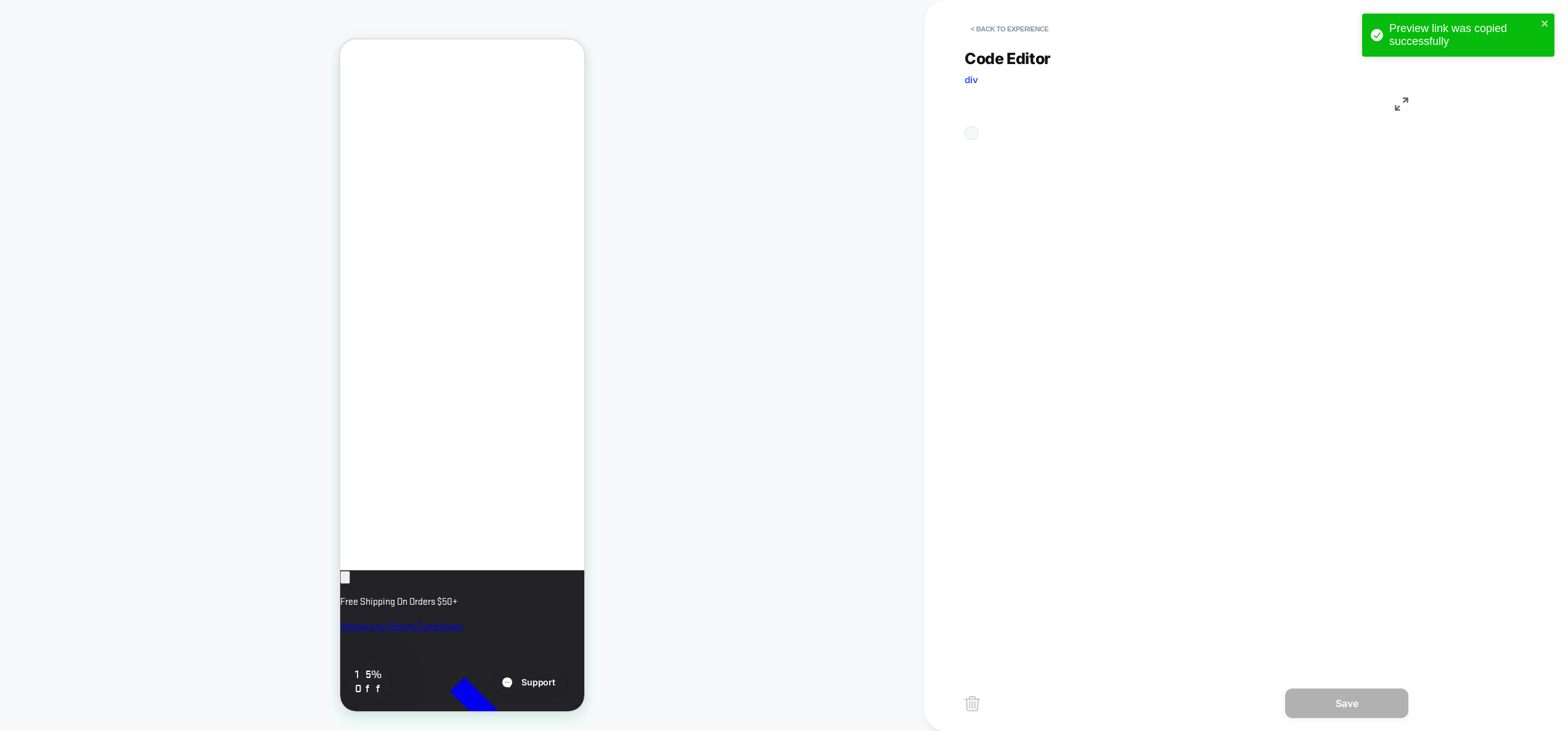
scroll to position [166, 0]
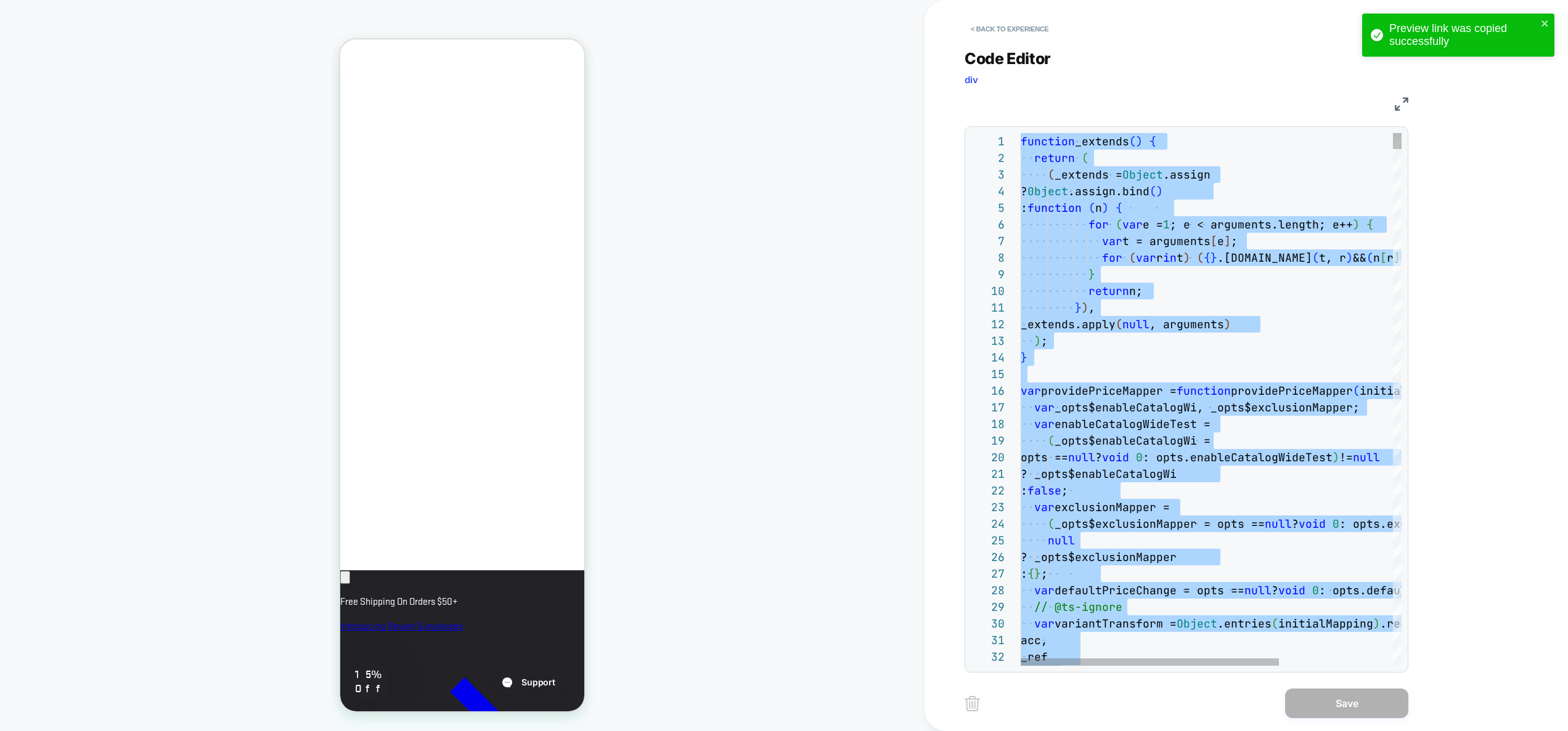
type textarea "**********"
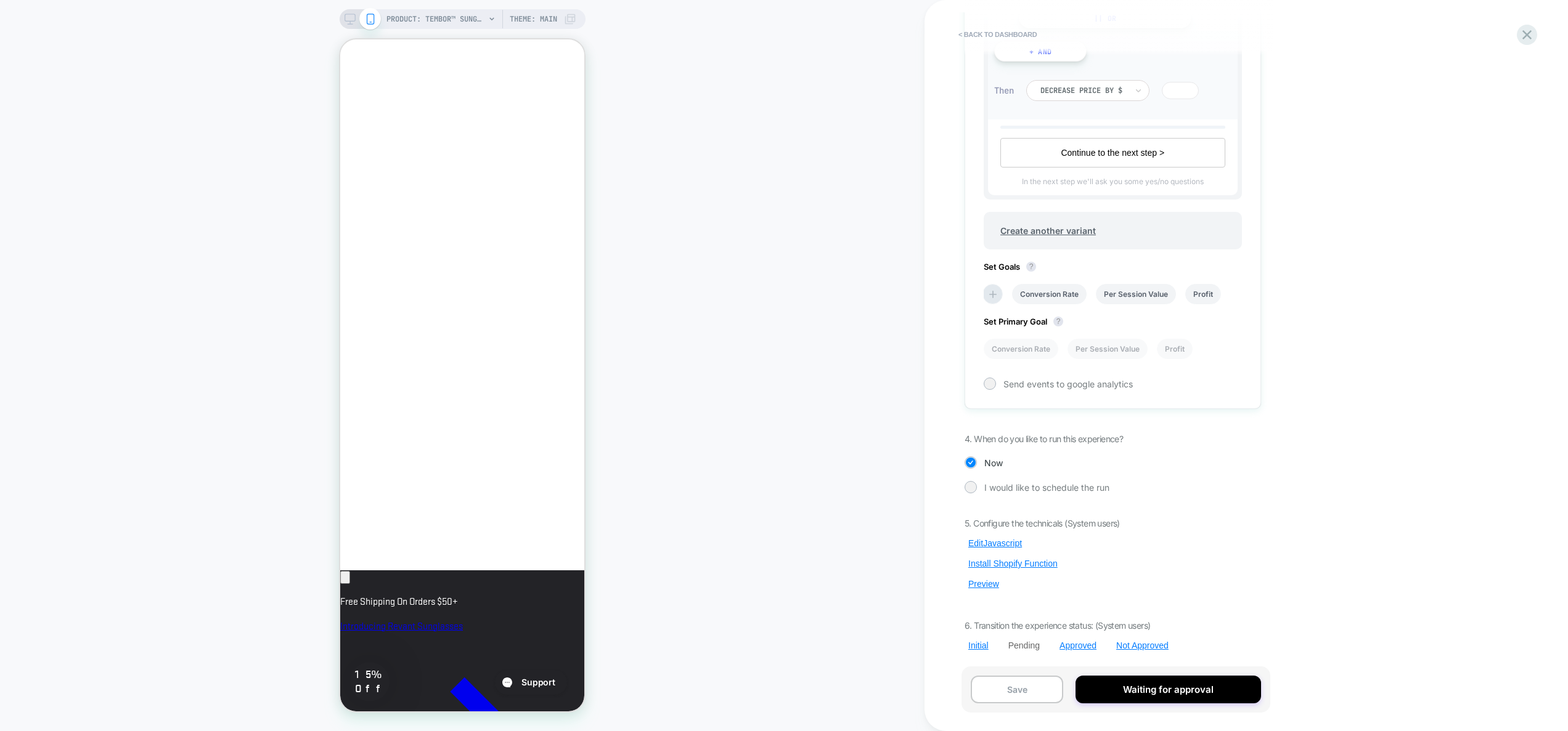
scroll to position [0, 212]
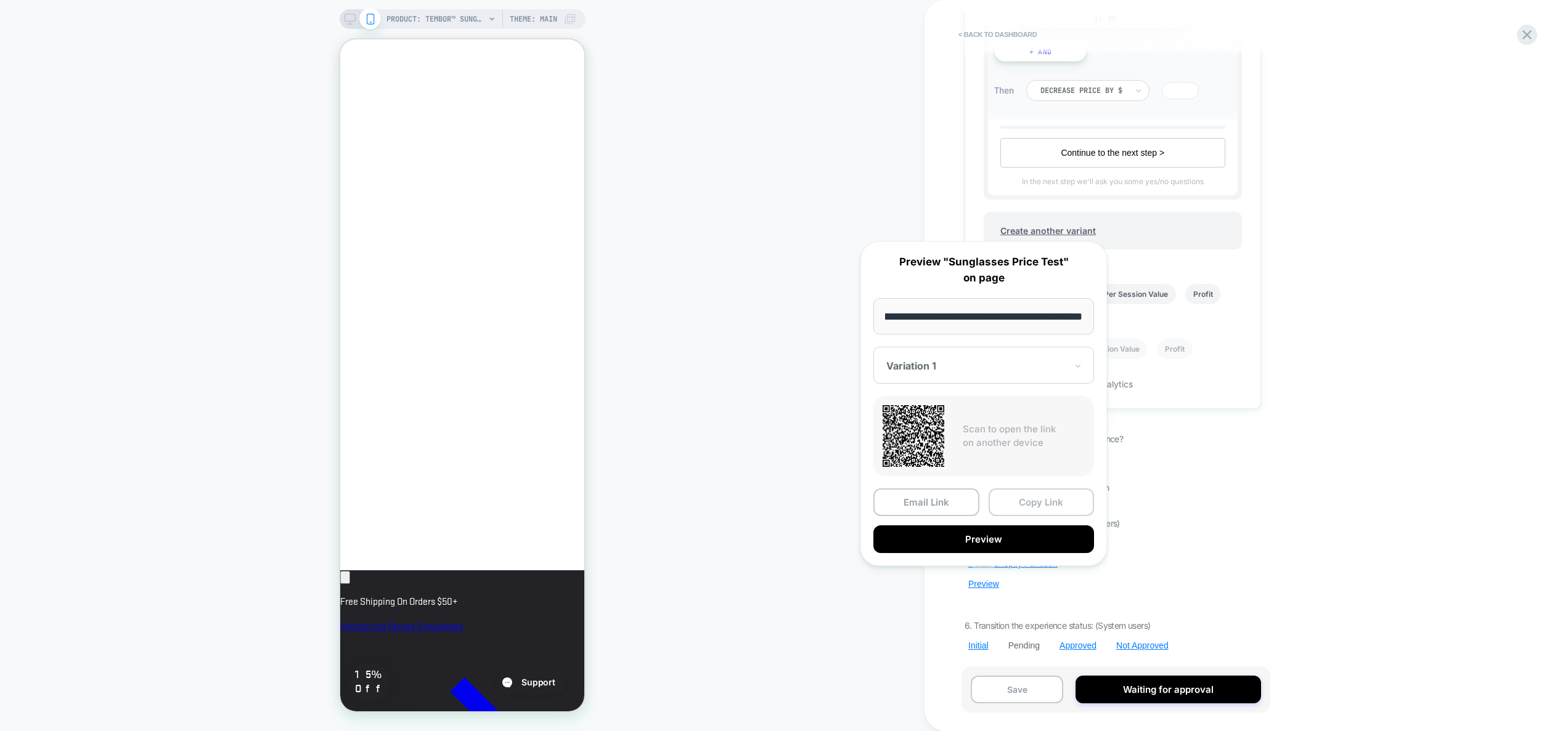
scroll to position [0, 0]
click at [1026, 502] on button "Copy Link" at bounding box center [1041, 502] width 106 height 28
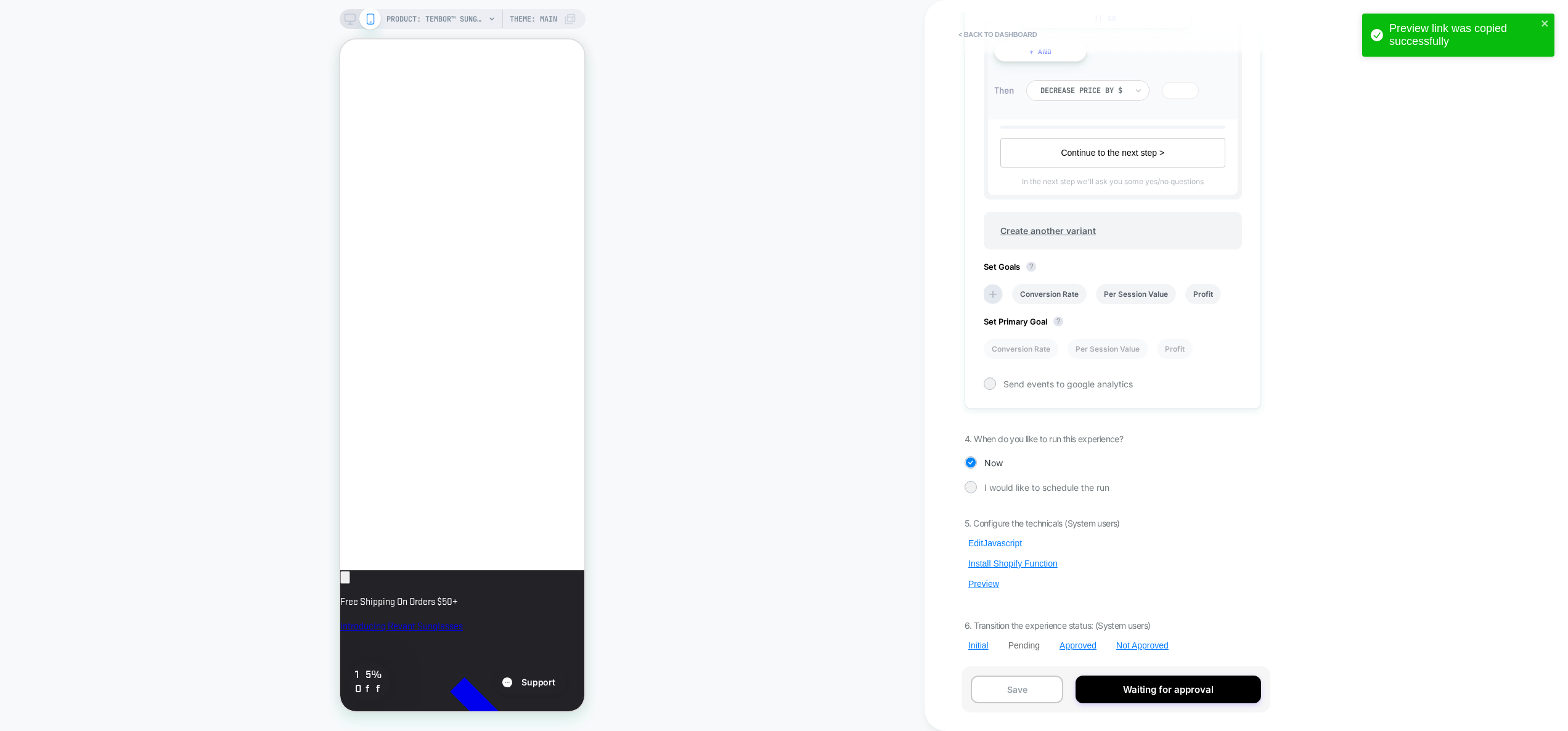
click at [1005, 539] on button "Edit Javascript" at bounding box center [995, 543] width 61 height 11
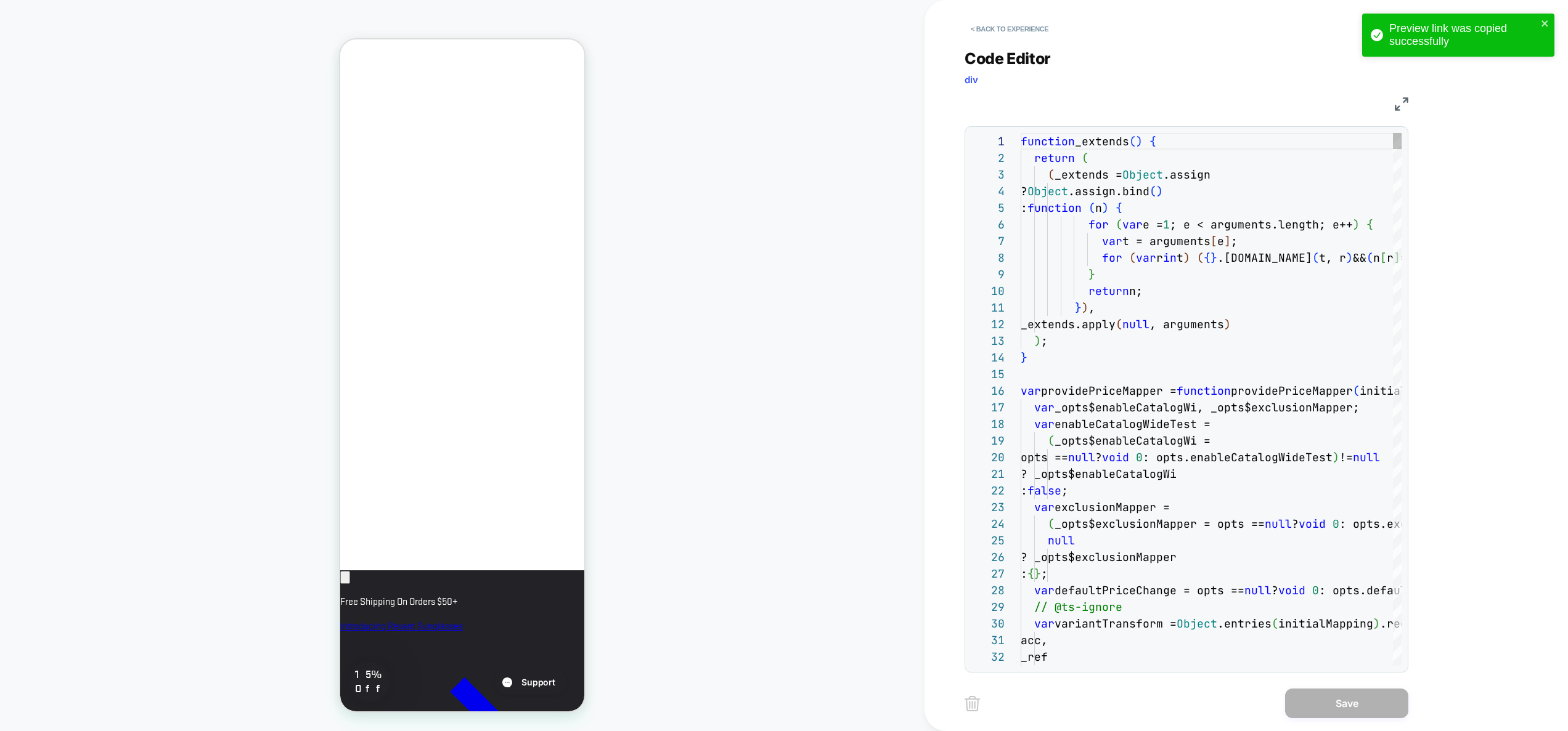
scroll to position [166, 0]
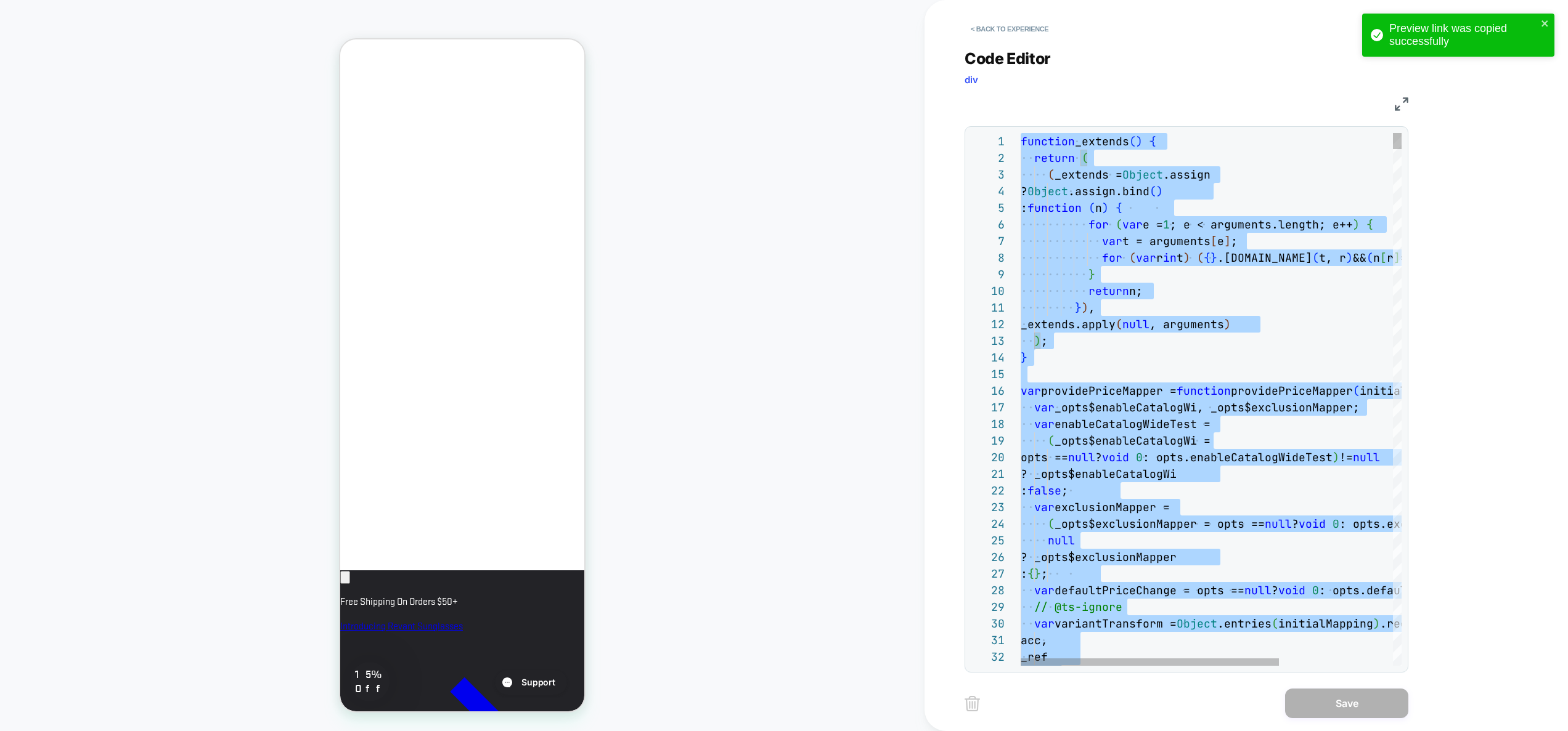
type textarea "**********"
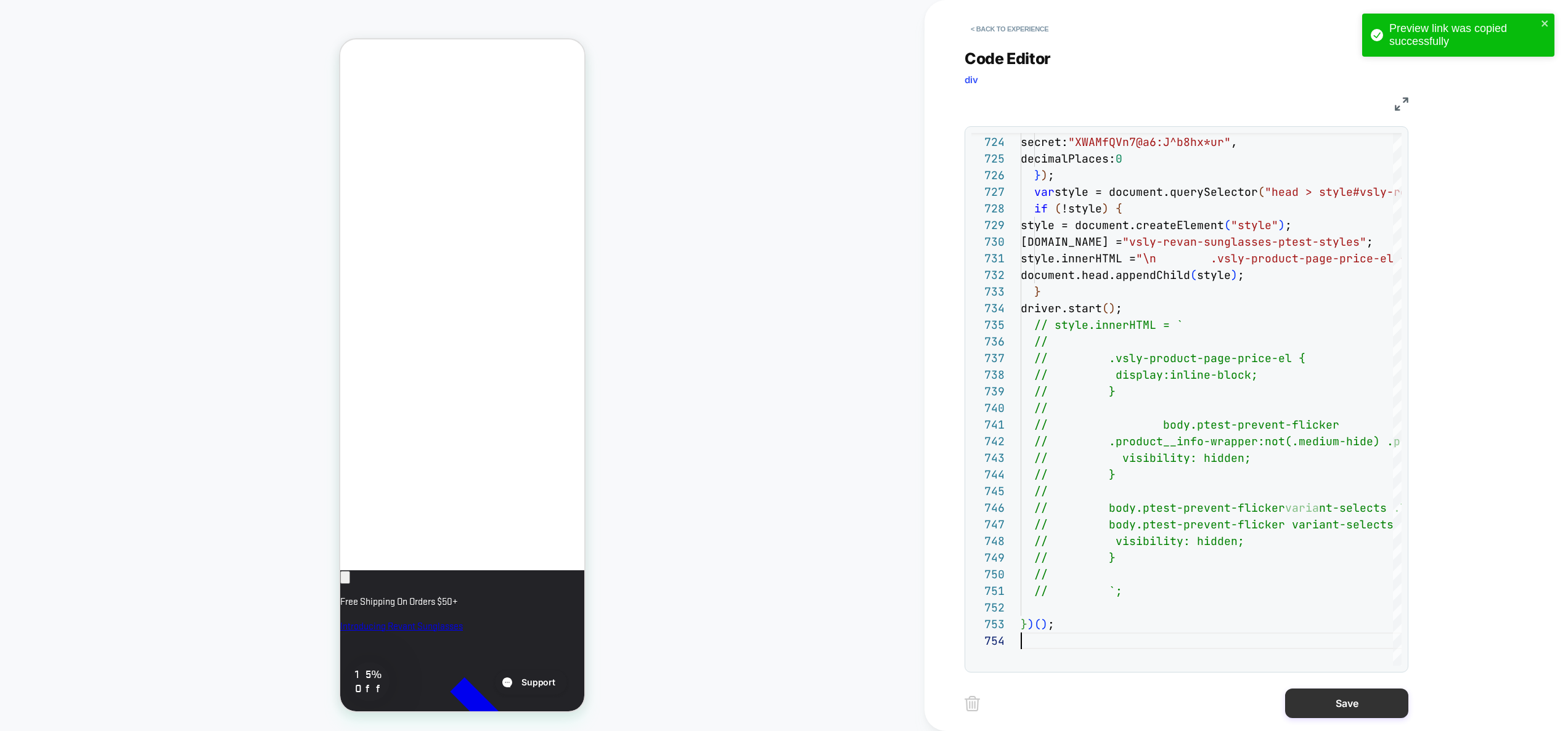
scroll to position [0, 212]
click at [1343, 704] on button "Save" at bounding box center [1346, 704] width 123 height 30
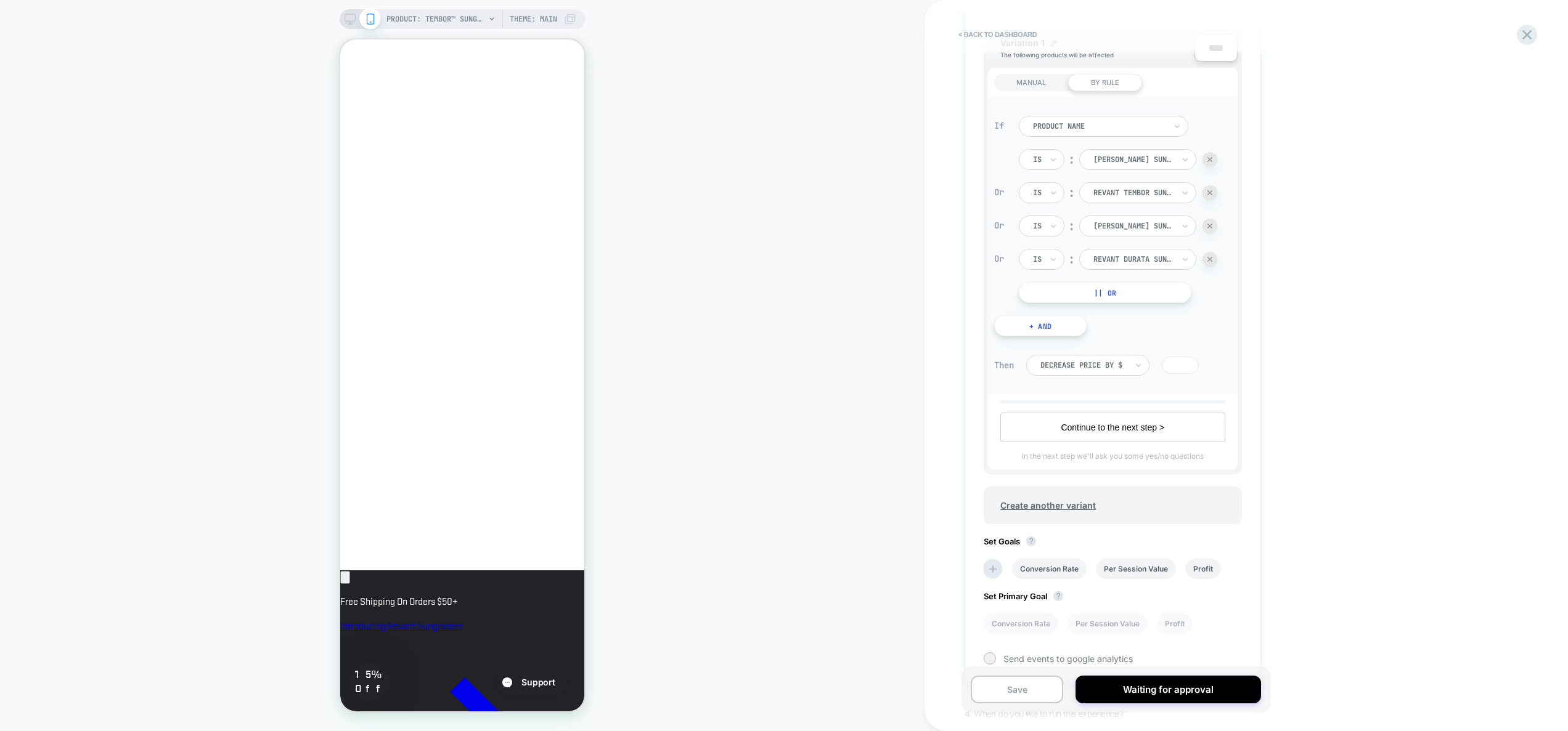
scroll to position [568, 0]
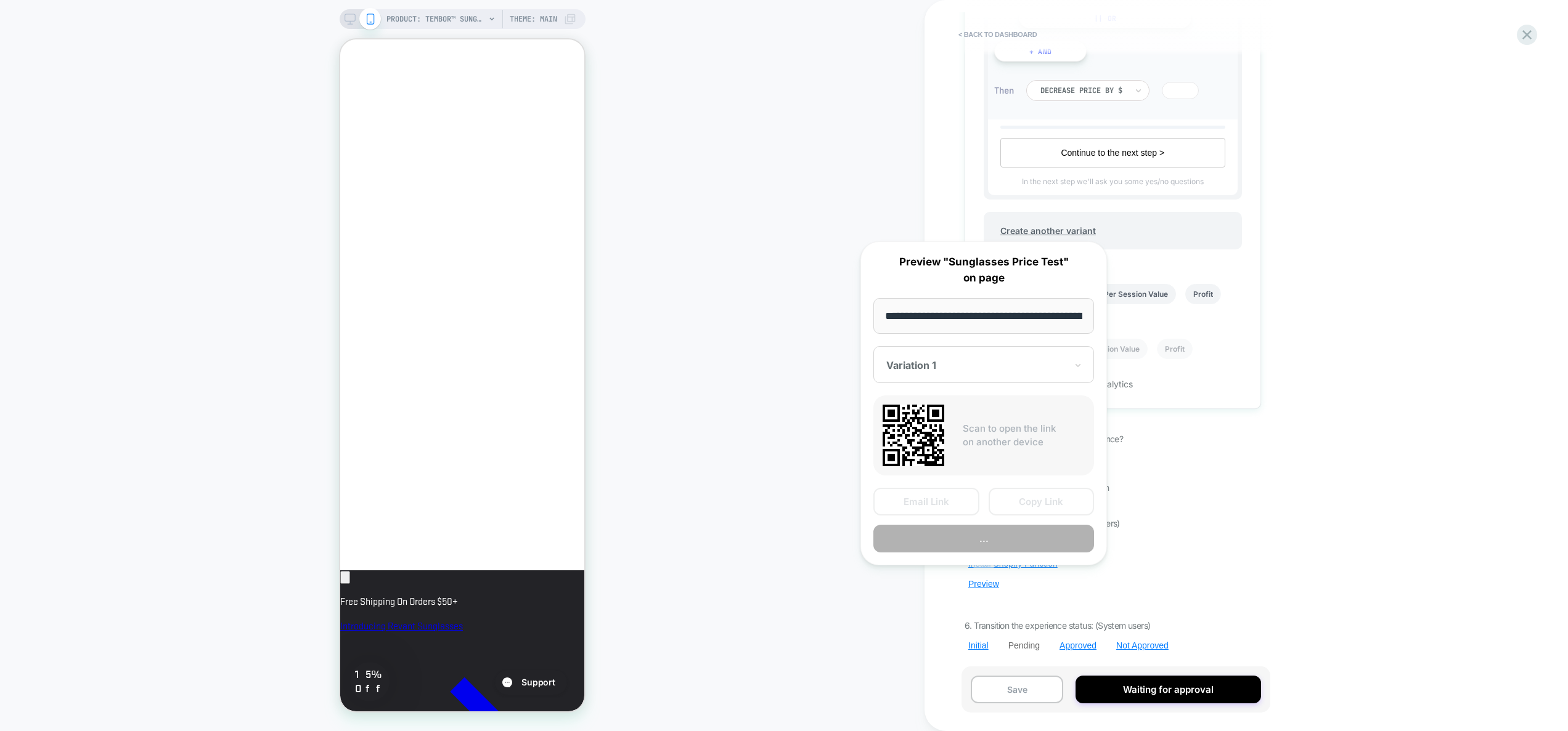
scroll to position [0, 226]
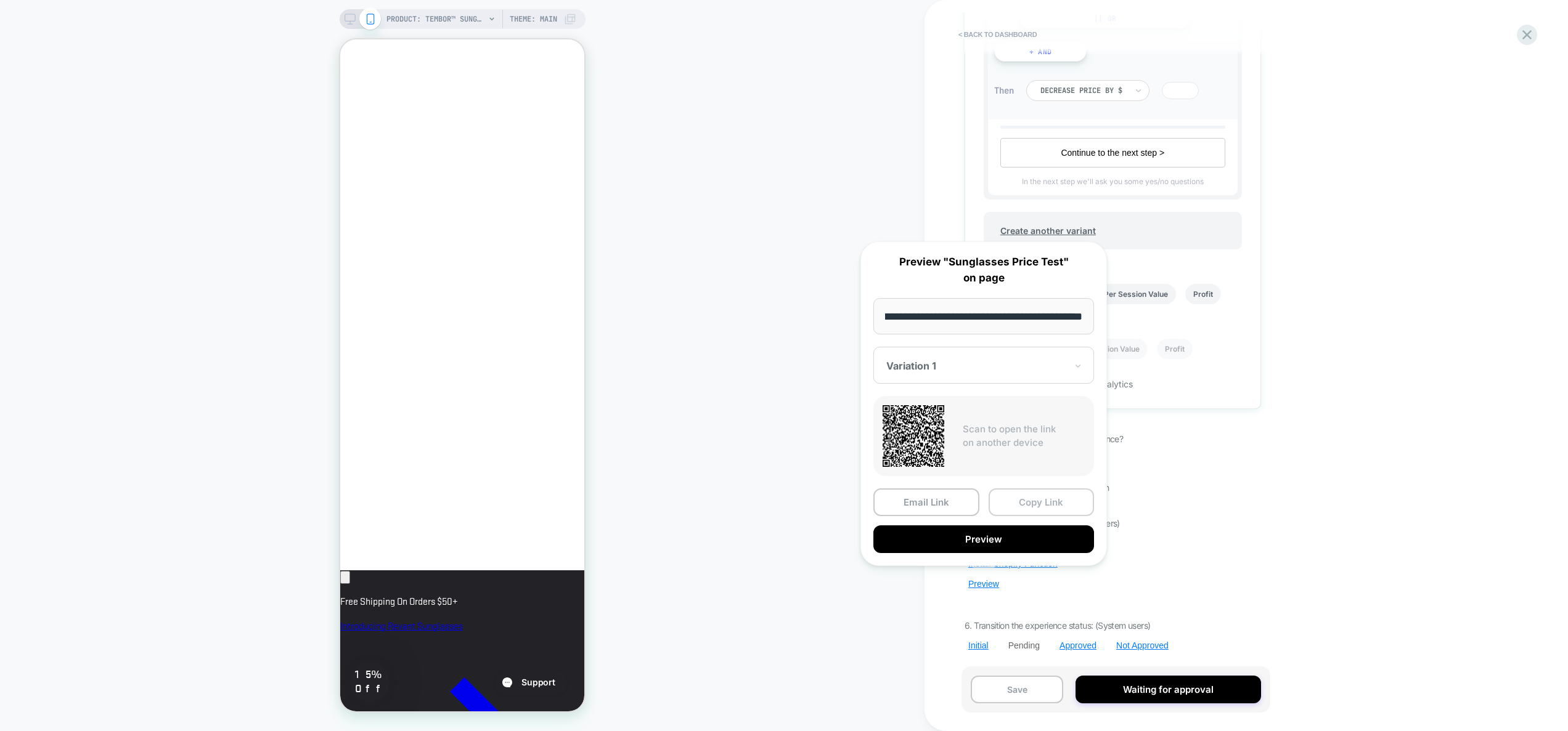
click at [0, 0] on button "Copy Link" at bounding box center [0, 0] width 0 height 0
